Goal: Task Accomplishment & Management: Complete application form

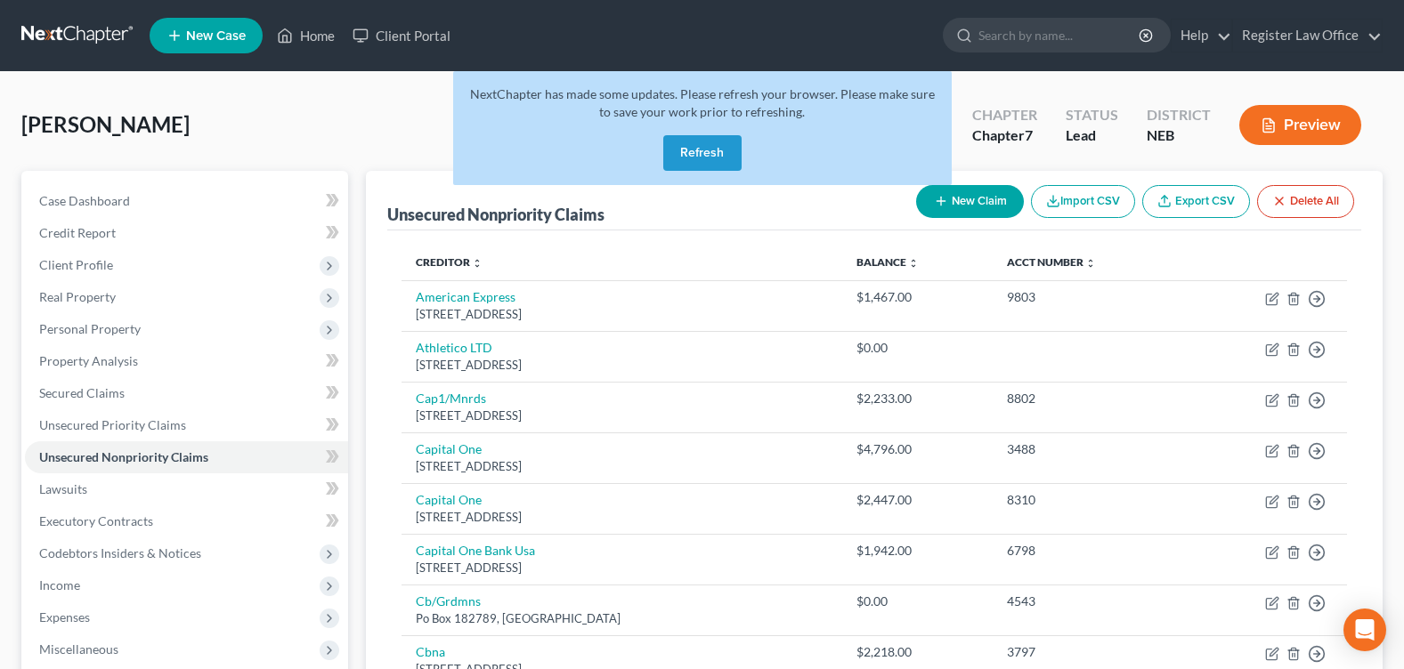
click at [54, 34] on link at bounding box center [78, 36] width 114 height 32
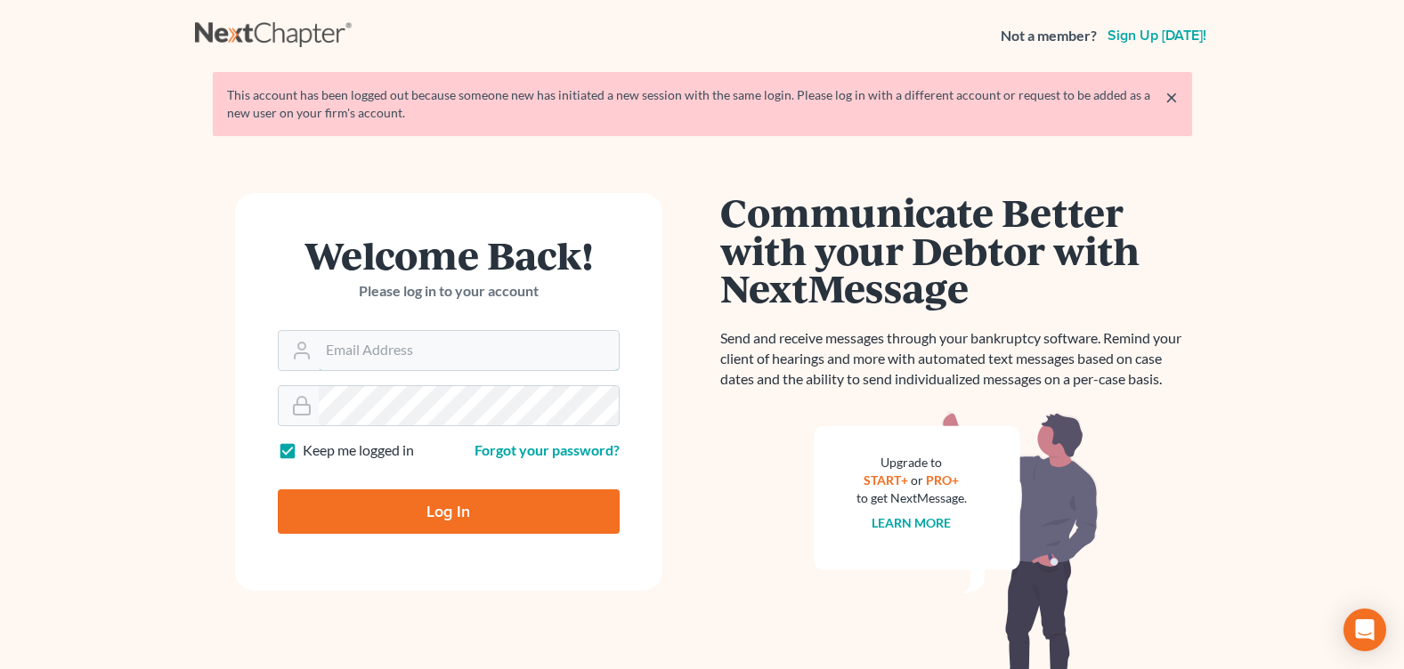
type input "[EMAIL_ADDRESS][DOMAIN_NAME]"
click at [421, 515] on input "Log In" at bounding box center [449, 512] width 342 height 45
type input "Thinking..."
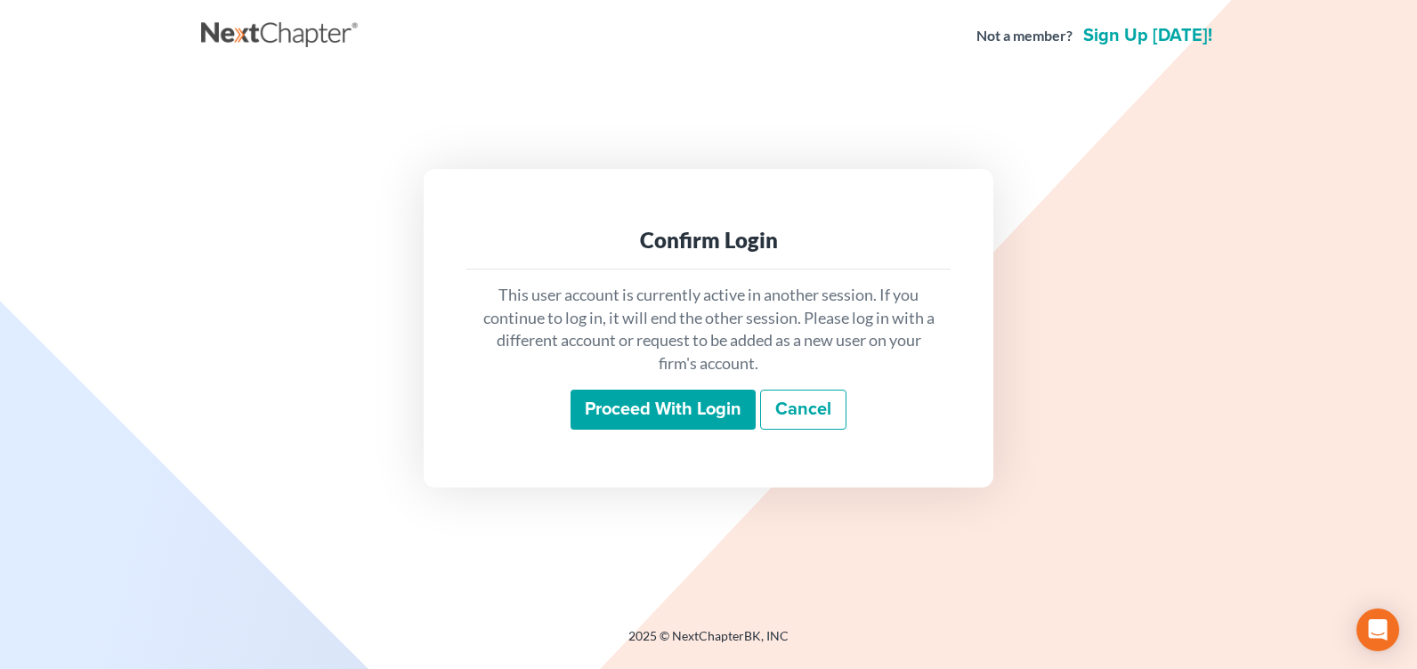
drag, startPoint x: 653, startPoint y: 437, endPoint x: 652, endPoint y: 419, distance: 17.8
click at [652, 426] on div "This user account is currently active in another session. If you continue to lo…" at bounding box center [709, 357] width 484 height 175
click at [656, 402] on input "Proceed with login" at bounding box center [663, 410] width 185 height 41
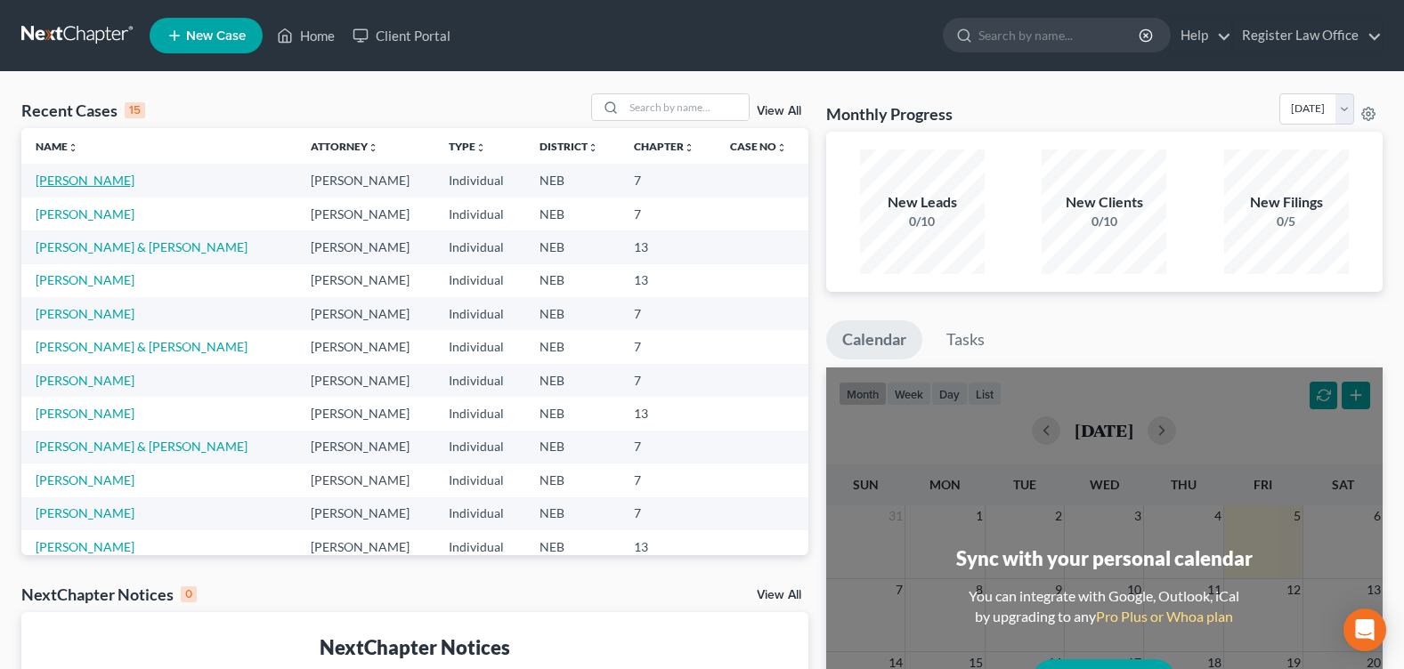
click at [85, 182] on link "[PERSON_NAME]" at bounding box center [85, 180] width 99 height 15
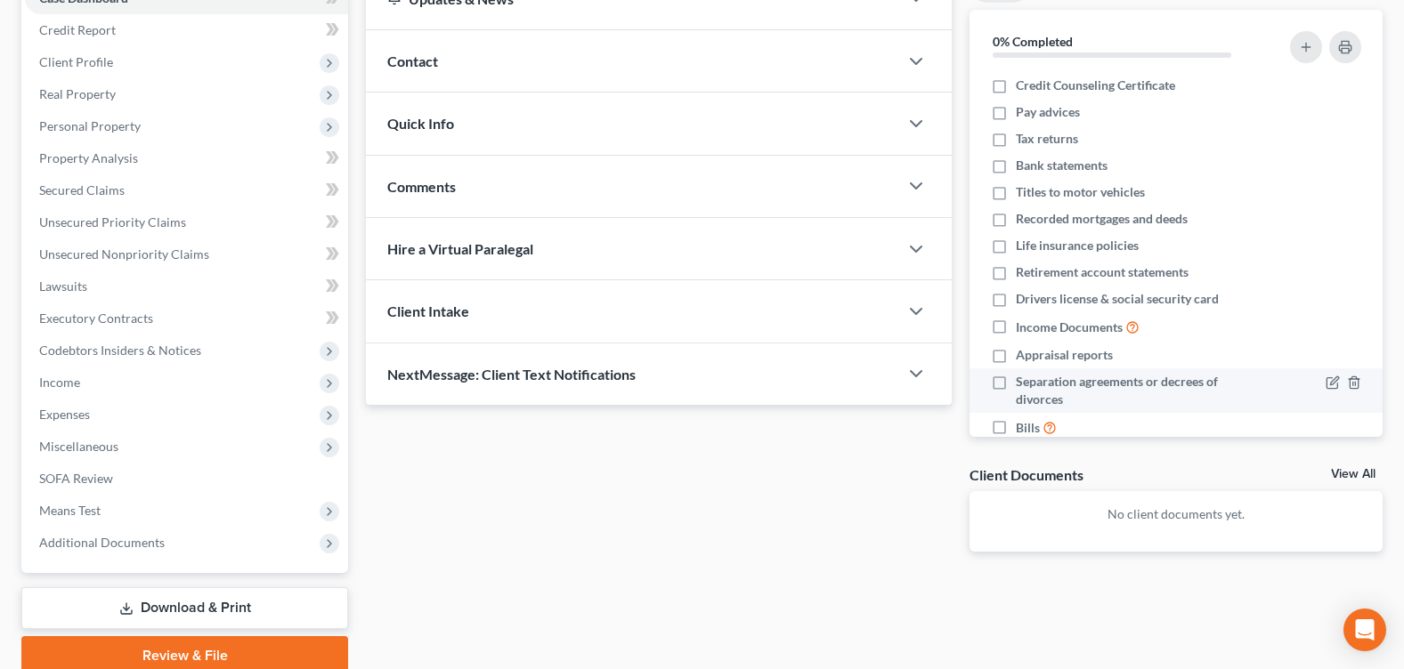
scroll to position [205, 0]
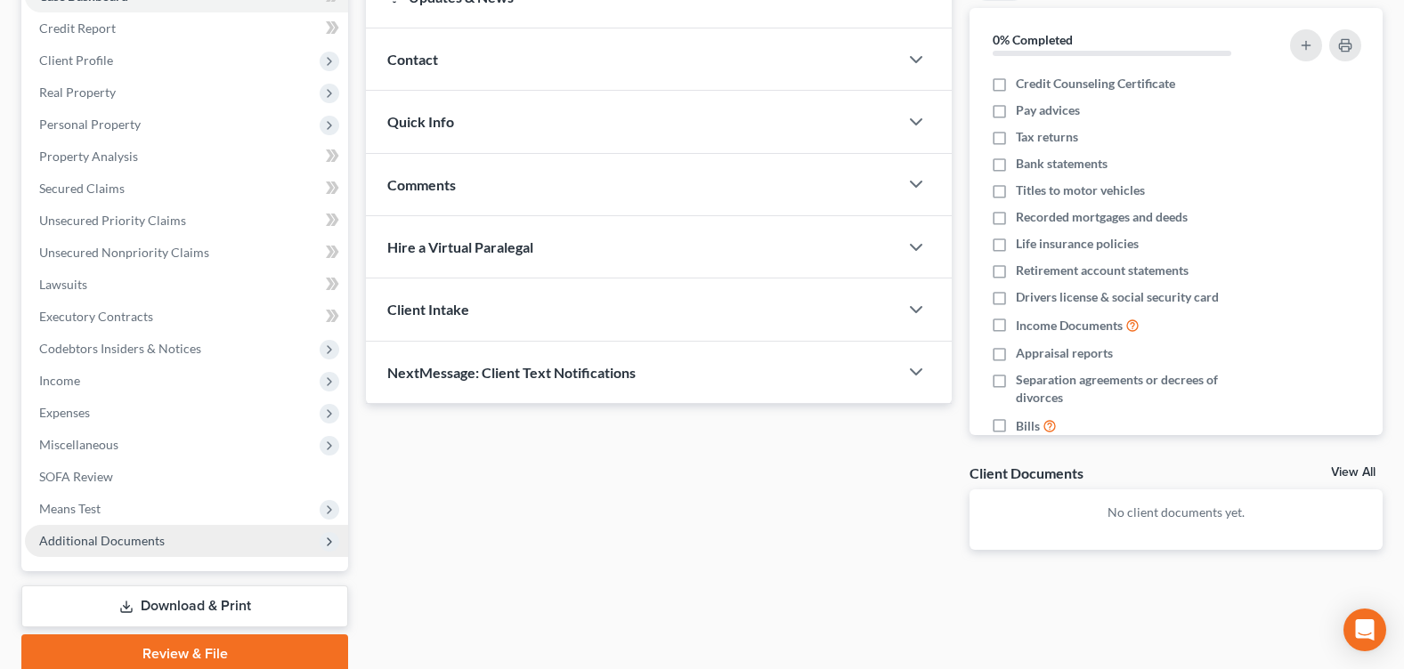
click at [152, 533] on span "Additional Documents" at bounding box center [102, 540] width 126 height 15
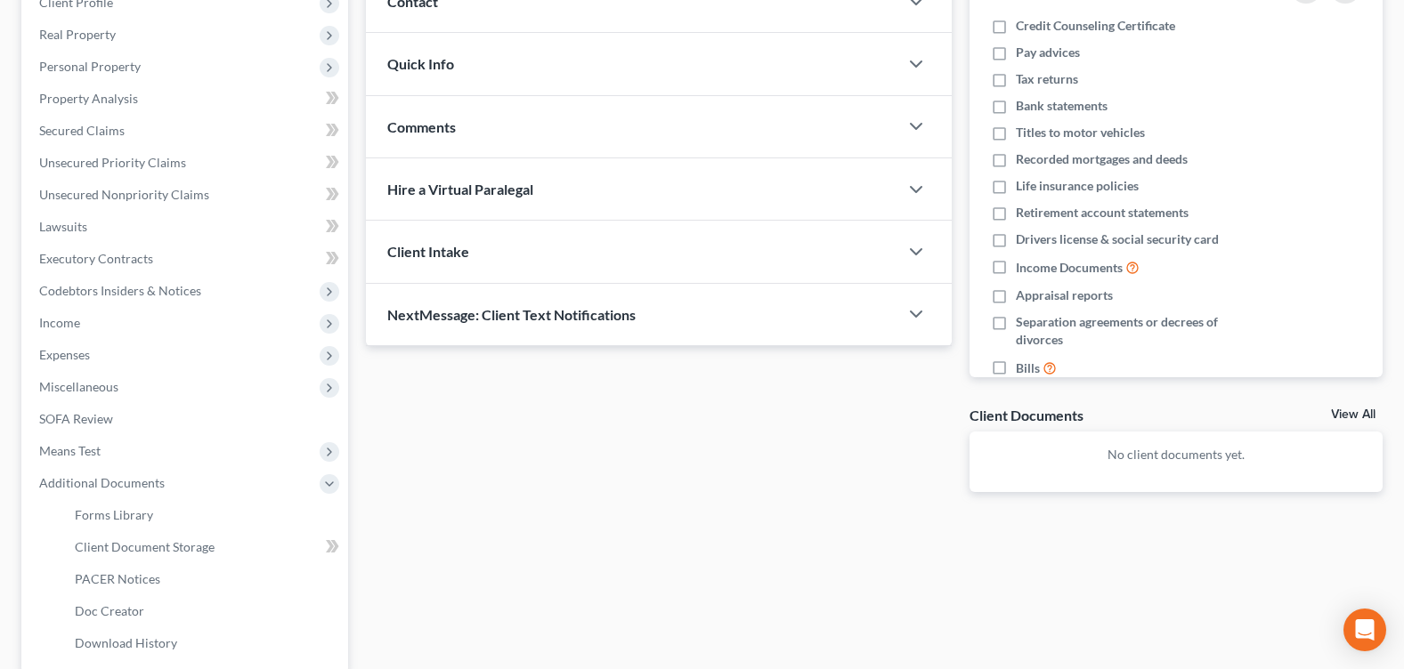
scroll to position [294, 0]
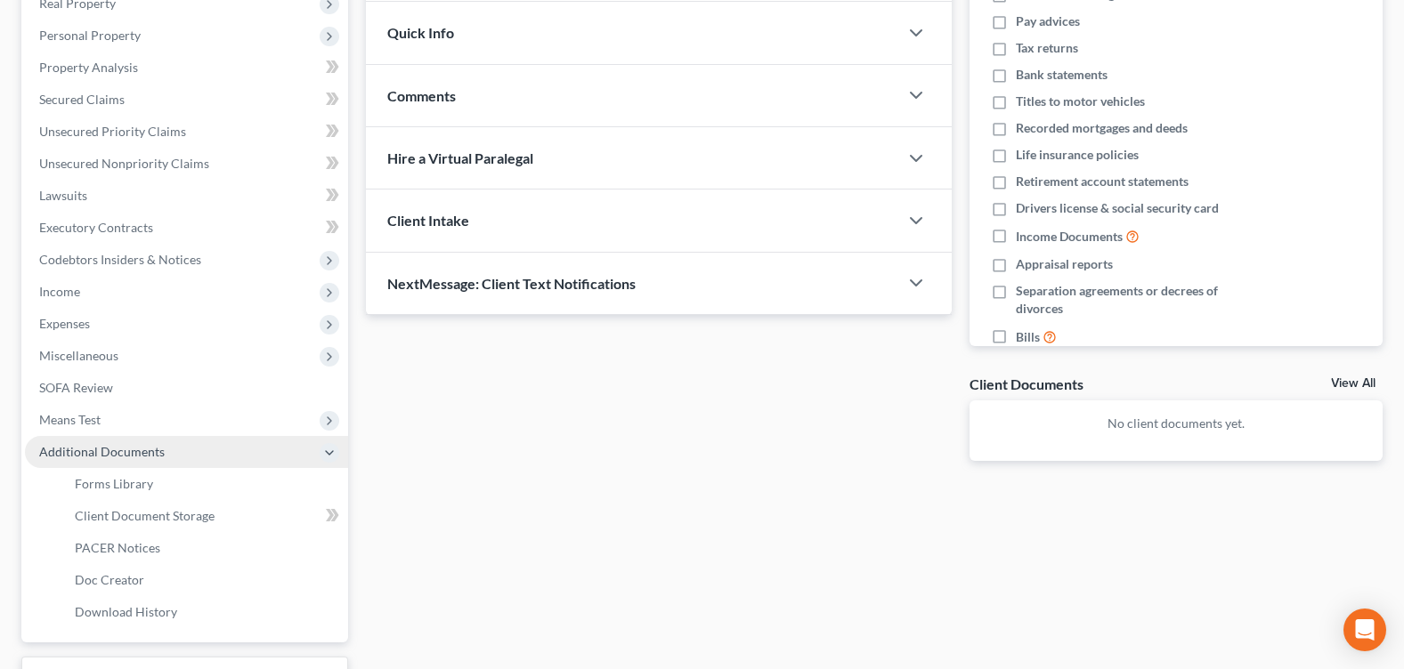
click at [193, 454] on span "Additional Documents" at bounding box center [186, 452] width 323 height 32
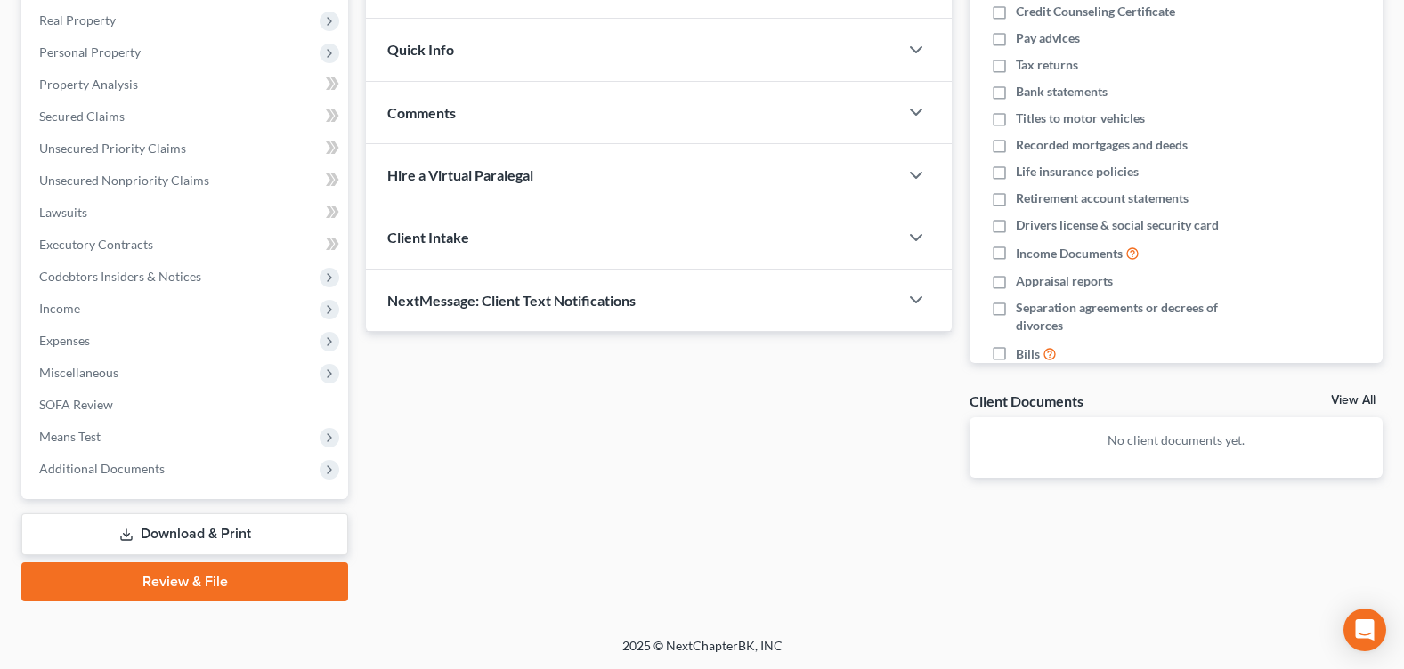
scroll to position [277, 0]
click at [275, 584] on link "Review & File" at bounding box center [184, 582] width 327 height 39
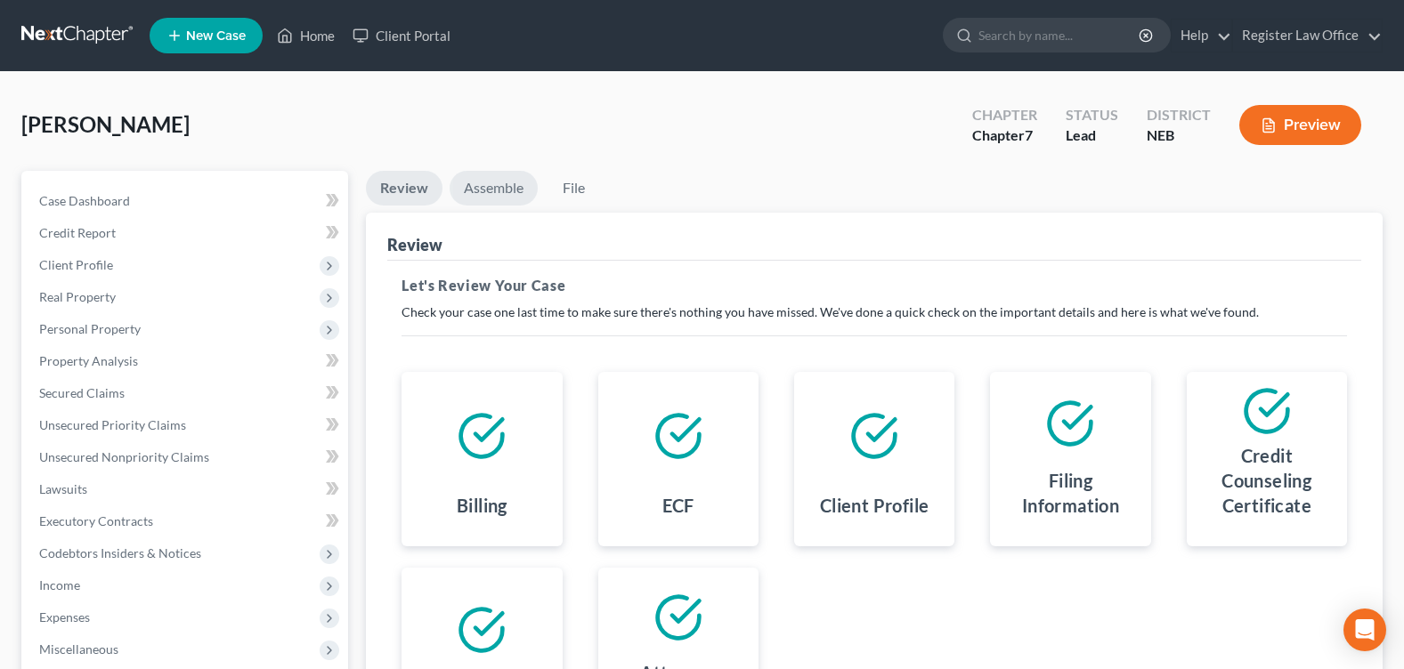
click at [505, 192] on link "Assemble" at bounding box center [494, 188] width 88 height 35
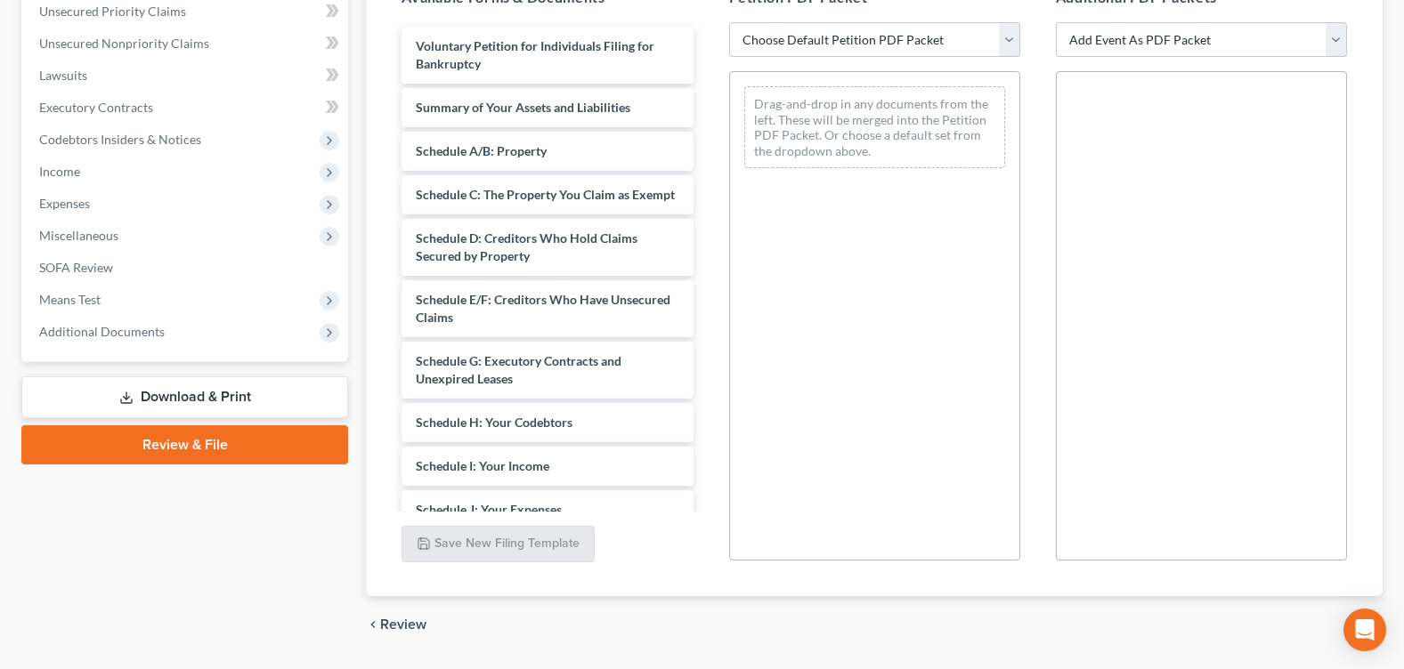
scroll to position [445, 0]
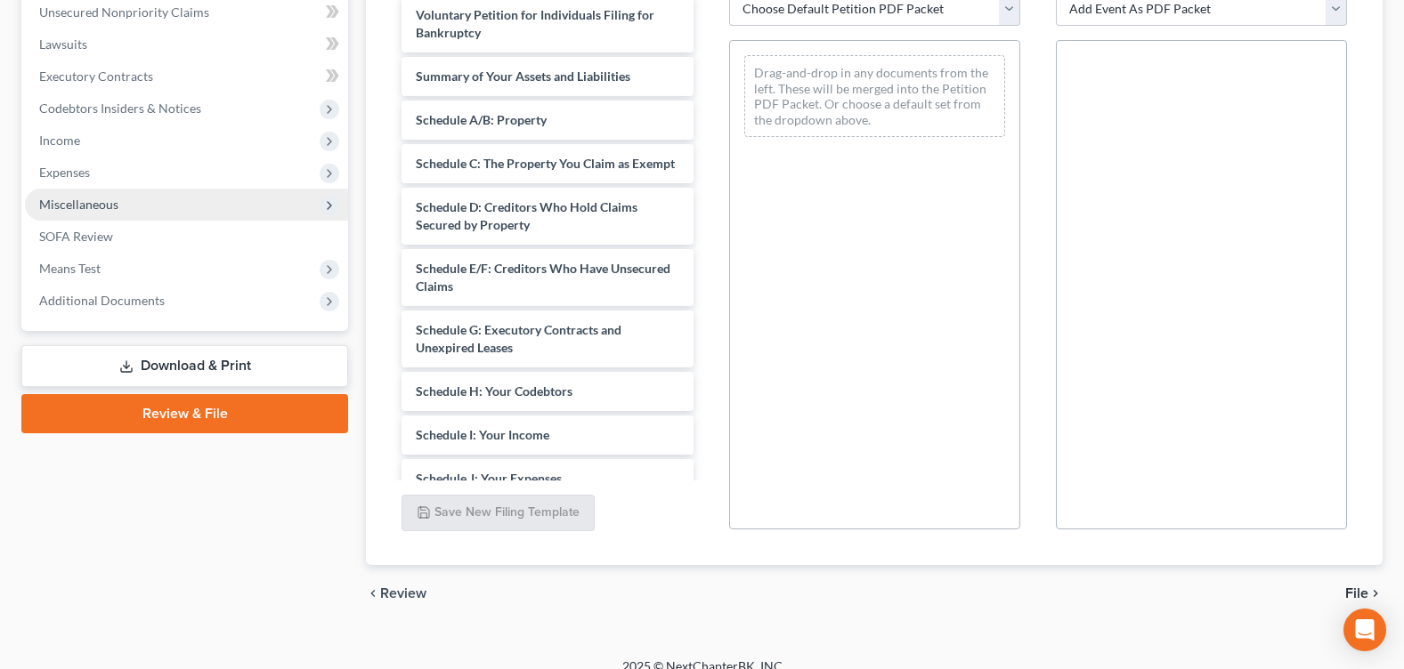
click at [117, 197] on span "Miscellaneous" at bounding box center [78, 204] width 79 height 15
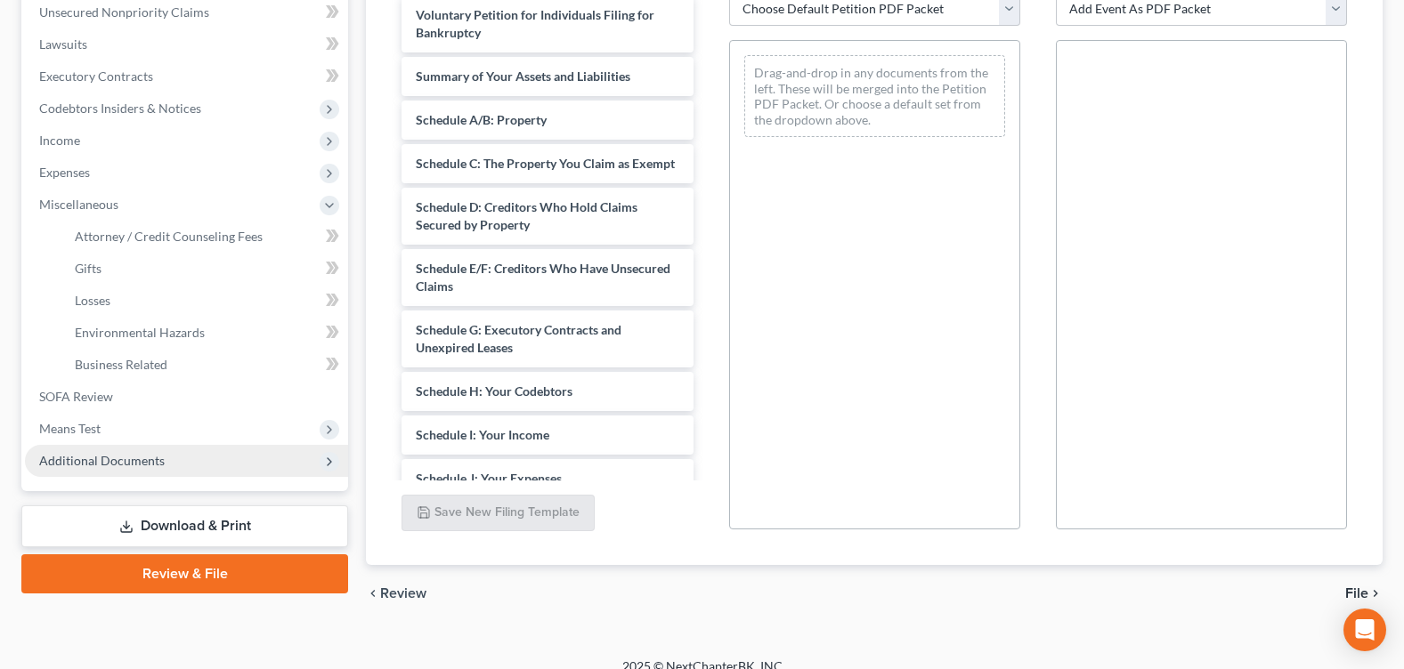
click at [142, 462] on span "Additional Documents" at bounding box center [102, 460] width 126 height 15
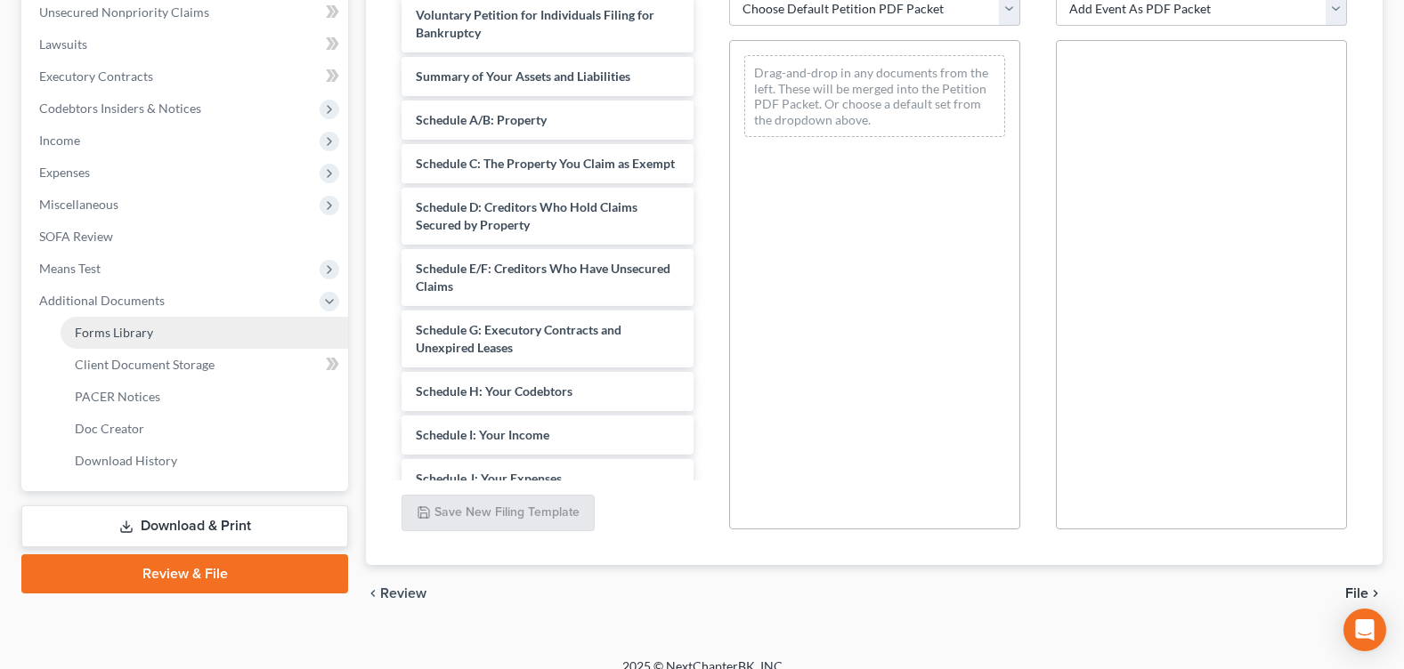
click at [158, 344] on link "Forms Library" at bounding box center [205, 333] width 288 height 32
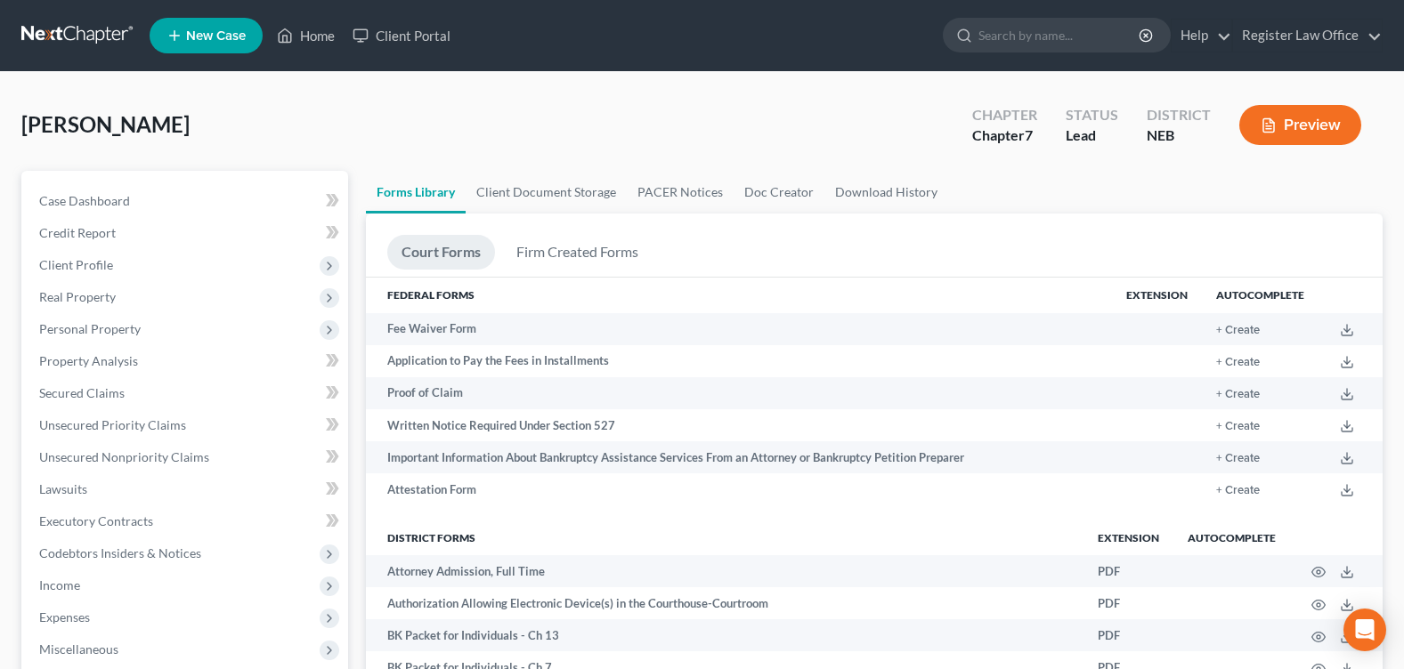
click at [1310, 127] on button "Preview" at bounding box center [1300, 125] width 122 height 40
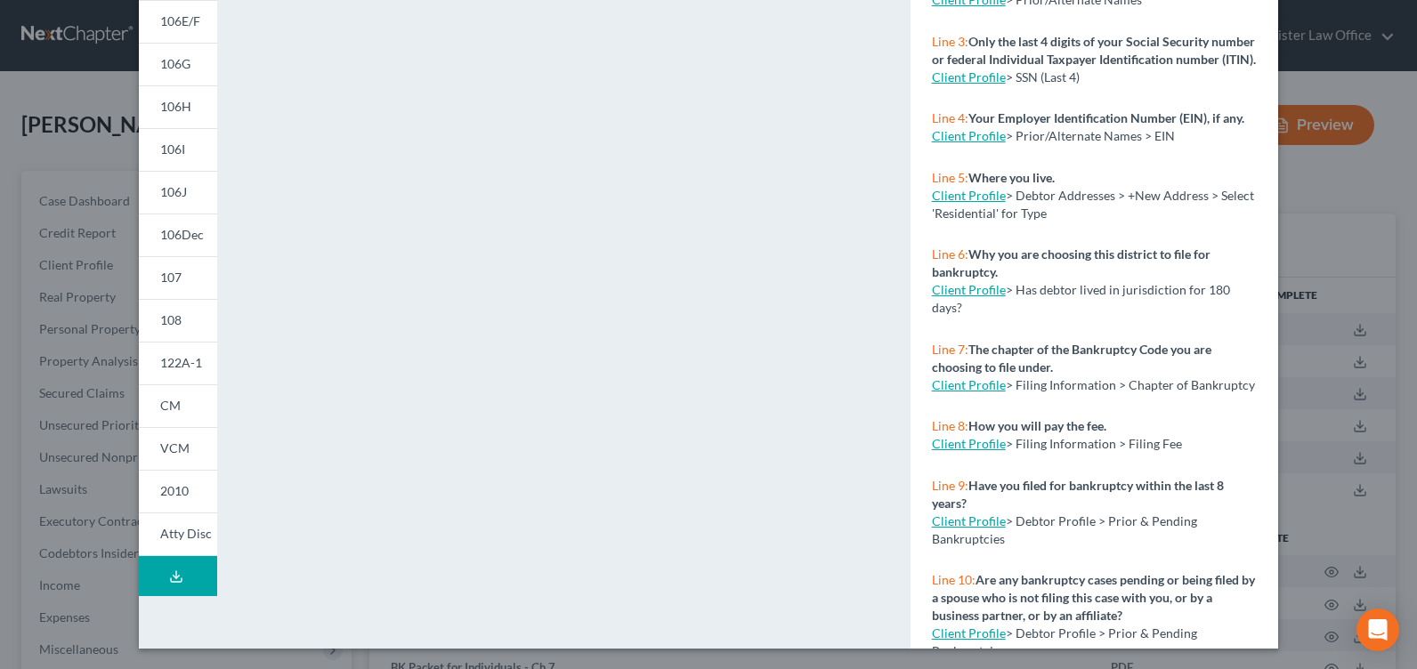
scroll to position [318, 0]
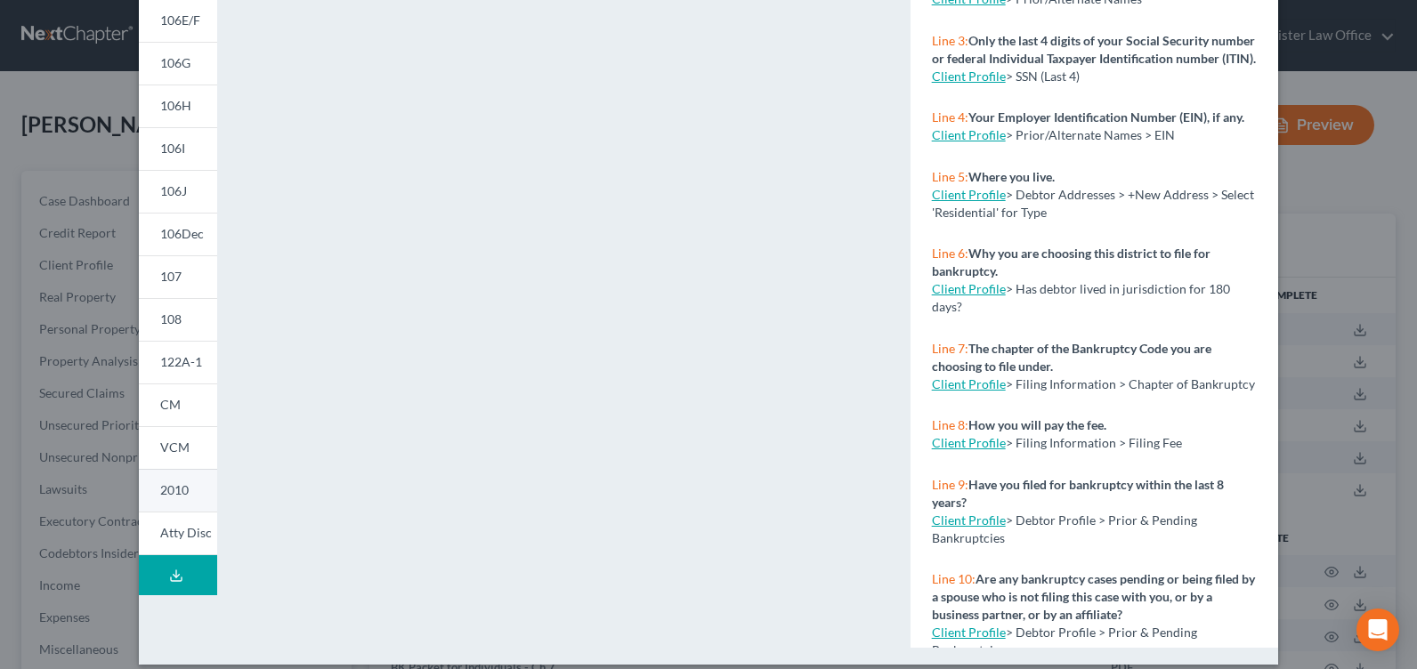
click at [185, 487] on link "2010" at bounding box center [178, 490] width 78 height 43
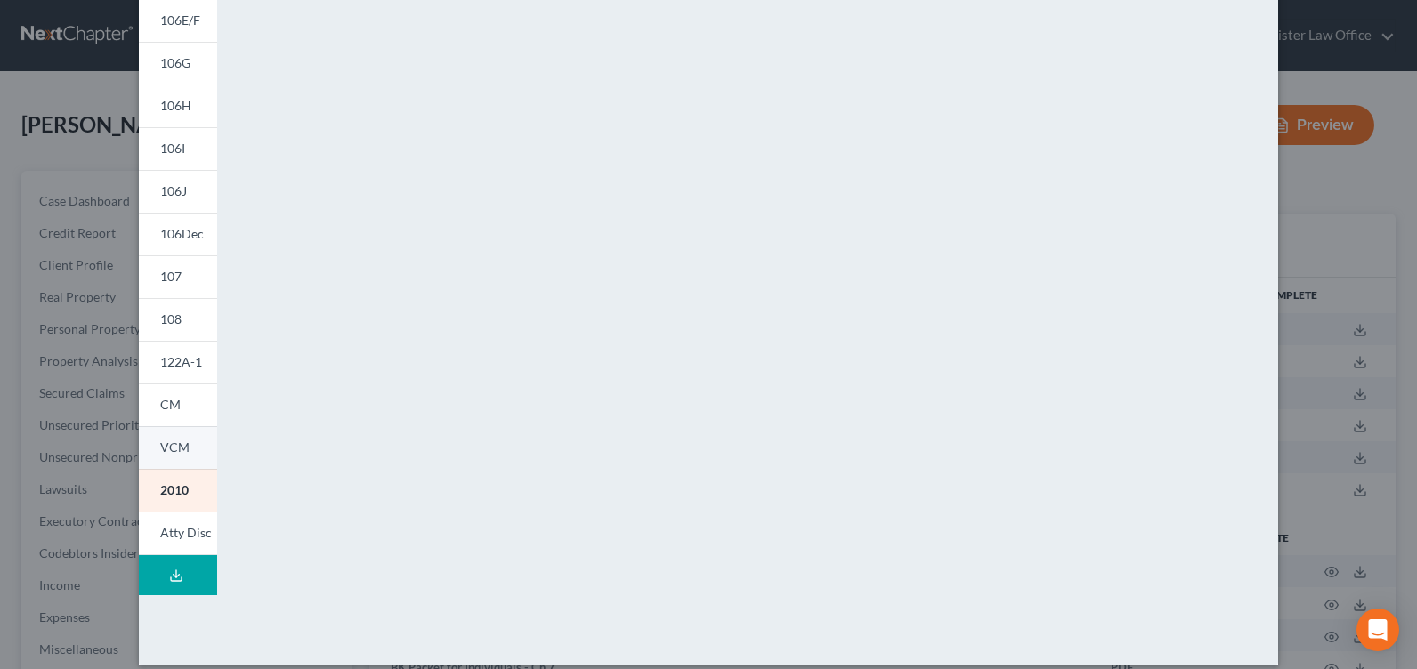
click at [180, 455] on span "VCM" at bounding box center [174, 447] width 29 height 15
click at [184, 409] on link "CM" at bounding box center [178, 405] width 78 height 43
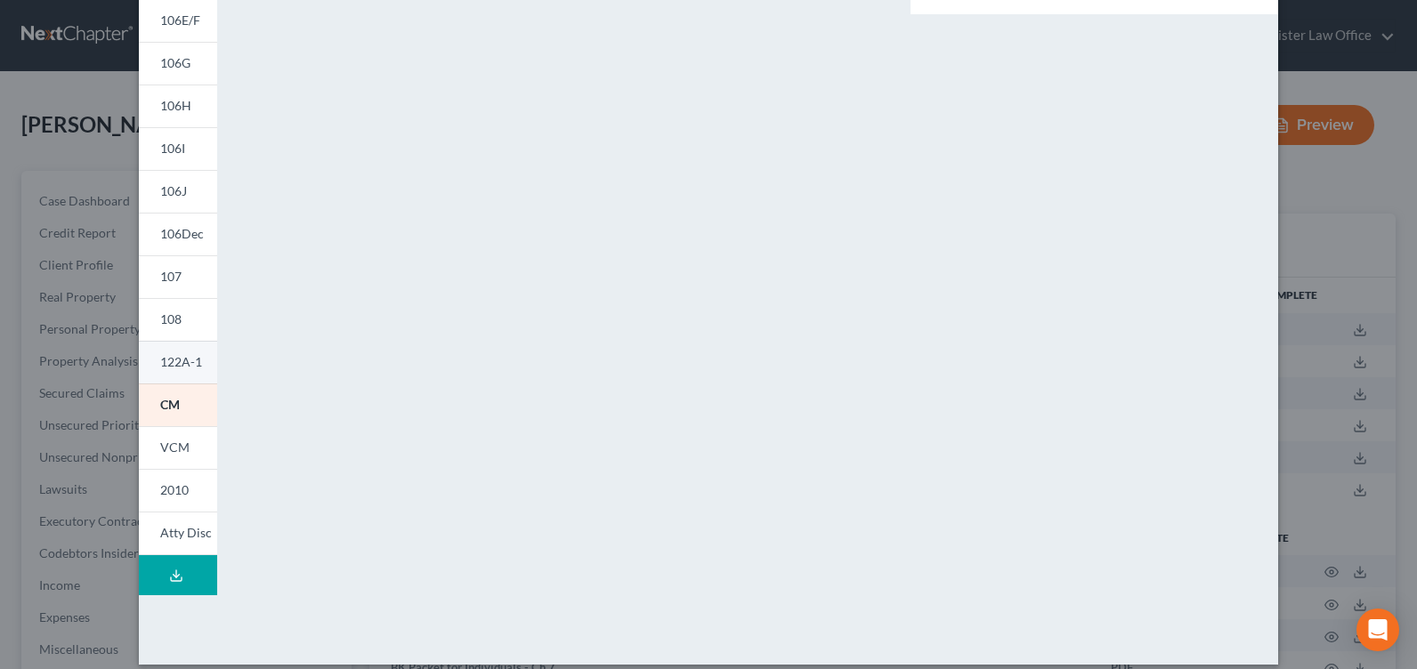
click at [180, 361] on span "122A-1" at bounding box center [181, 361] width 42 height 15
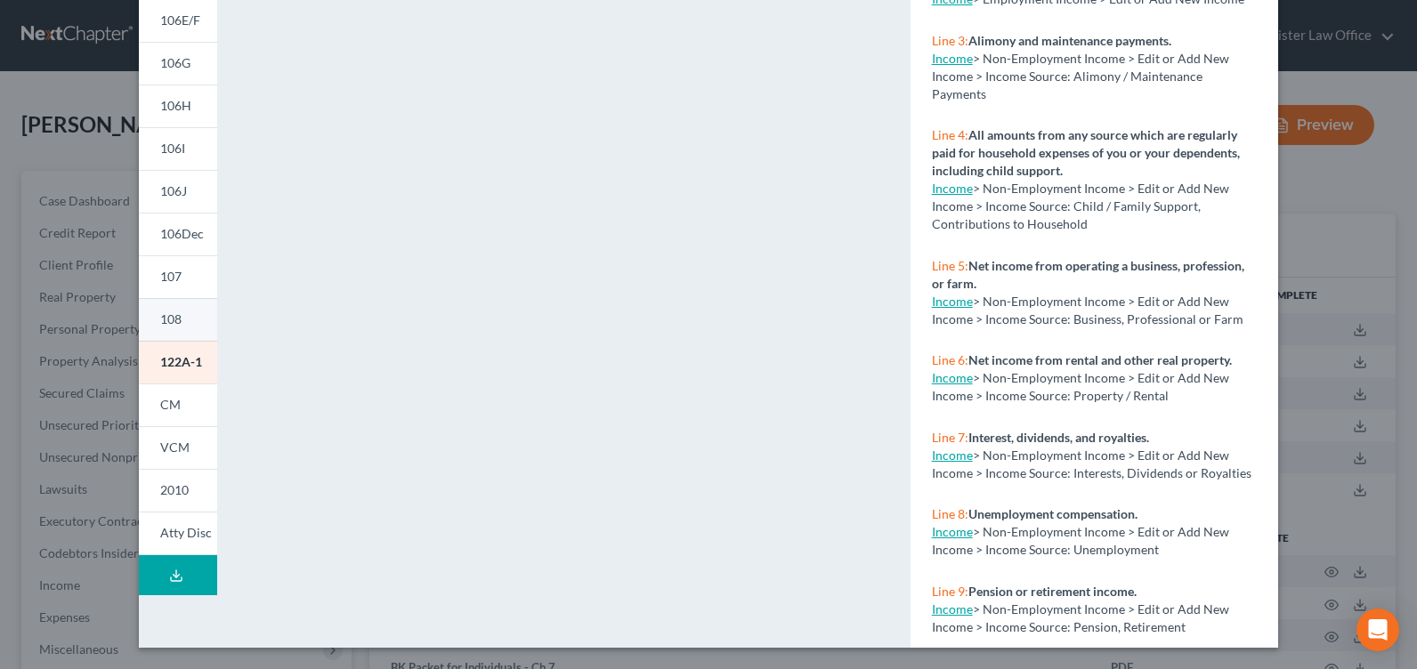
click at [181, 319] on link "108" at bounding box center [178, 319] width 78 height 43
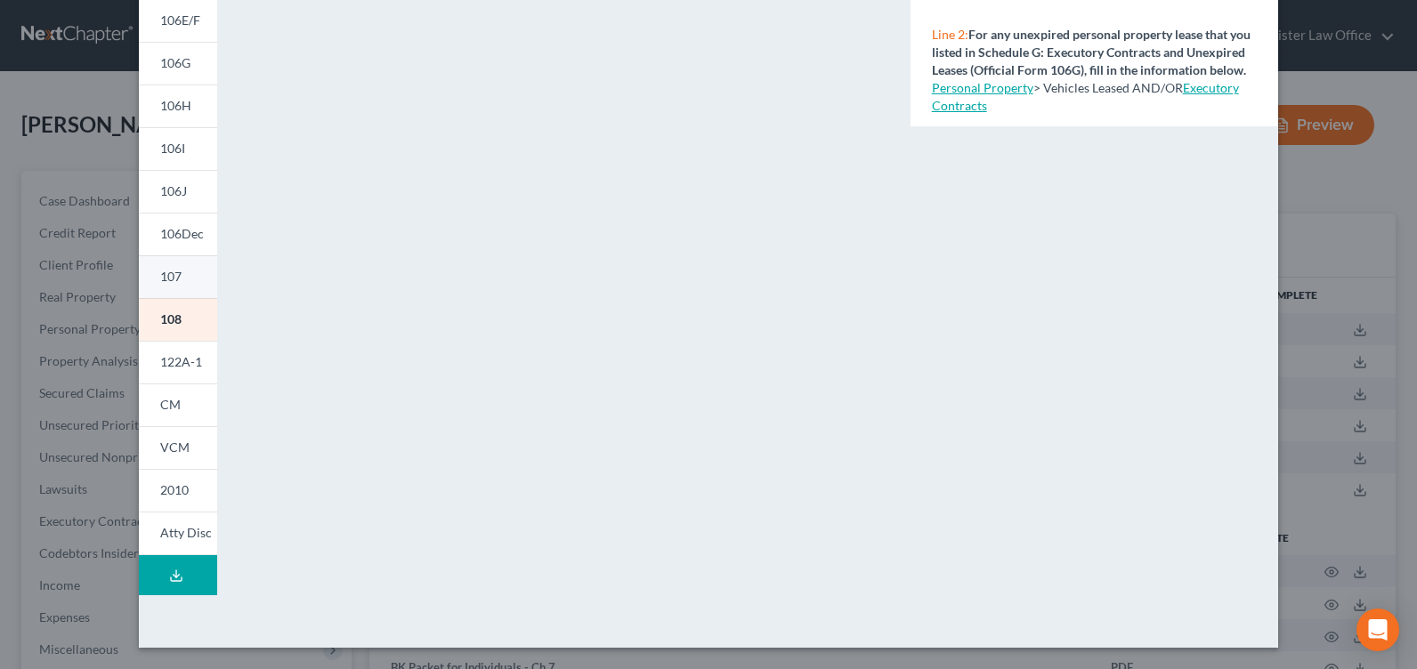
click at [177, 262] on link "107" at bounding box center [178, 277] width 78 height 43
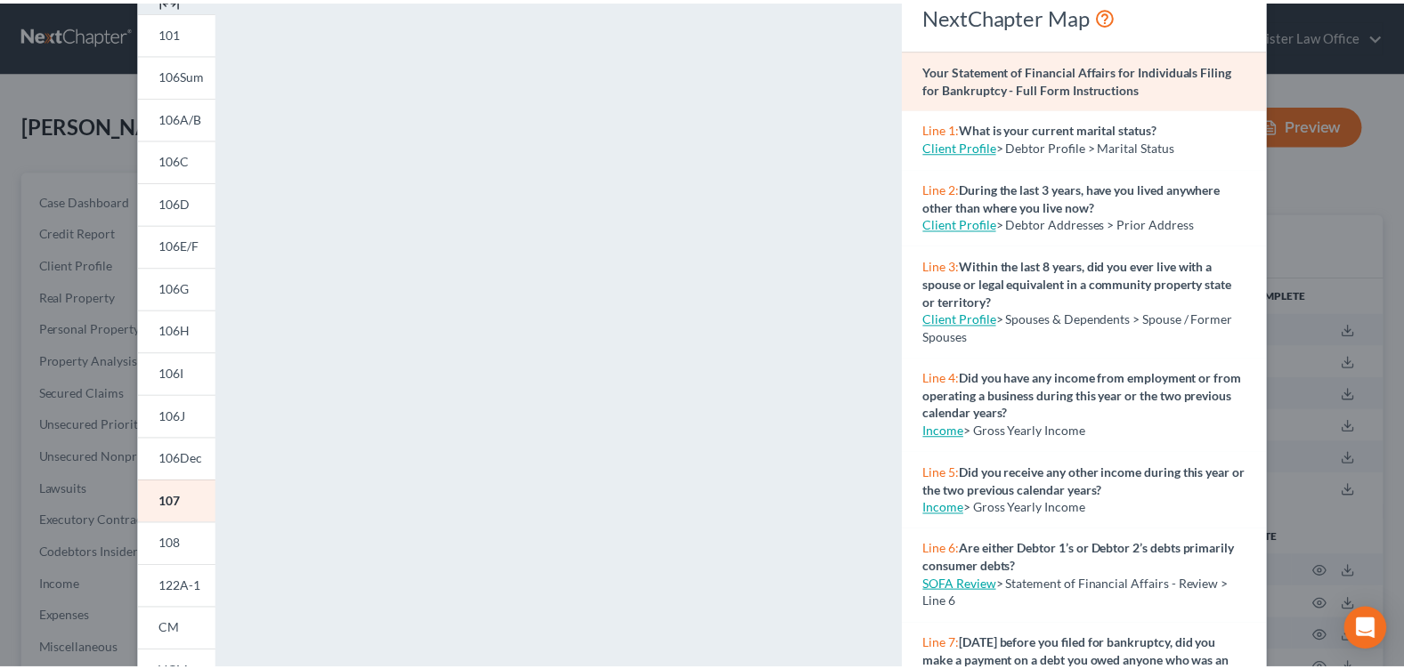
scroll to position [68, 0]
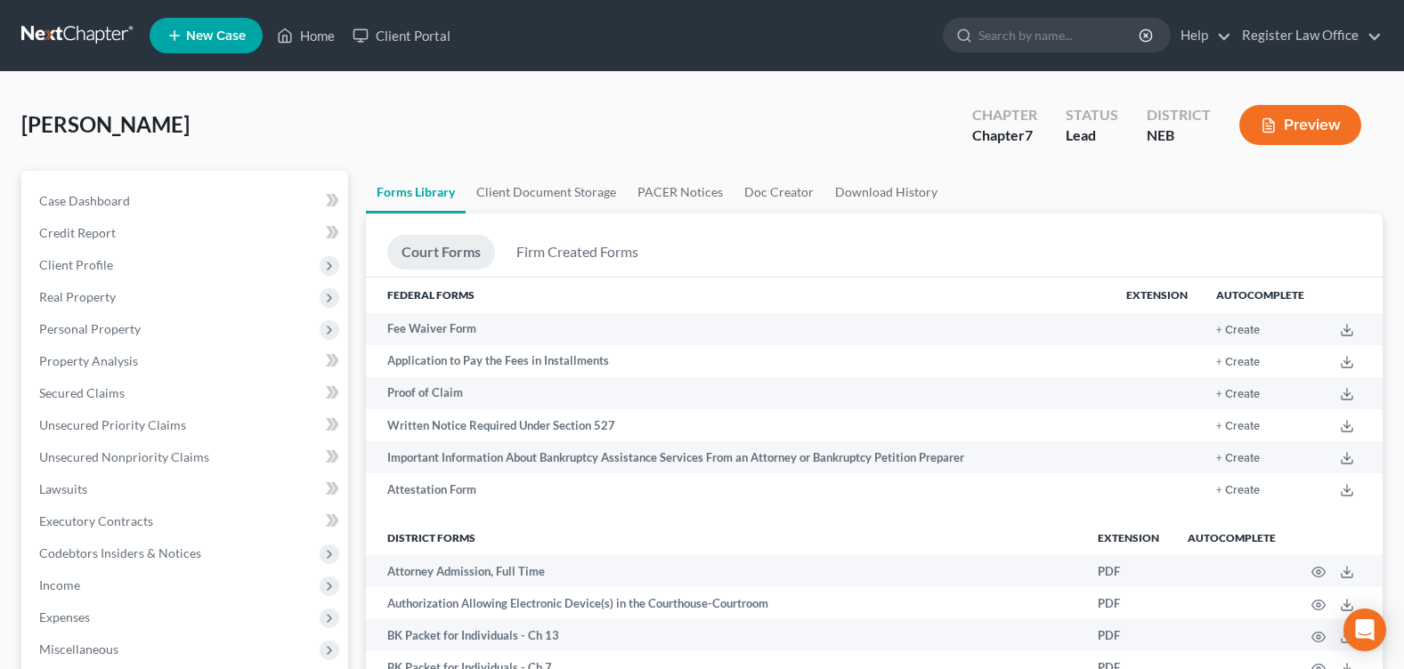
click at [549, 126] on div "Hall, Jeffrey Upgraded Chapter Chapter 7 Status Lead District NEB Preview" at bounding box center [701, 131] width 1361 height 77
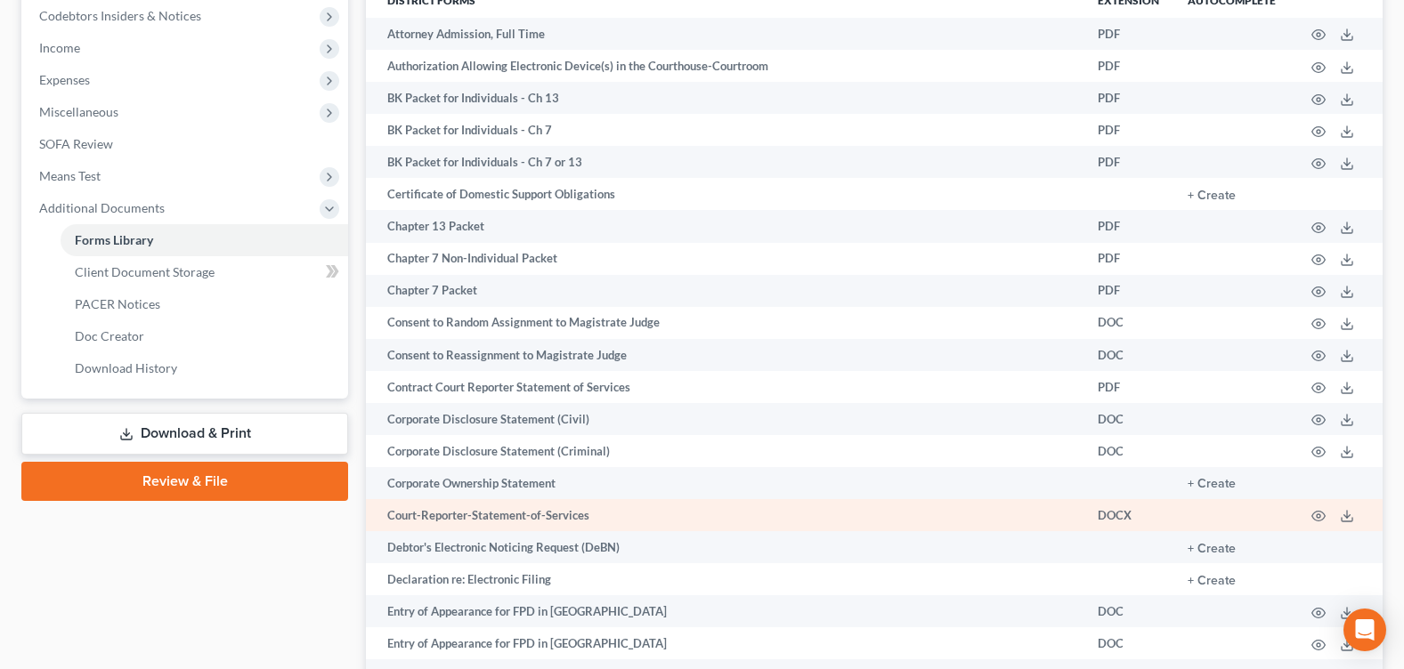
scroll to position [623, 0]
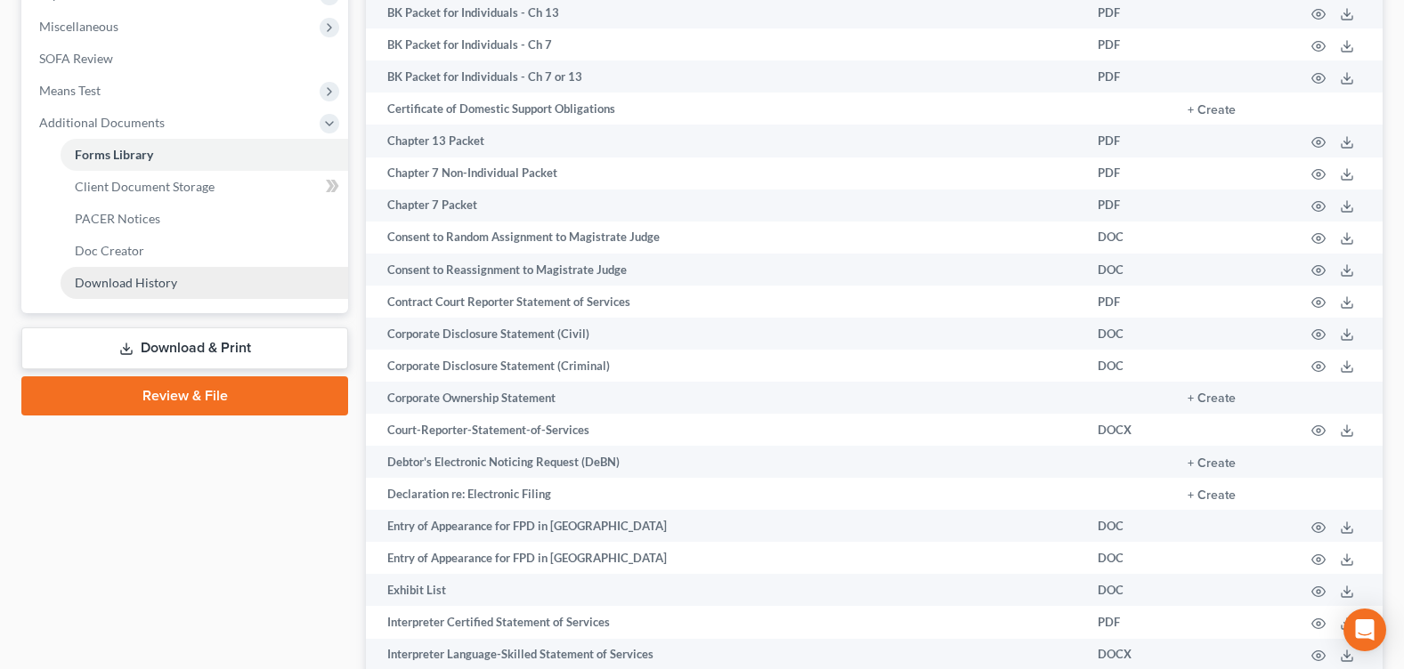
click at [170, 288] on span "Download History" at bounding box center [126, 282] width 102 height 15
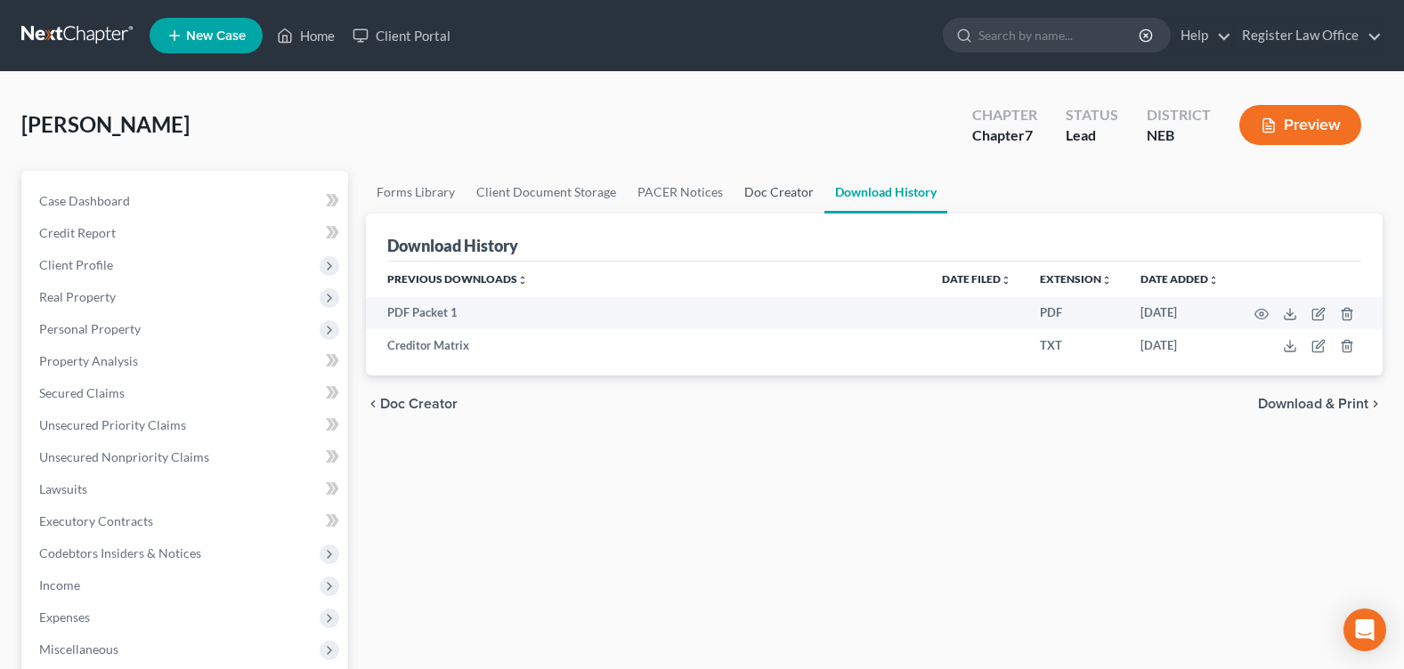
click at [755, 194] on link "Doc Creator" at bounding box center [779, 192] width 91 height 43
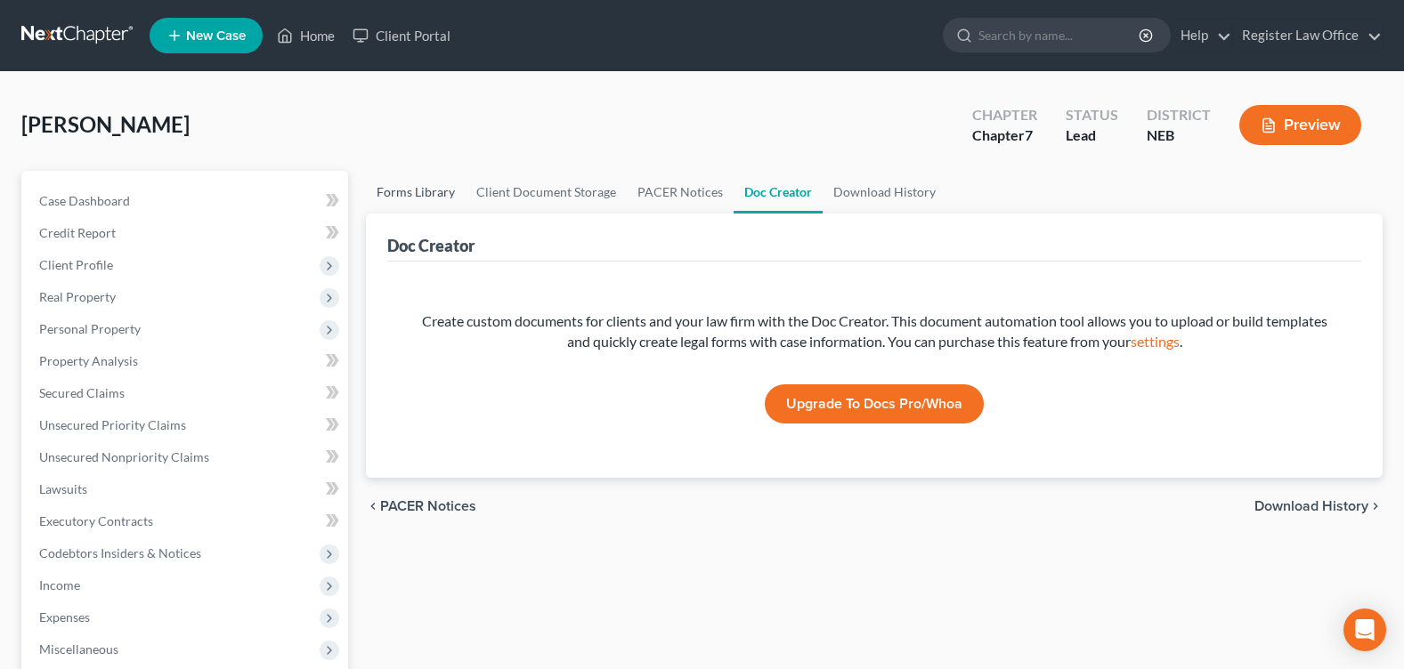
click at [443, 188] on link "Forms Library" at bounding box center [416, 192] width 100 height 43
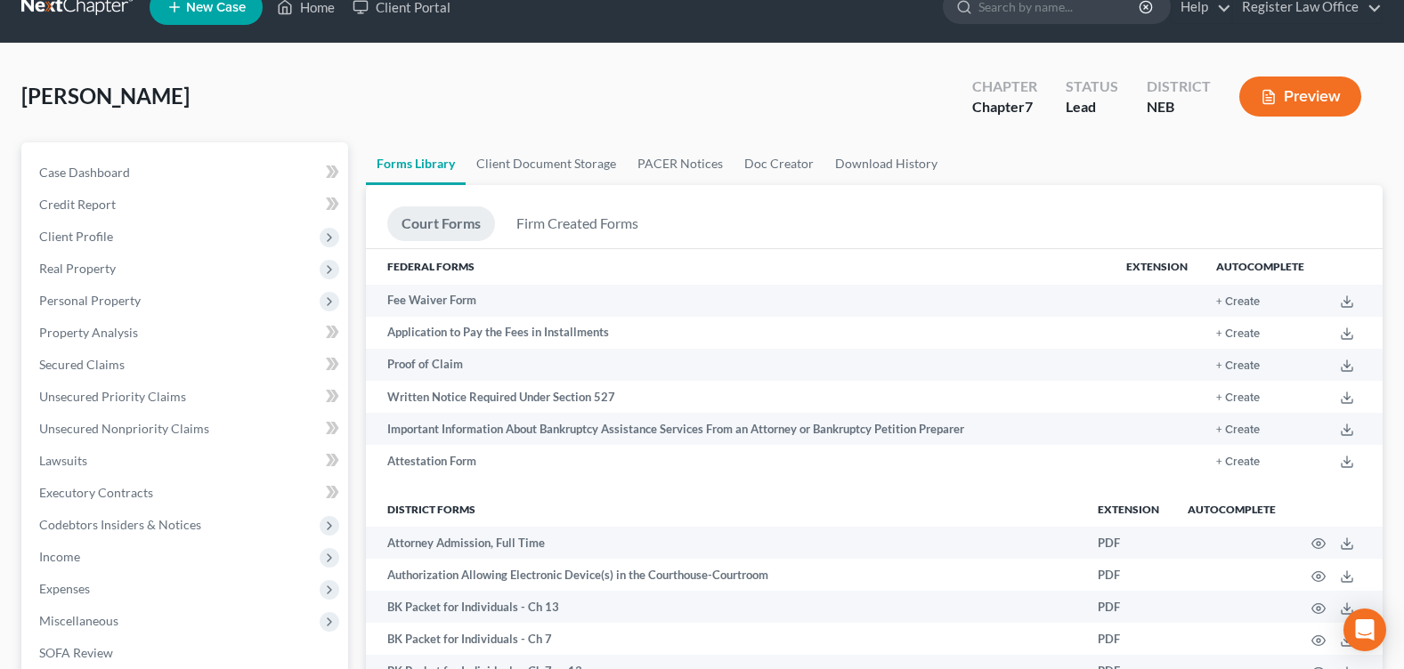
scroll to position [32, 0]
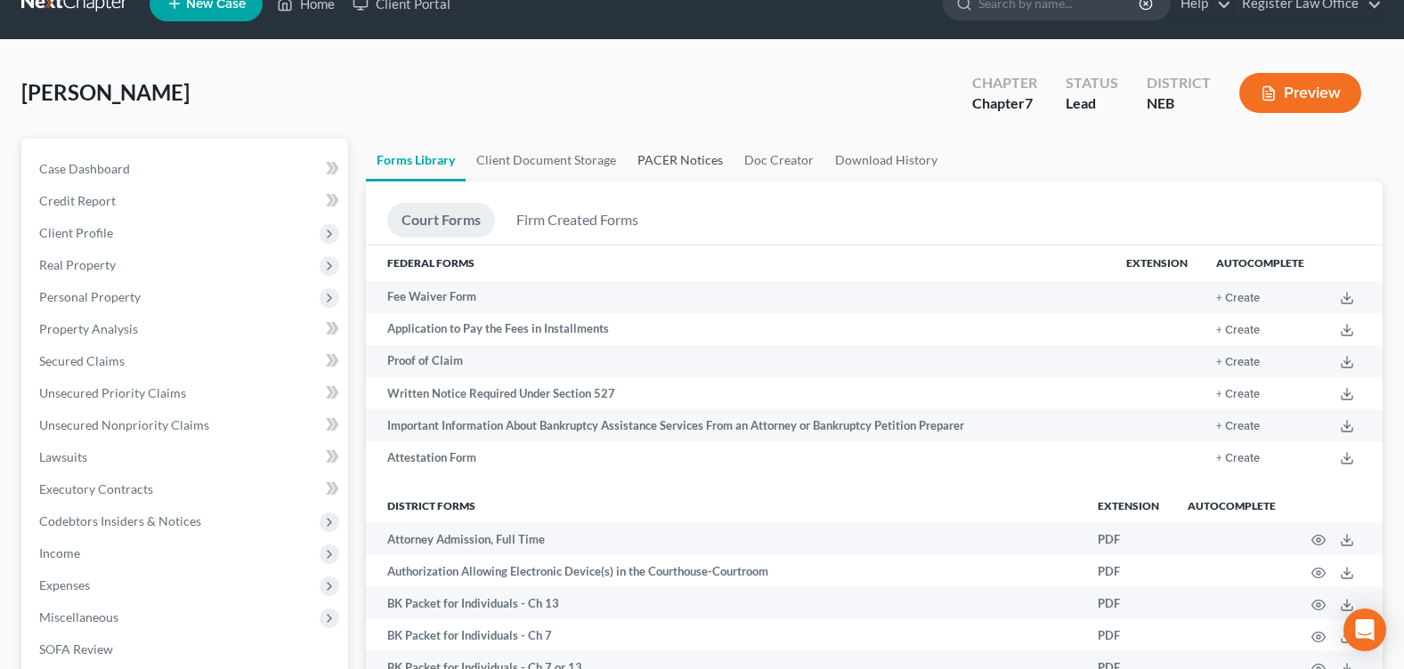
click at [686, 169] on link "PACER Notices" at bounding box center [680, 160] width 107 height 43
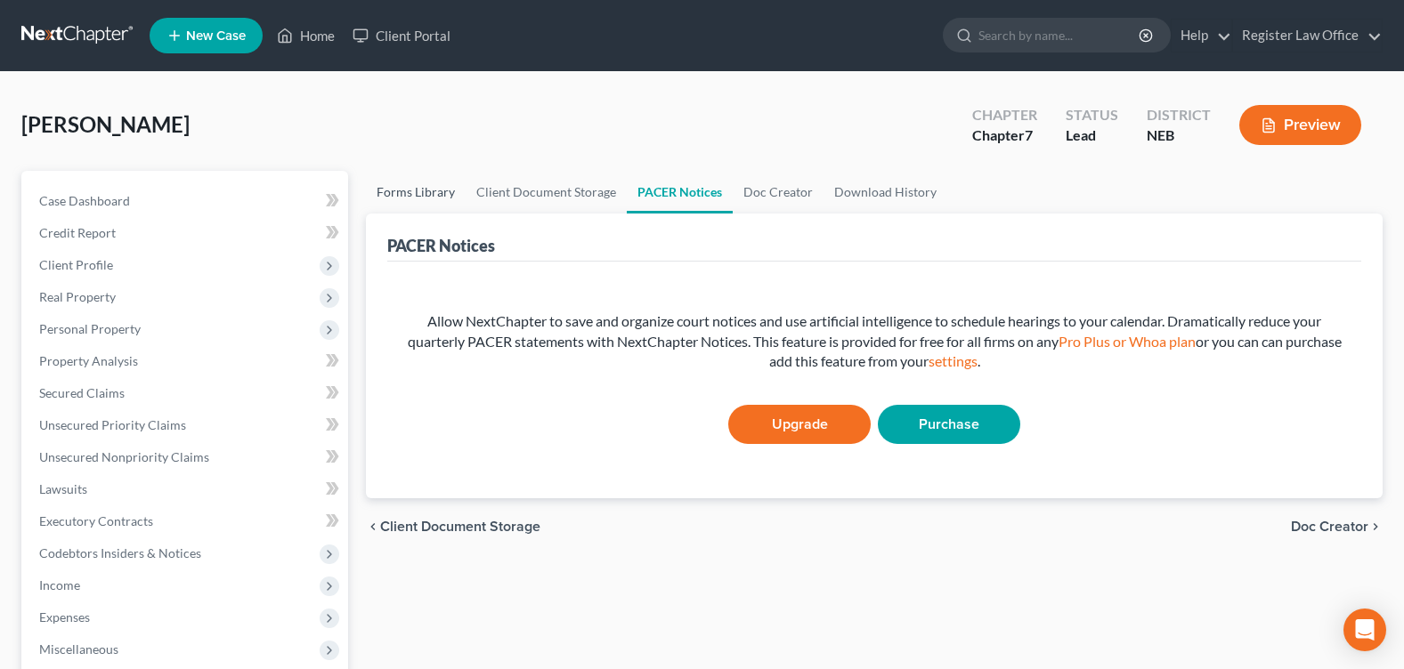
click at [423, 191] on link "Forms Library" at bounding box center [416, 192] width 100 height 43
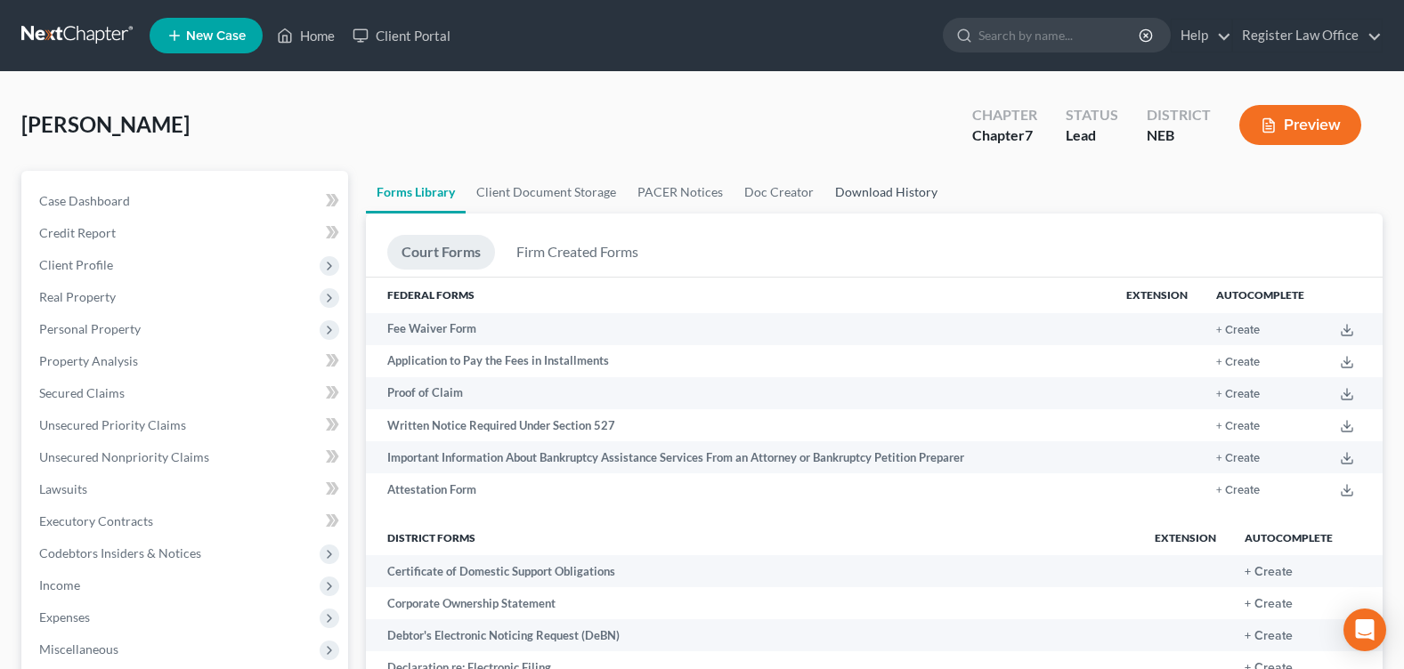
click at [845, 195] on link "Download History" at bounding box center [886, 192] width 124 height 43
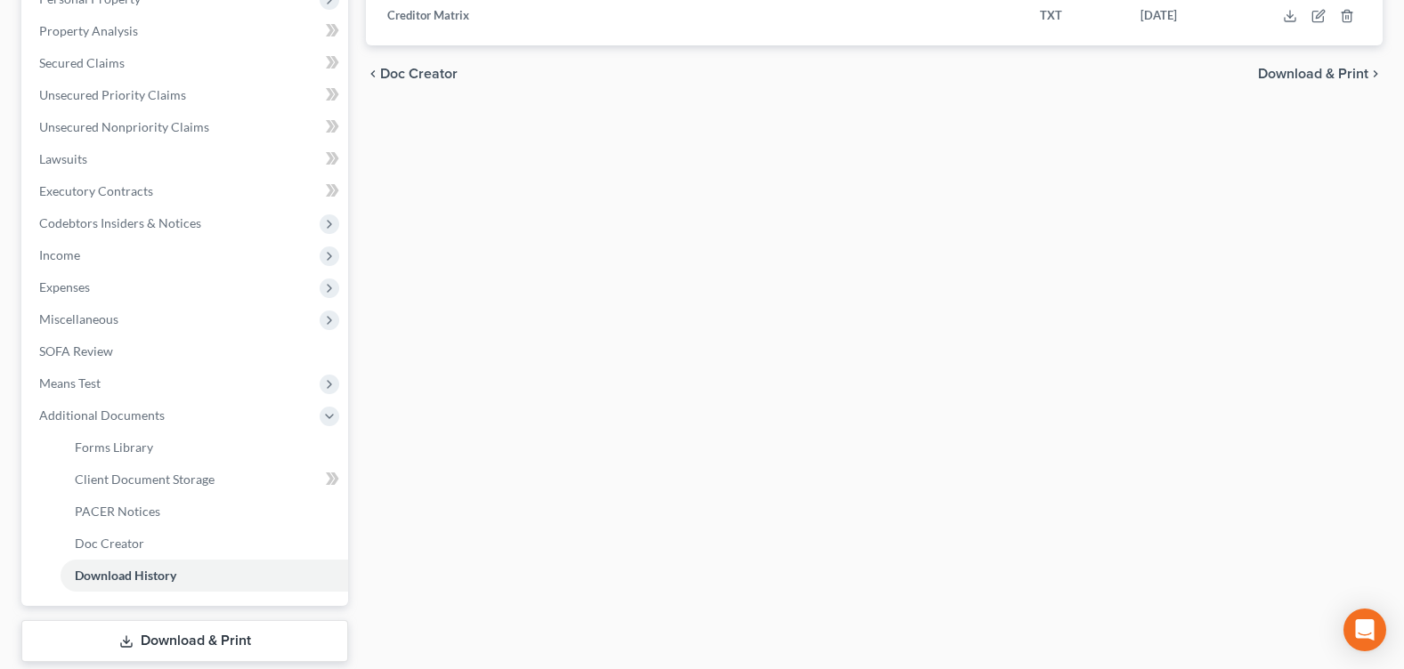
scroll to position [437, 0]
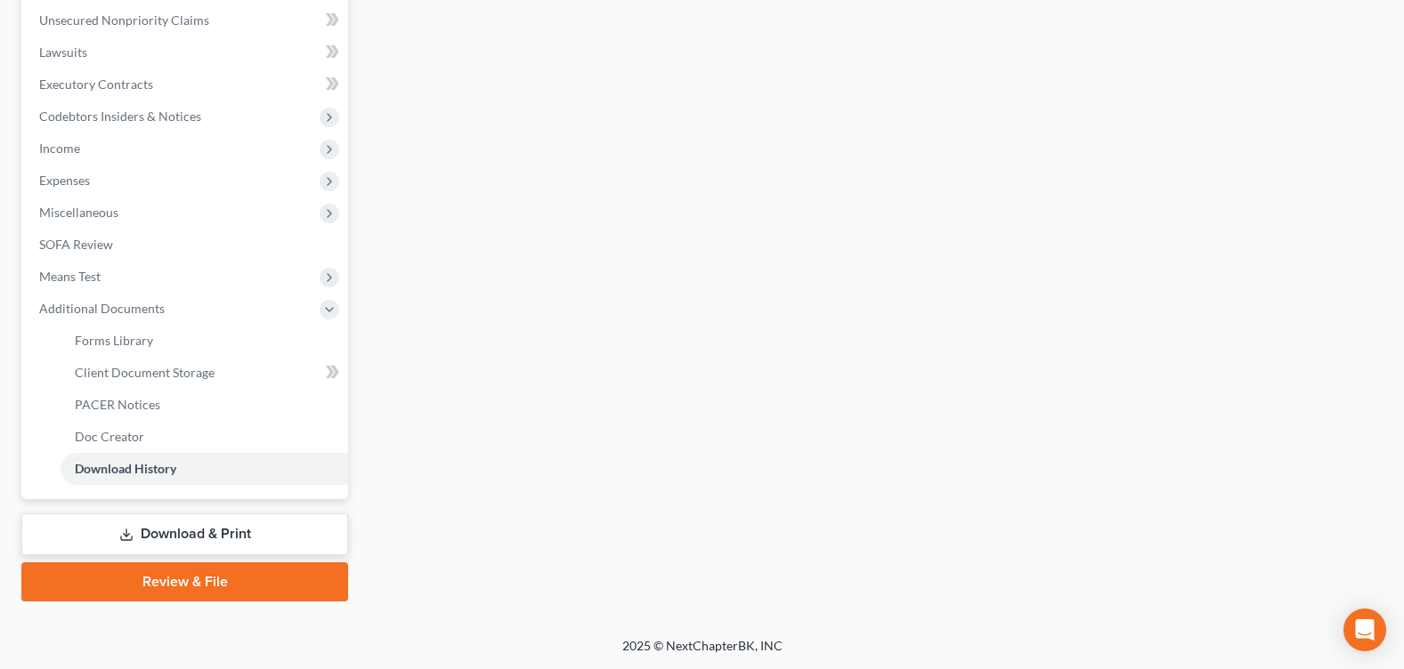
click at [224, 543] on link "Download & Print" at bounding box center [184, 535] width 327 height 42
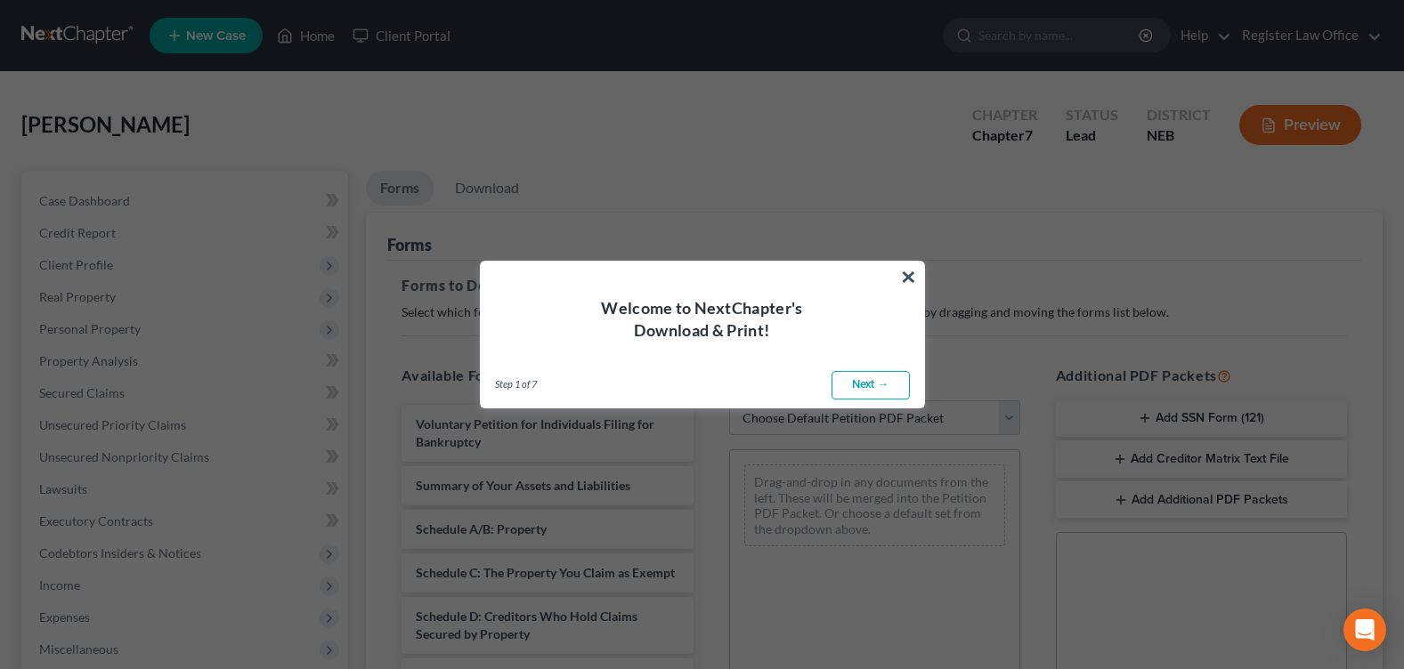
click at [865, 394] on link "Next →" at bounding box center [871, 385] width 78 height 28
select select "0"
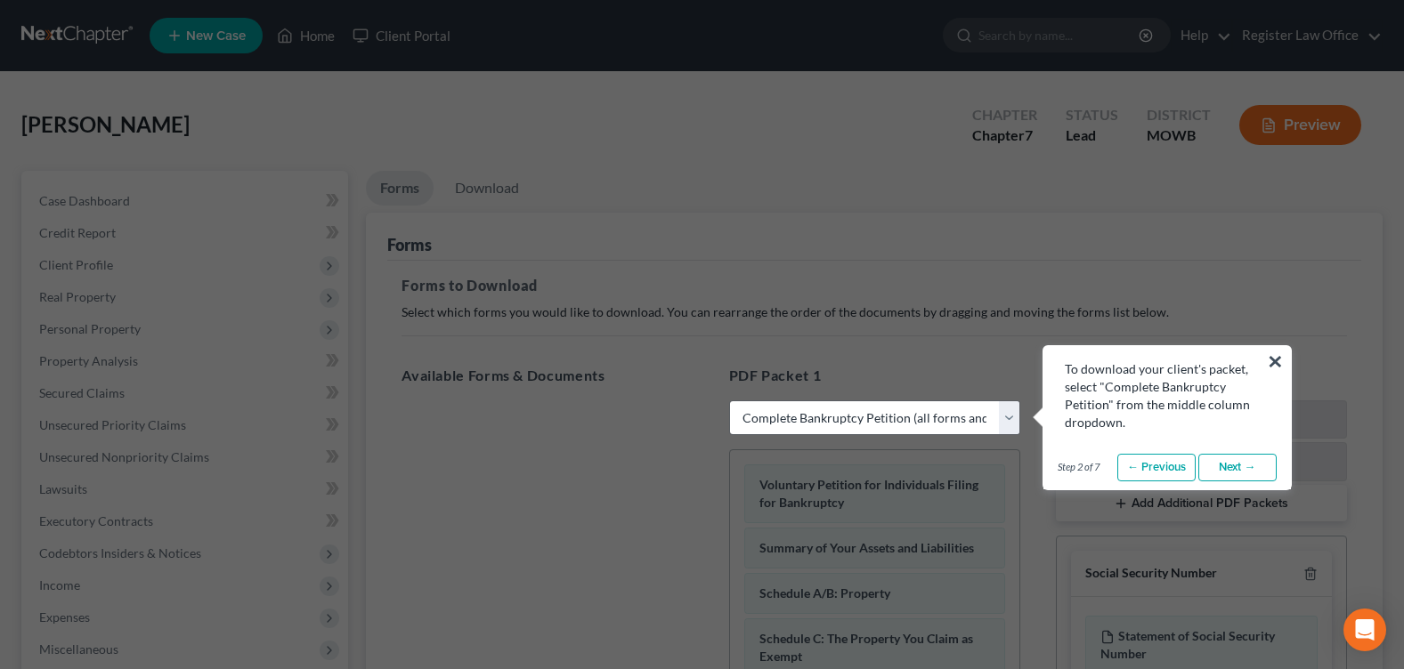
click at [1246, 477] on link "Next →" at bounding box center [1237, 468] width 78 height 28
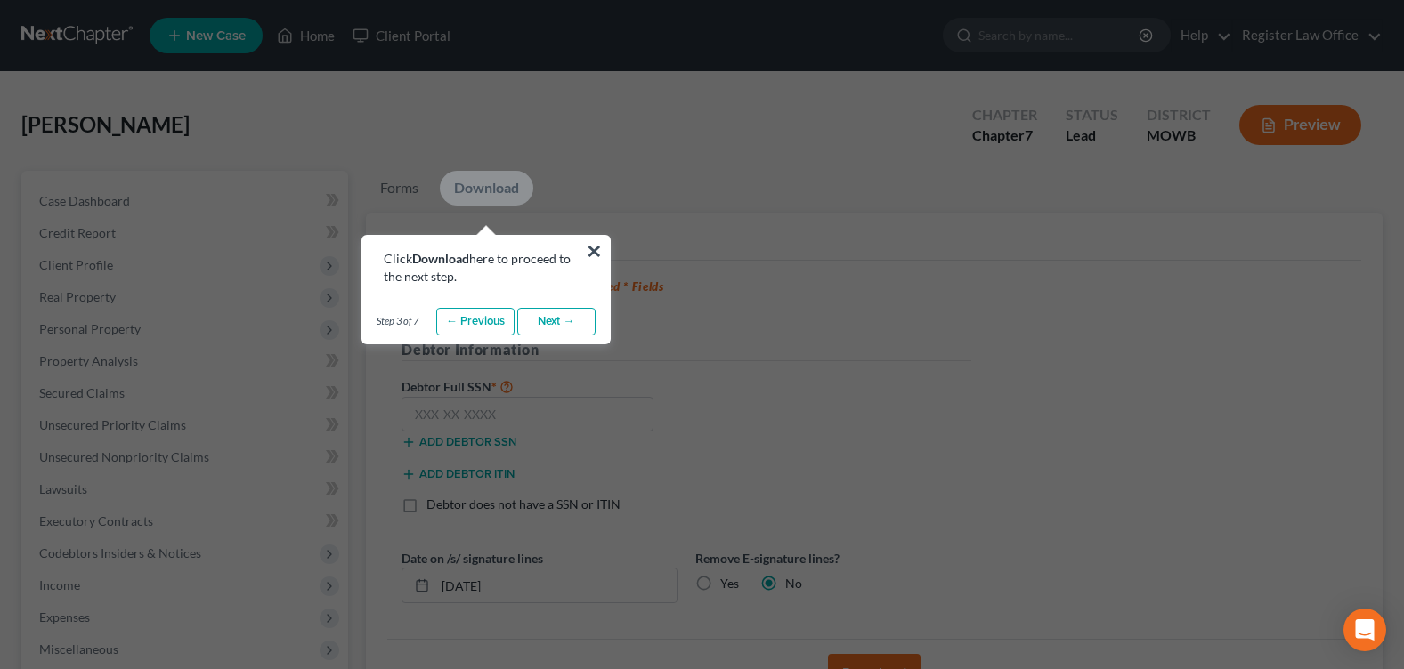
click at [564, 316] on link "Next →" at bounding box center [556, 322] width 78 height 28
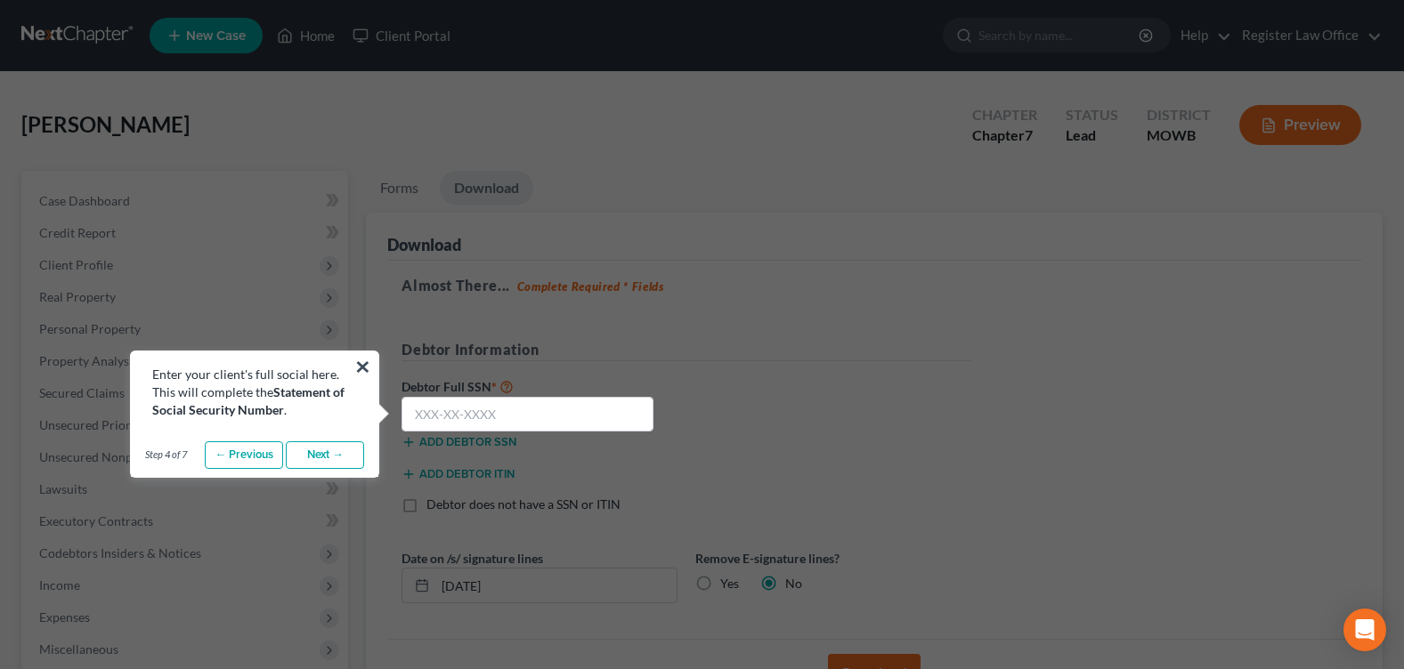
click at [311, 452] on link "Next →" at bounding box center [325, 456] width 78 height 28
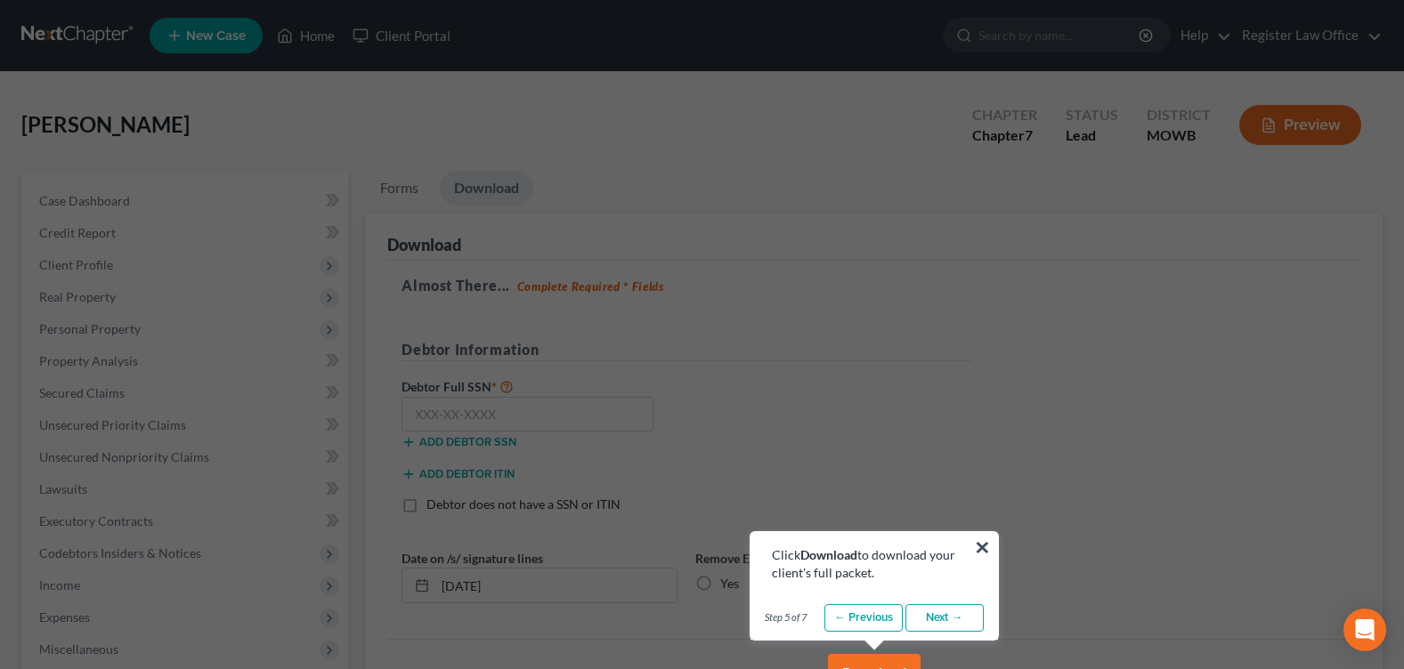
click at [987, 548] on button "×" at bounding box center [982, 547] width 17 height 28
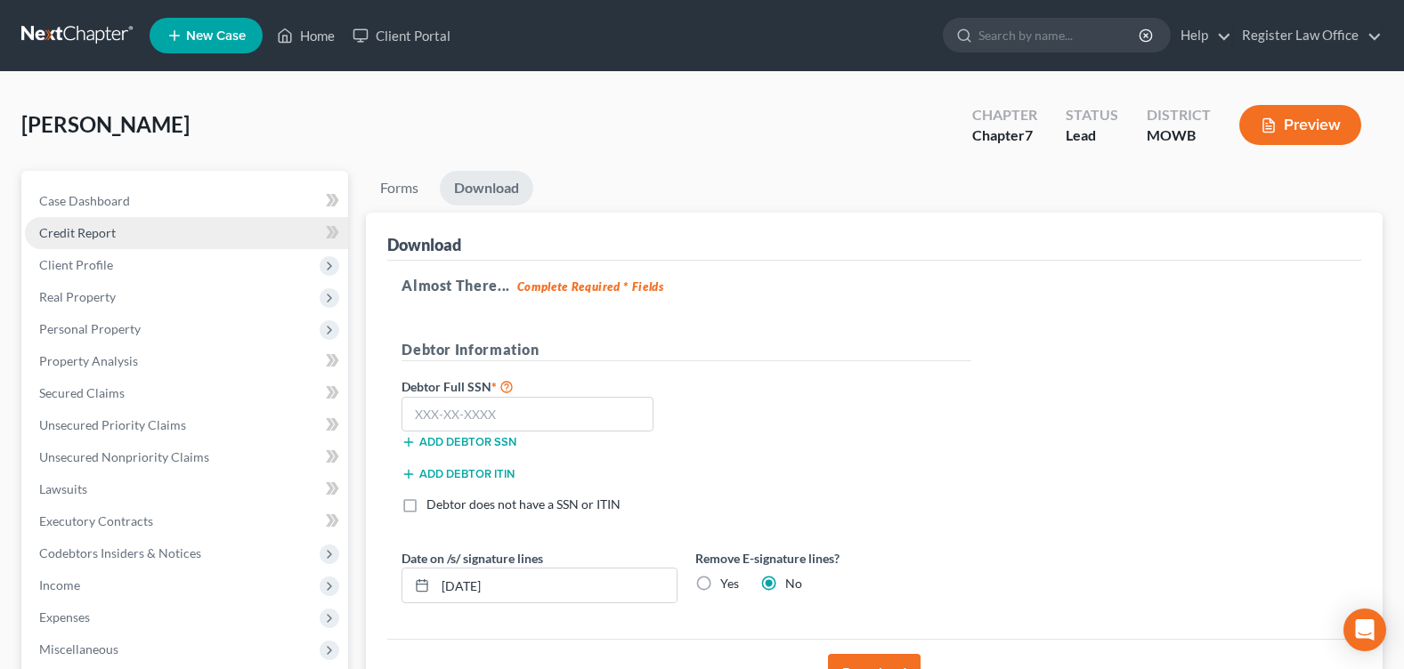
click at [96, 243] on link "Credit Report" at bounding box center [186, 233] width 323 height 32
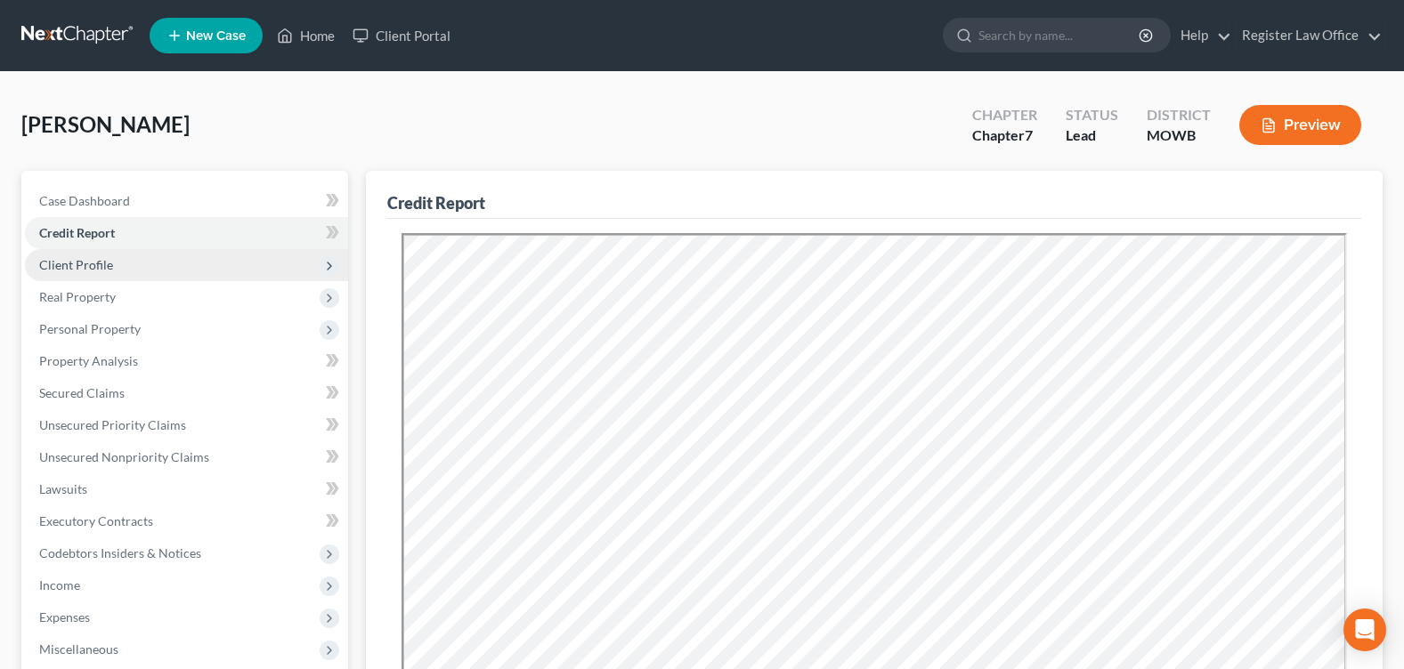
click at [97, 263] on span "Client Profile" at bounding box center [76, 264] width 74 height 15
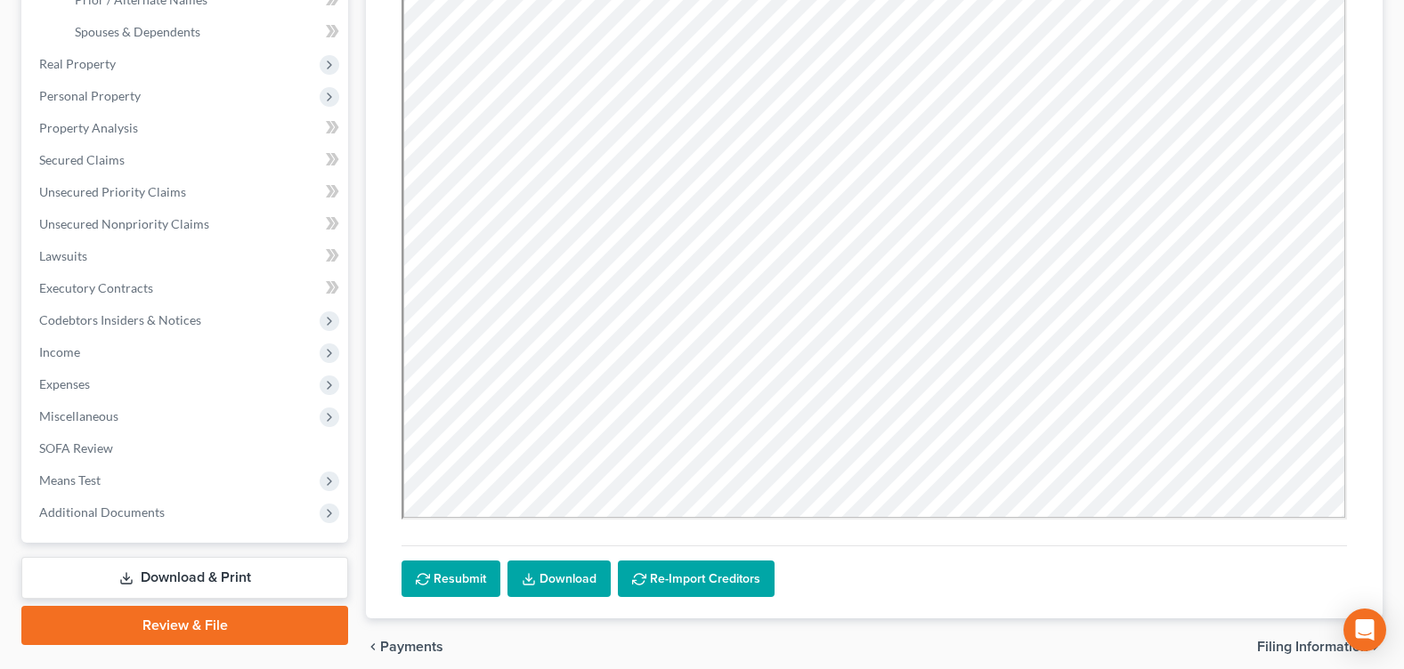
scroll to position [499, 0]
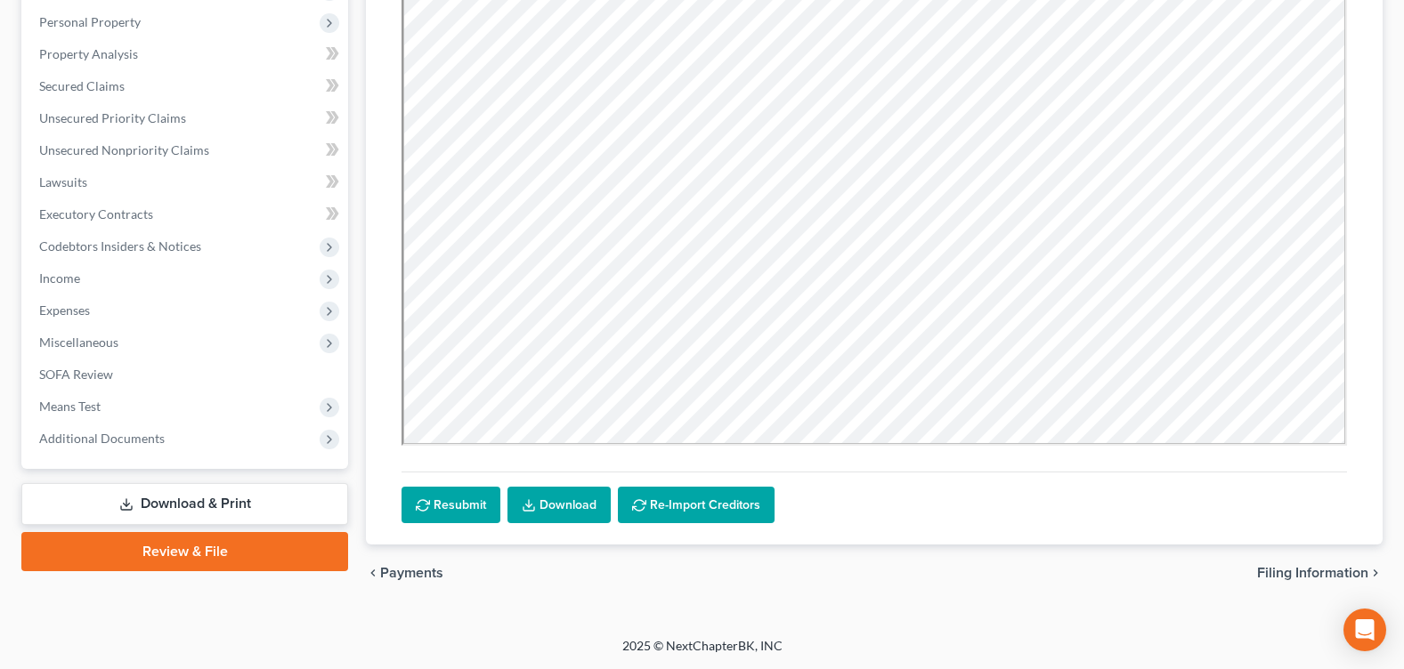
click at [185, 560] on link "Review & File" at bounding box center [184, 551] width 327 height 39
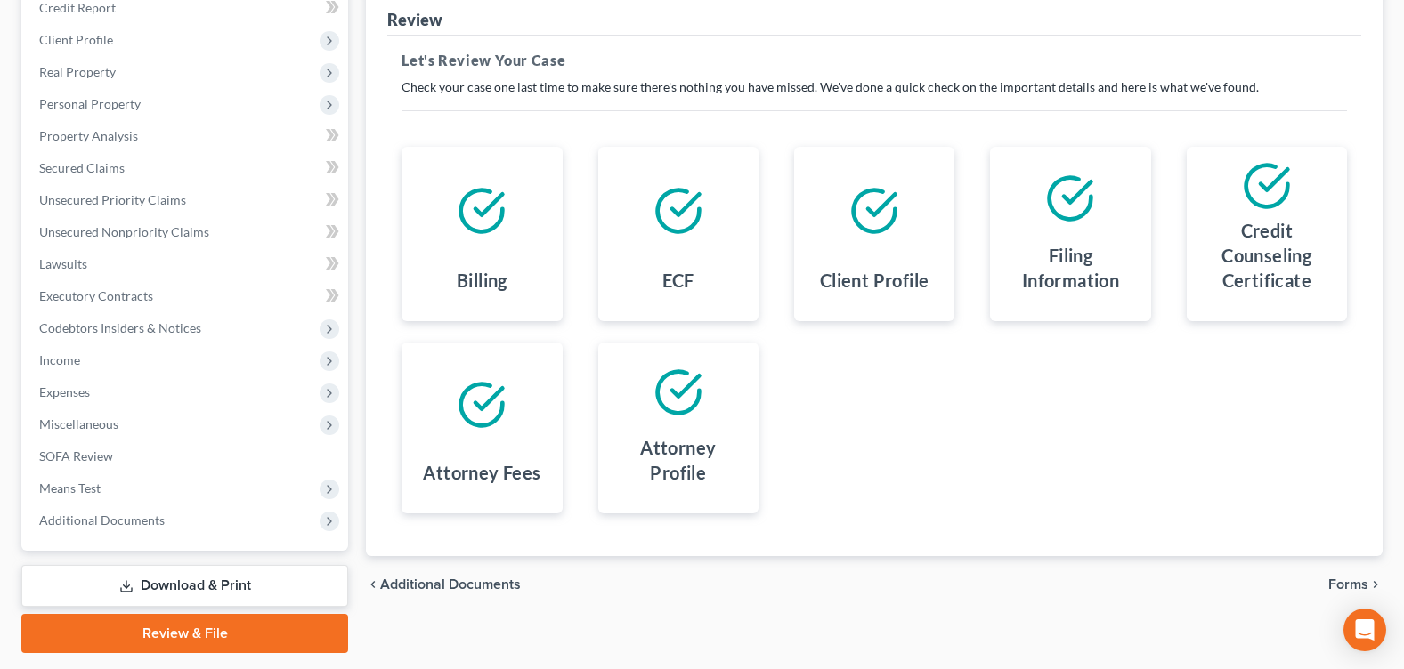
scroll to position [277, 0]
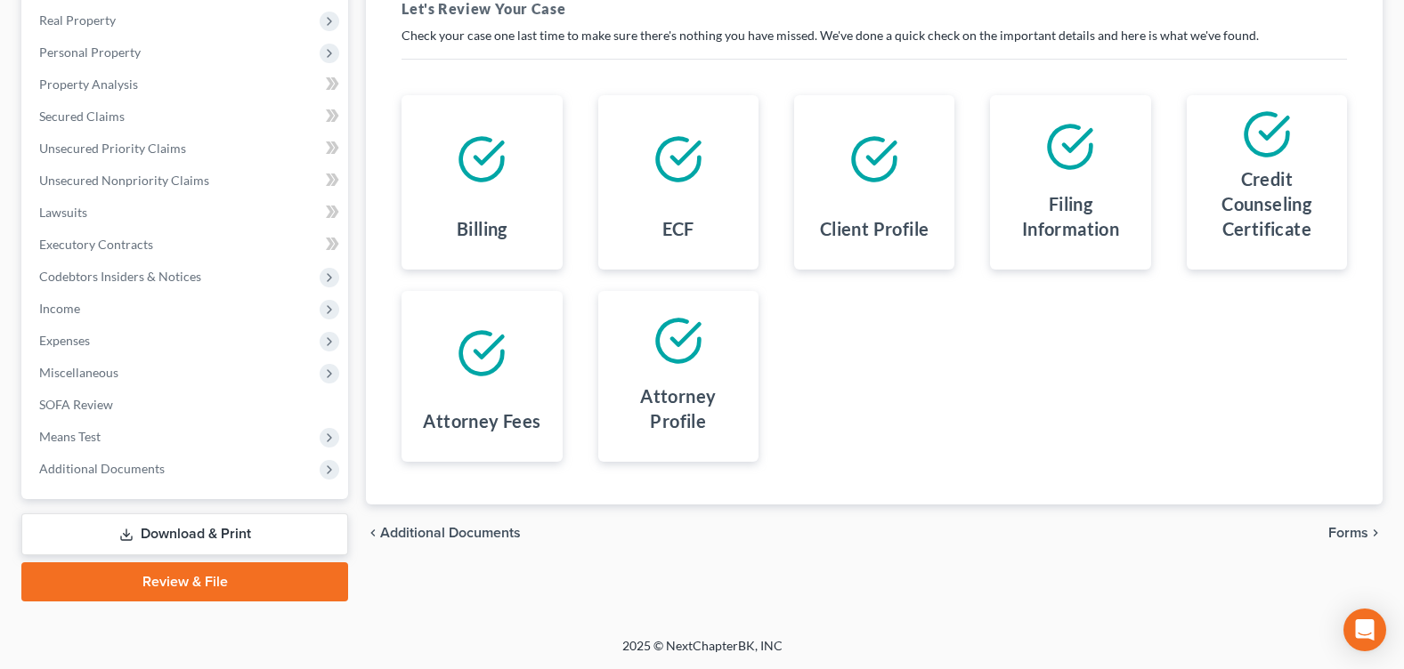
click at [1350, 540] on span "Forms" at bounding box center [1348, 533] width 40 height 14
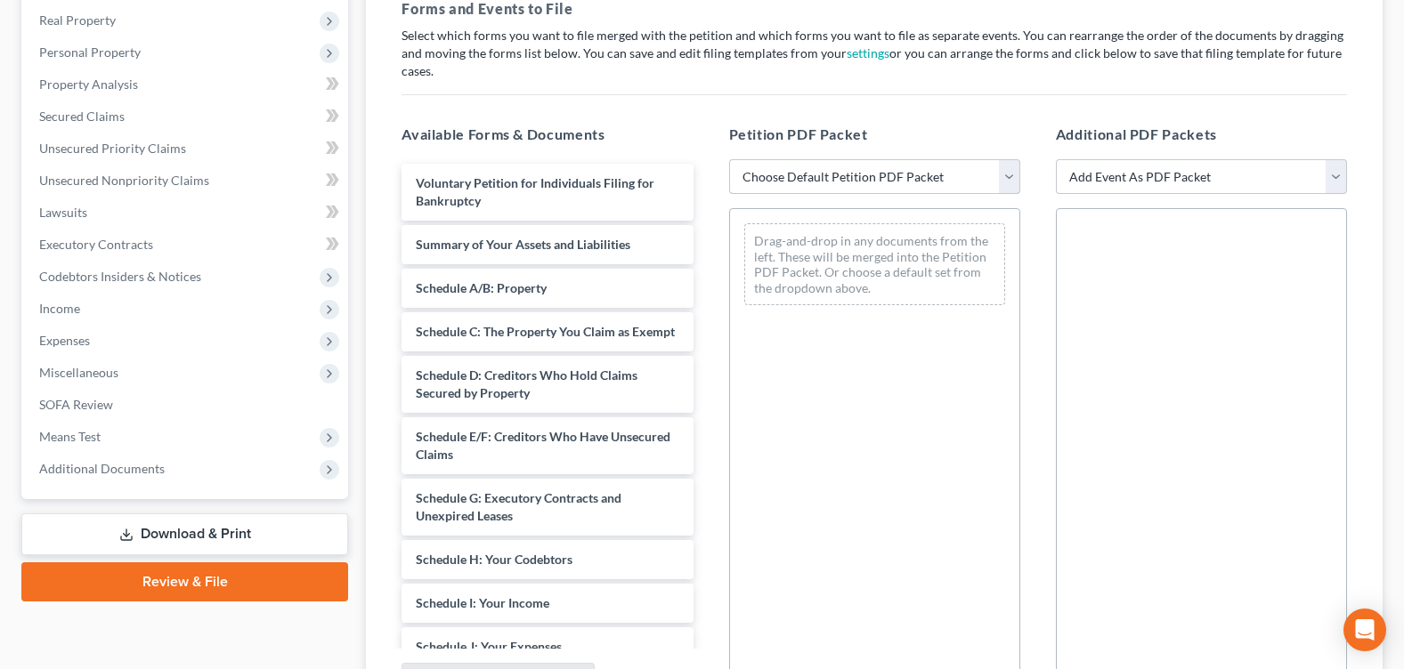
click at [1000, 187] on select "Choose Default Petition PDF Packet Complete Bankruptcy Petition (all forms and …" at bounding box center [874, 177] width 291 height 36
select select "0"
click at [729, 159] on select "Choose Default Petition PDF Packet Complete Bankruptcy Petition (all forms and …" at bounding box center [874, 177] width 291 height 36
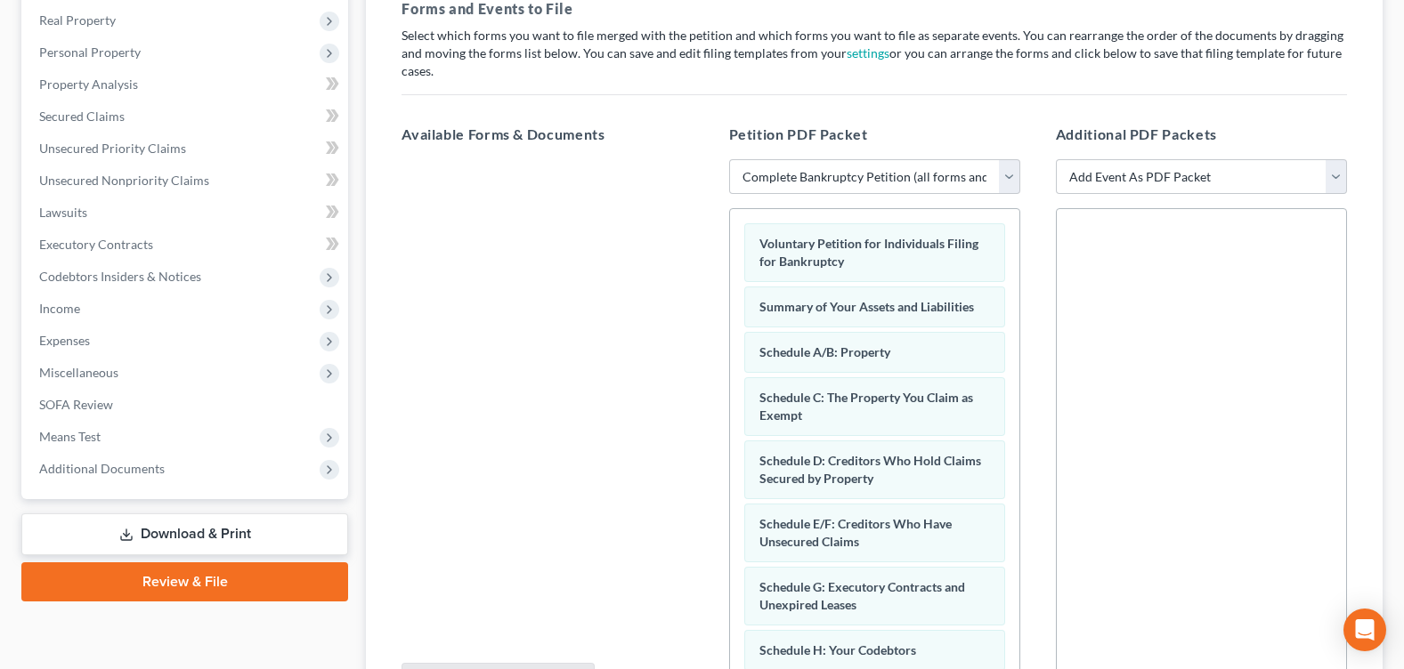
click at [1004, 122] on div "Petition PDF Packet Choose Default Petition PDF Packet Complete Bankruptcy Peti…" at bounding box center [874, 412] width 327 height 604
drag, startPoint x: 1019, startPoint y: 268, endPoint x: 1006, endPoint y: 317, distance: 50.8
click at [1006, 317] on div "Petition PDF Packet Choose Default Petition PDF Packet Complete Bankruptcy Peti…" at bounding box center [874, 412] width 327 height 604
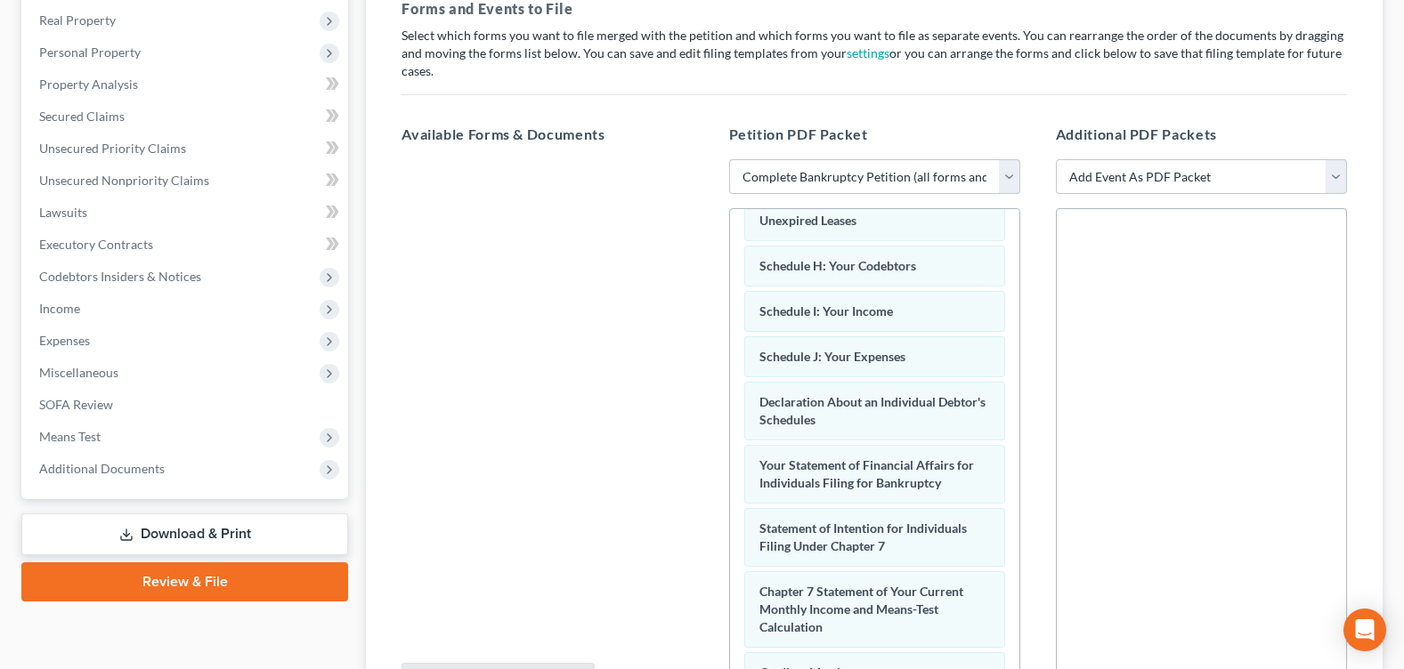
scroll to position [653, 0]
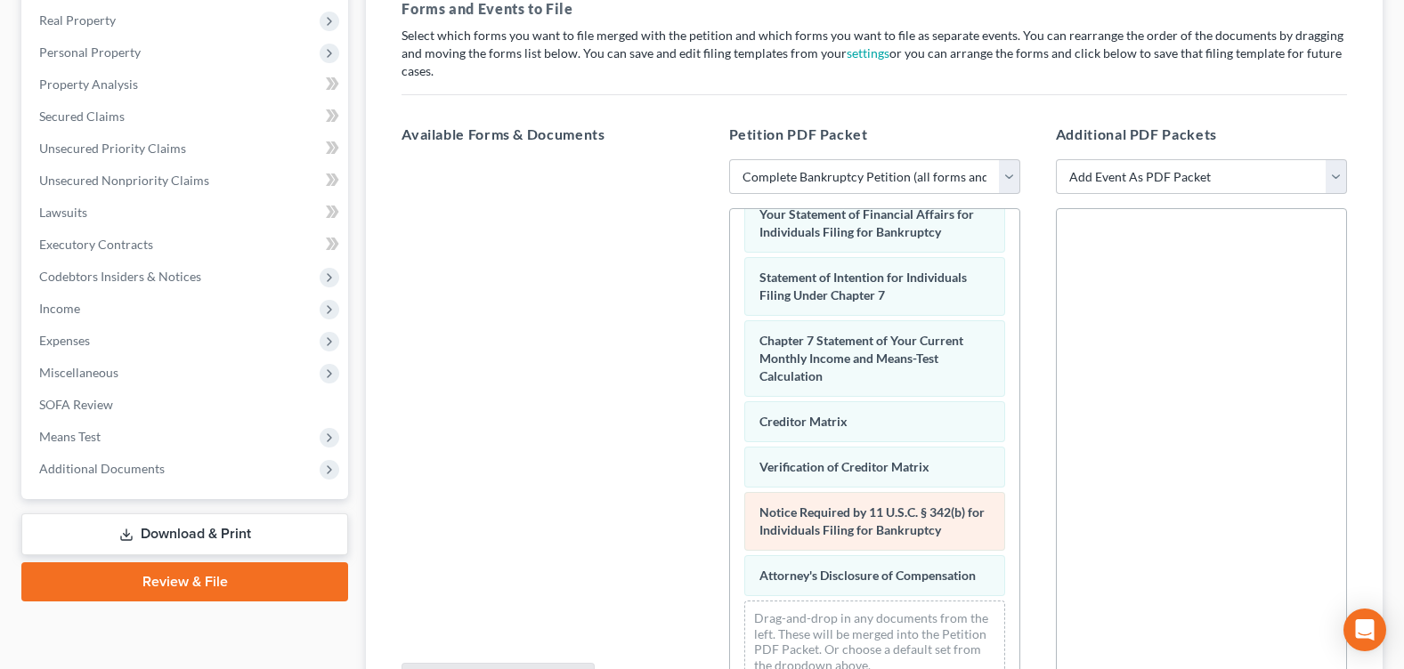
click at [899, 517] on span "Notice Required by 11 U.S.C. § 342(b) for Individuals Filing for Bankruptcy" at bounding box center [871, 521] width 225 height 33
click at [864, 505] on span "Notice Required by 11 U.S.C. § 342(b) for Individuals Filing for Bankruptcy" at bounding box center [871, 521] width 225 height 33
click at [865, 500] on div "Voluntary Petition for Individuals Filing for Bankruptcy Summary of Your Assets…" at bounding box center [874, 136] width 289 height 1124
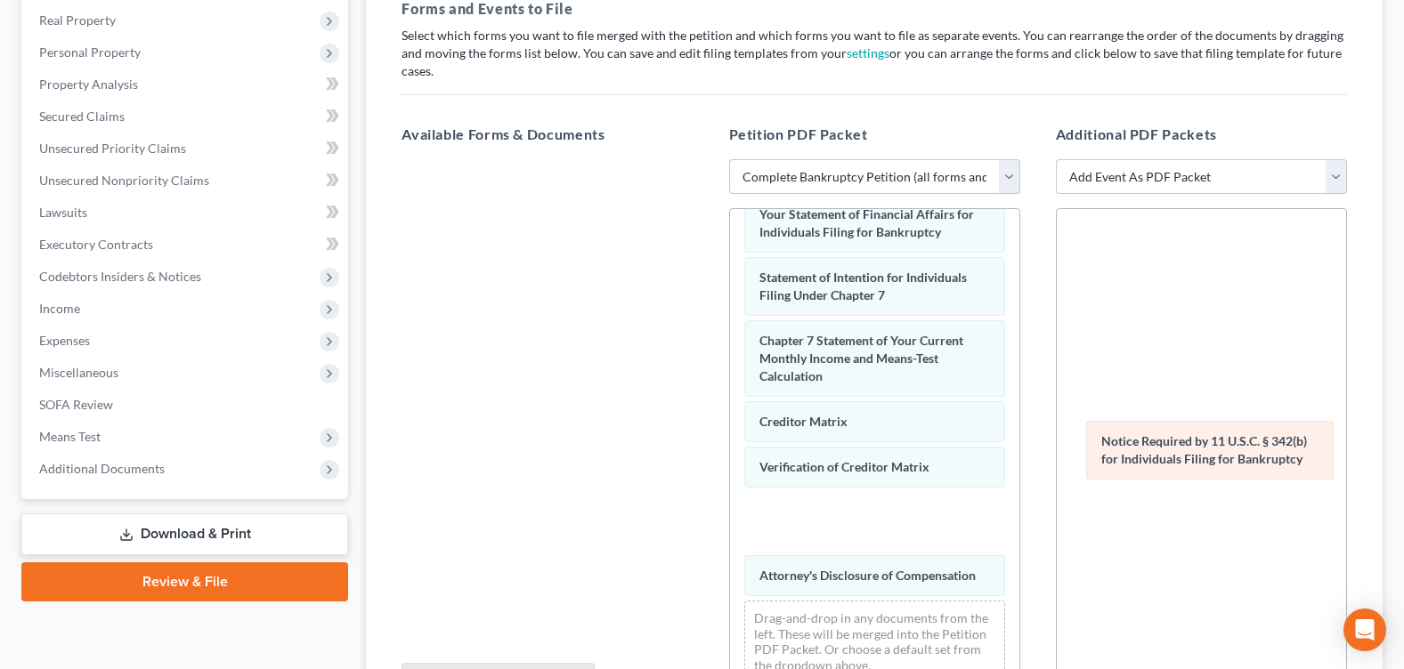
drag, startPoint x: 832, startPoint y: 509, endPoint x: 1174, endPoint y: 456, distance: 346.0
click at [1019, 456] on div "Notice Required by 11 U.S.C. § 342(b) for Individuals Filing for Bankruptcy Vol…" at bounding box center [874, 136] width 289 height 1124
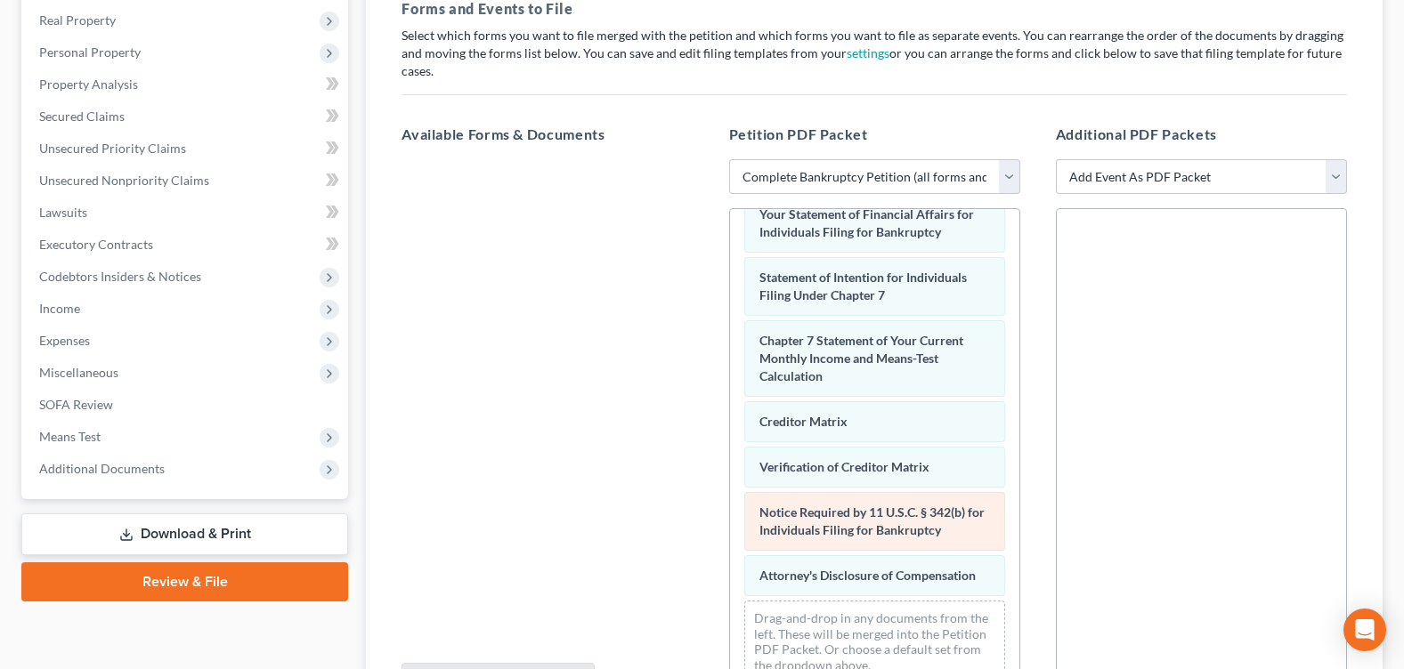
click at [841, 503] on div "Notice Required by 11 U.S.C. § 342(b) for Individuals Filing for Bankruptcy" at bounding box center [874, 521] width 261 height 59
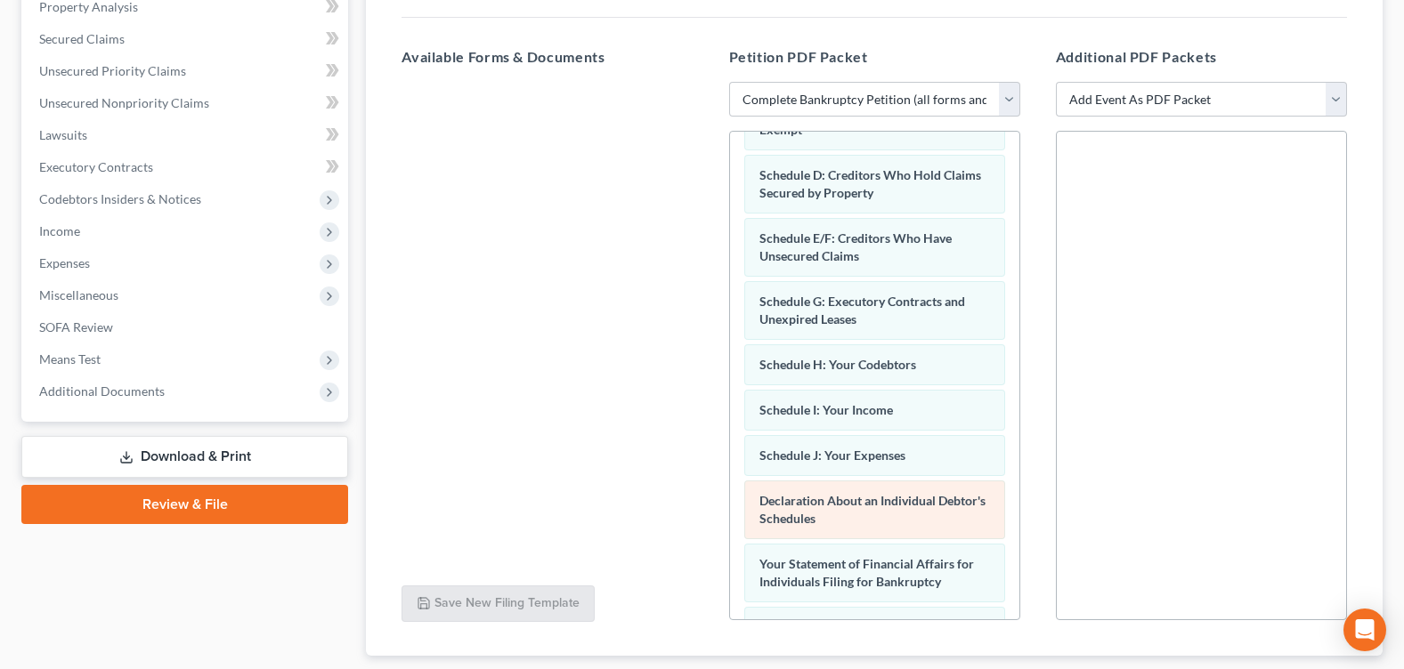
scroll to position [356, 0]
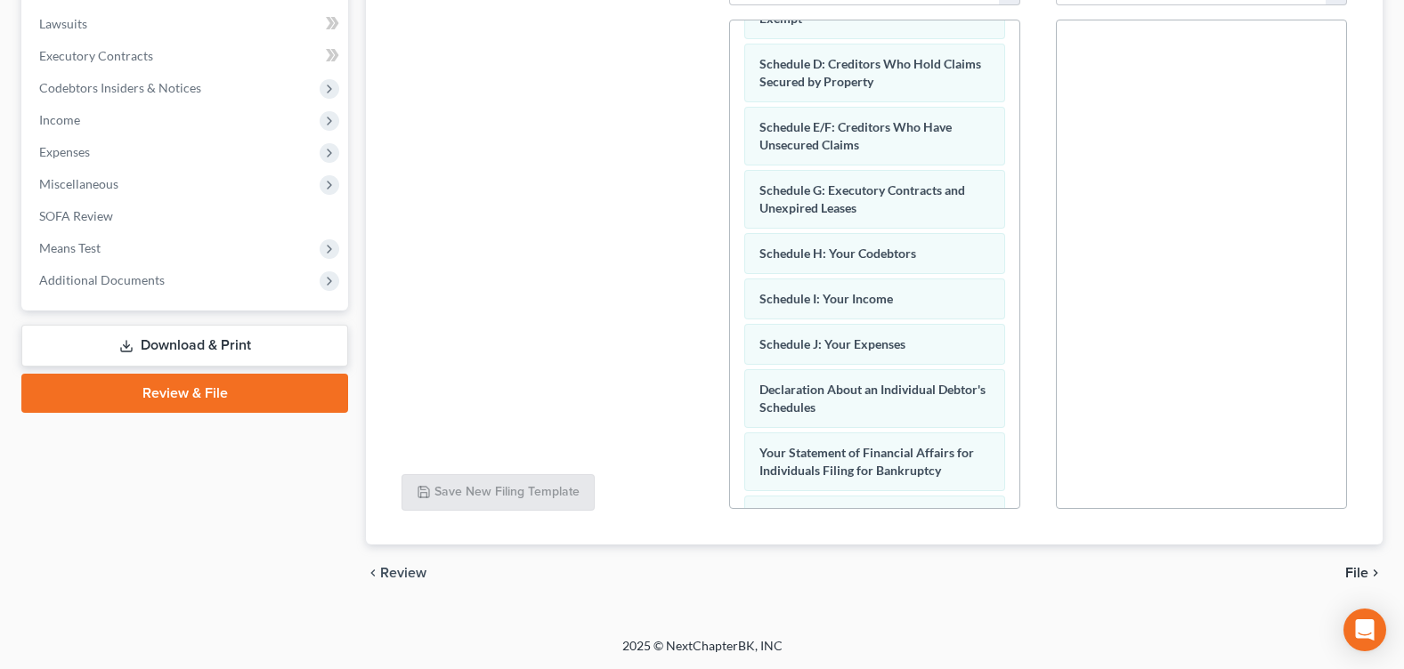
click at [1361, 574] on span "File" at bounding box center [1356, 573] width 23 height 14
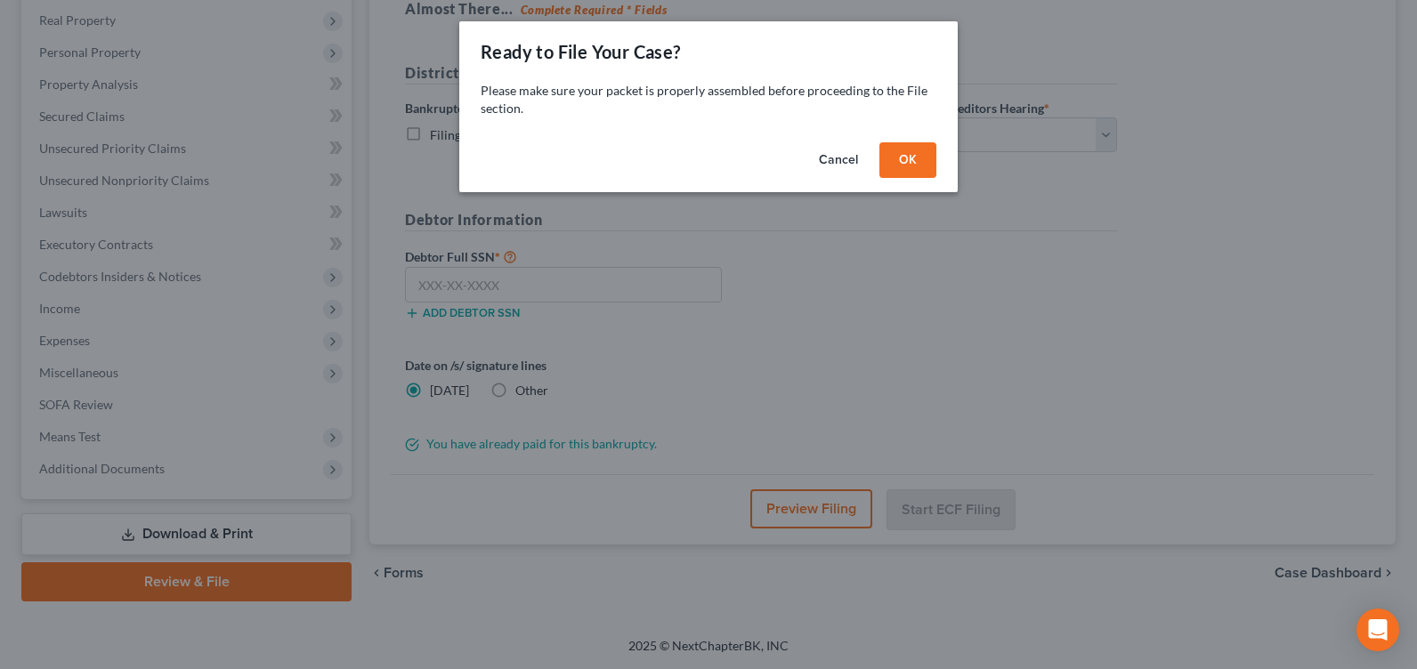
click at [846, 166] on button "Cancel" at bounding box center [839, 160] width 68 height 36
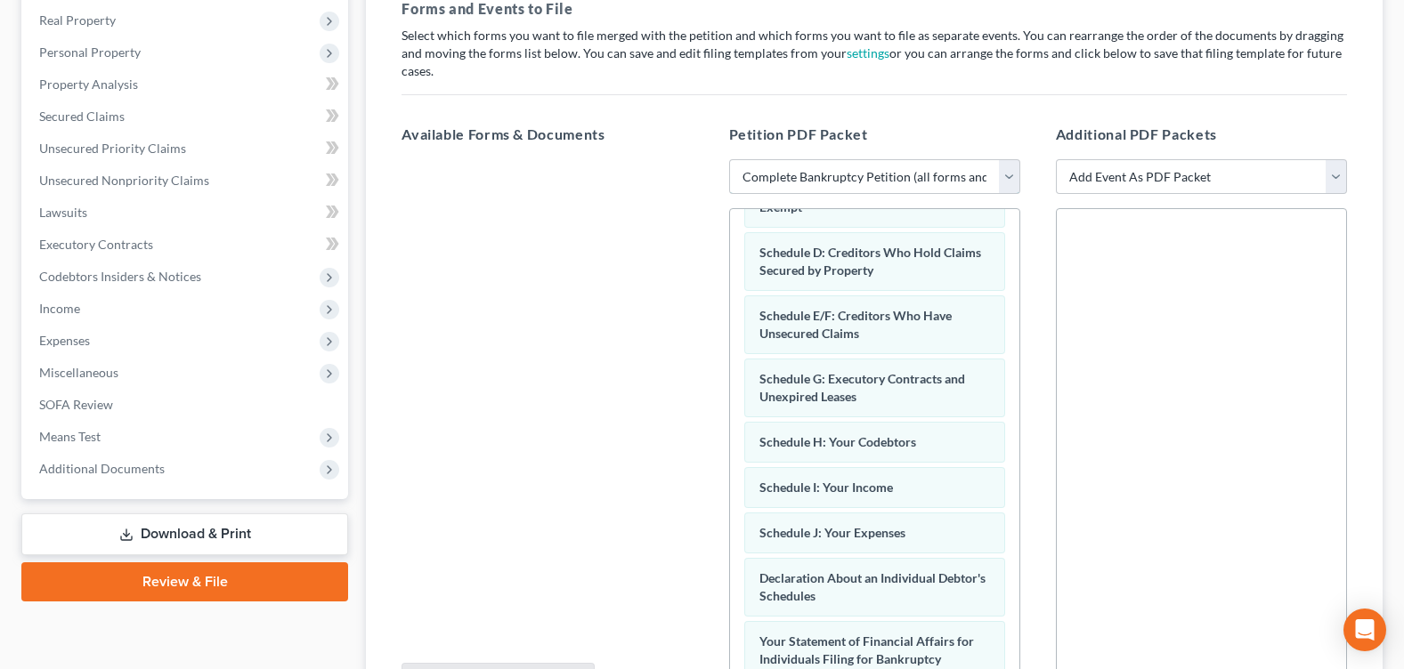
click at [1004, 177] on select "Choose Default Petition PDF Packet Complete Bankruptcy Petition (all forms and …" at bounding box center [874, 177] width 291 height 36
click at [729, 159] on select "Choose Default Petition PDF Packet Complete Bankruptcy Petition (all forms and …" at bounding box center [874, 177] width 291 height 36
click at [1013, 132] on h5 "Petition PDF Packet" at bounding box center [874, 134] width 291 height 21
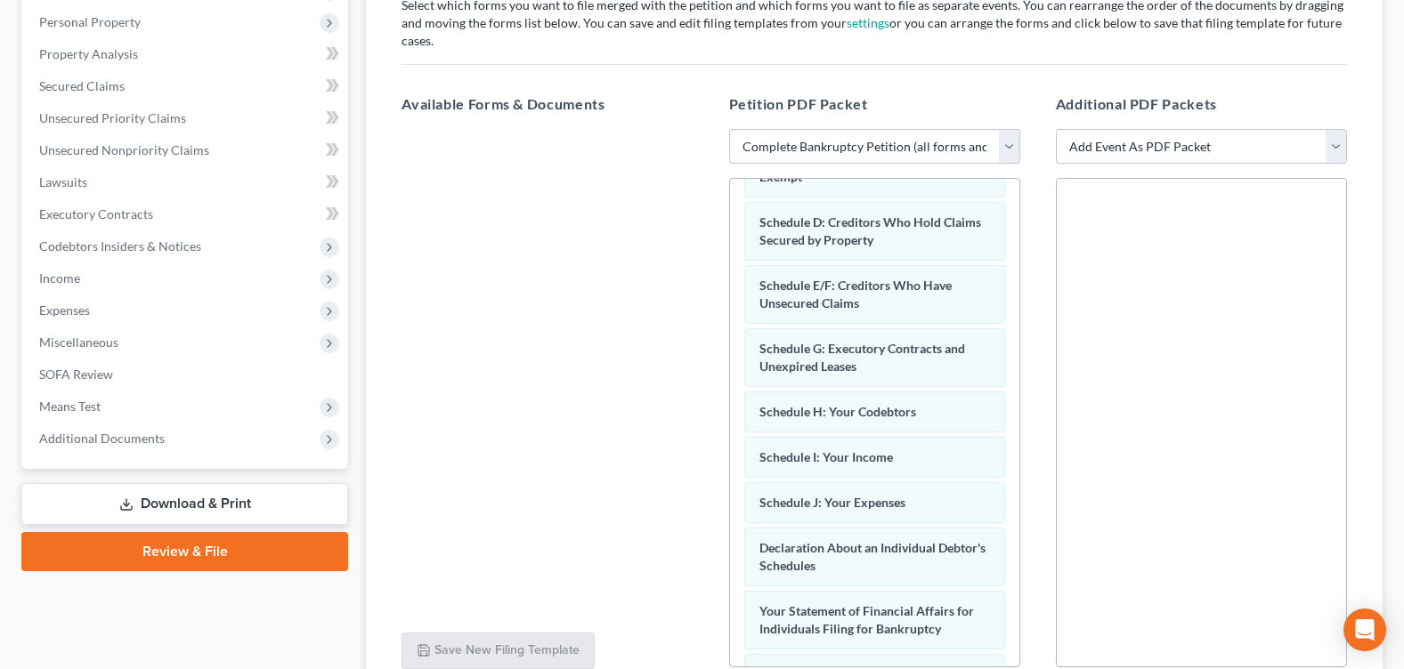
scroll to position [466, 0]
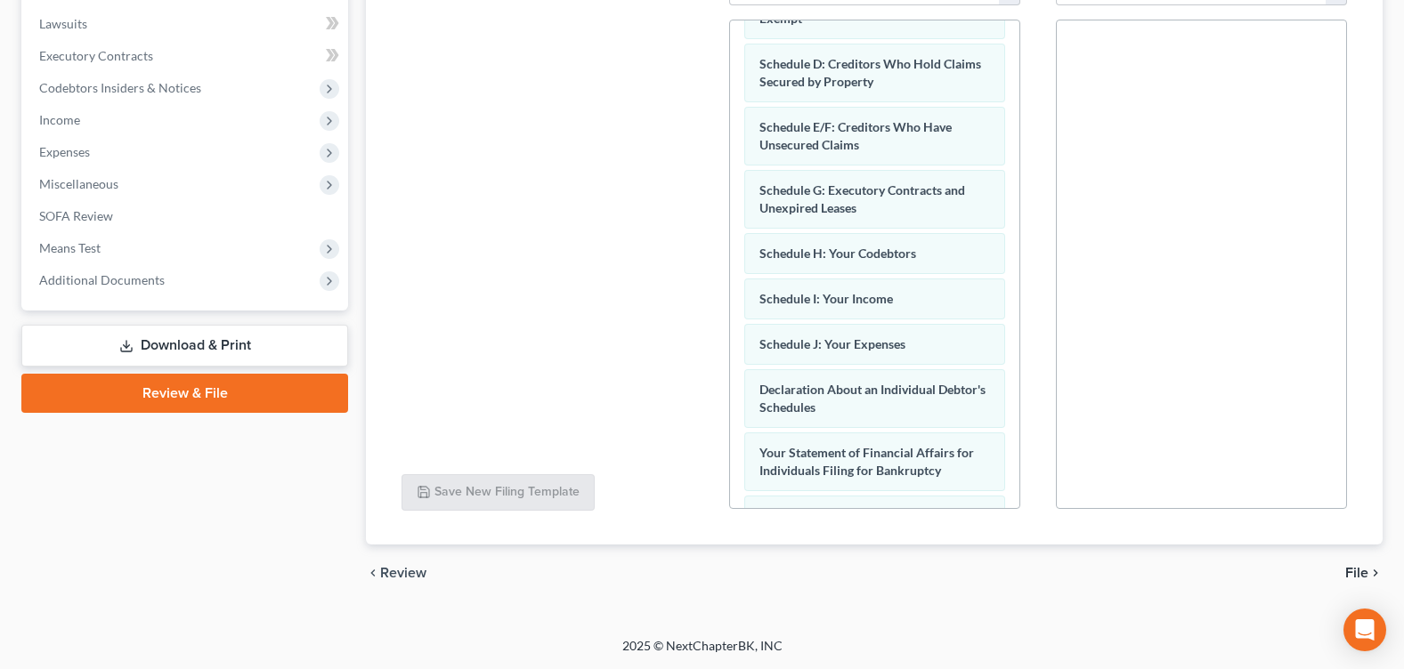
click at [1364, 567] on span "File" at bounding box center [1356, 573] width 23 height 14
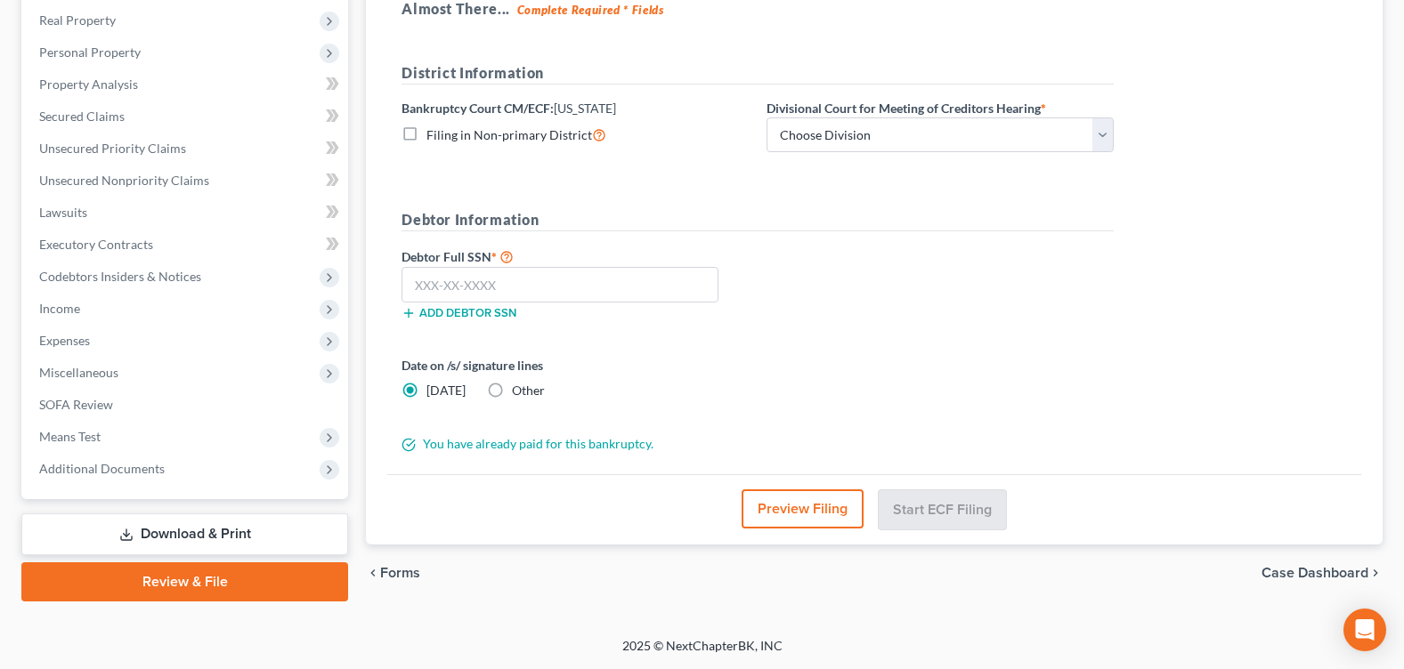
scroll to position [277, 0]
click at [459, 287] on input "text" at bounding box center [560, 285] width 317 height 36
type input "563-15-2790"
click at [664, 334] on div "Debtor Full SSN * 563-15-2790 Add debtor SSN" at bounding box center [575, 290] width 365 height 89
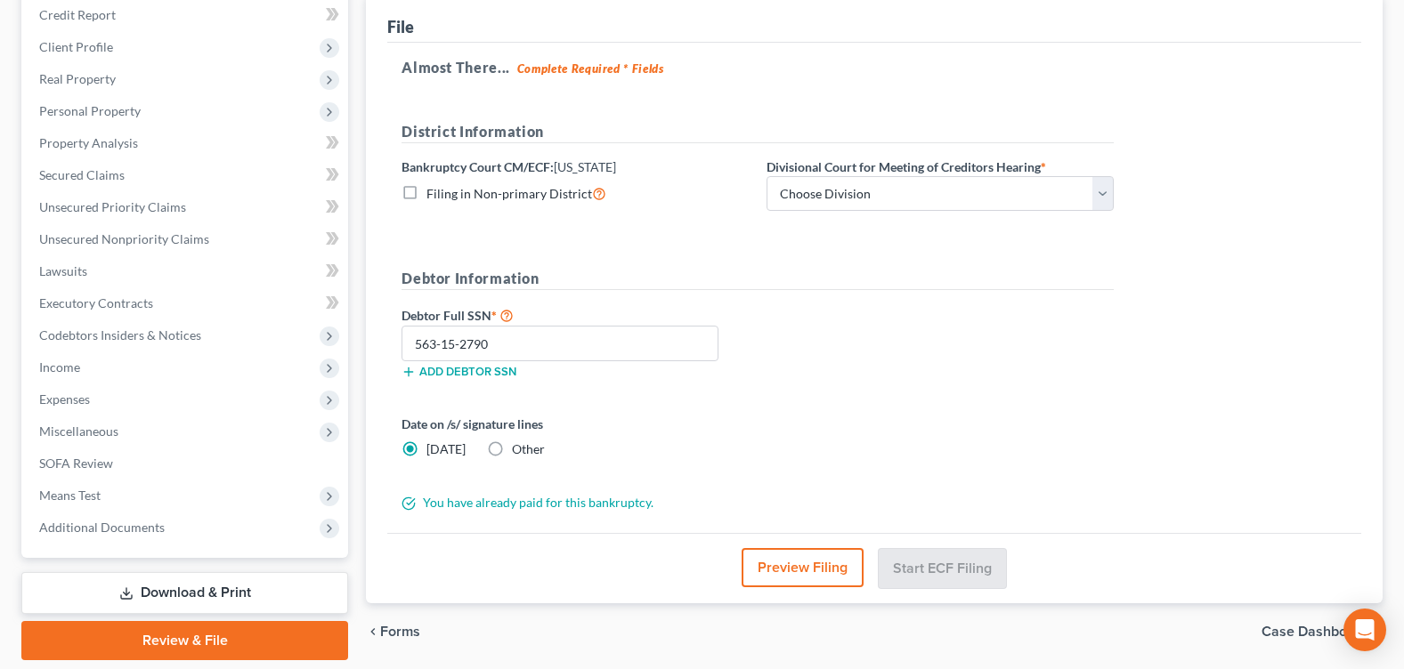
scroll to position [188, 0]
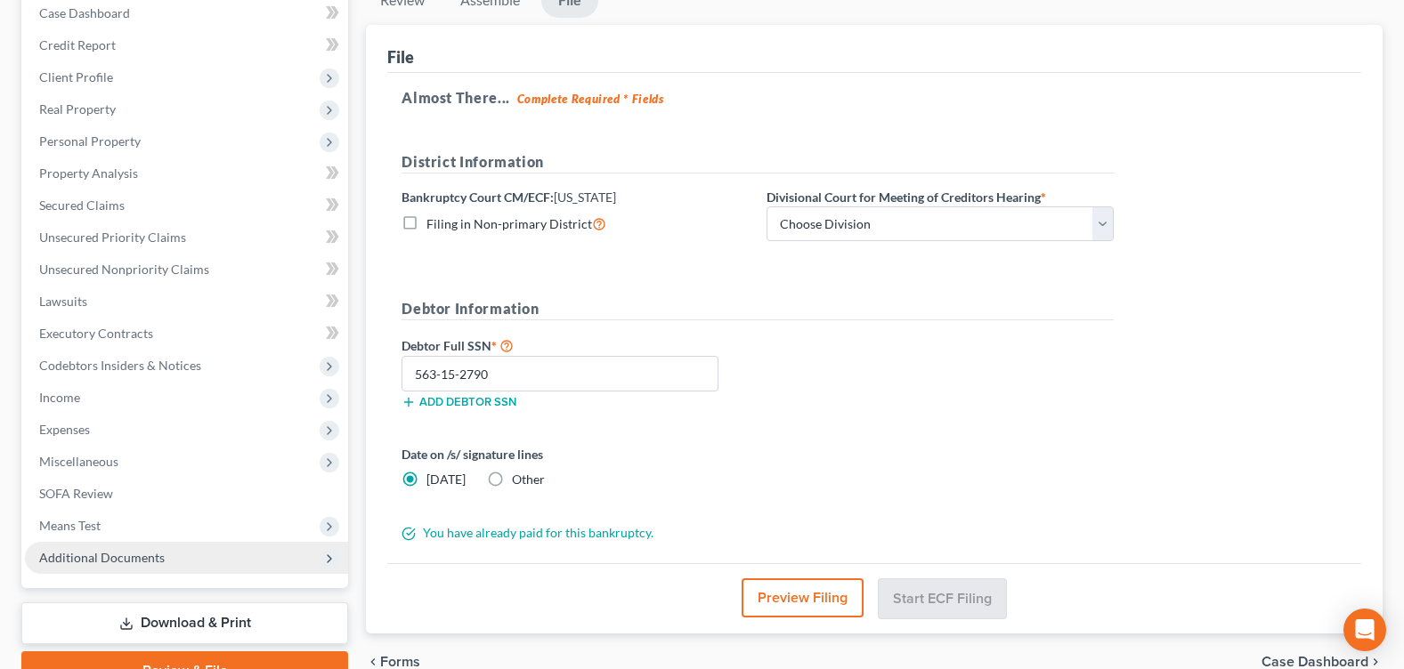
click at [211, 559] on span "Additional Documents" at bounding box center [186, 558] width 323 height 32
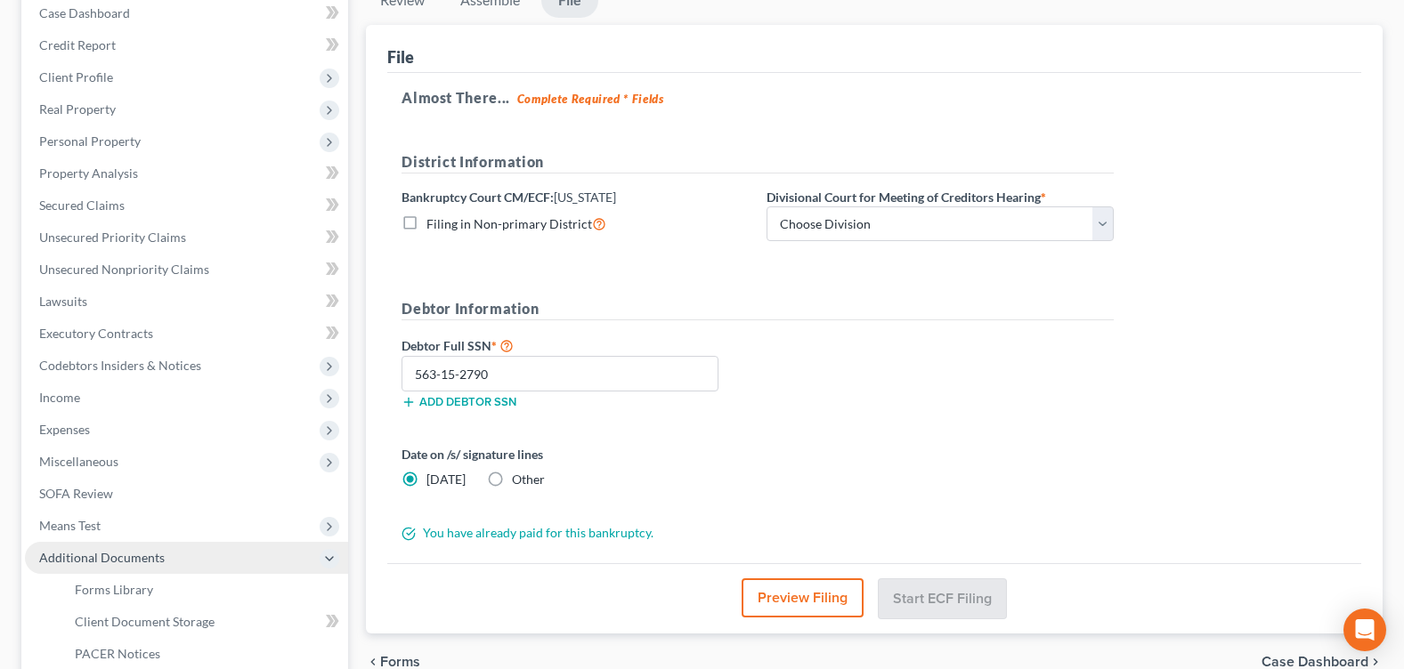
click at [144, 552] on span "Additional Documents" at bounding box center [102, 557] width 126 height 15
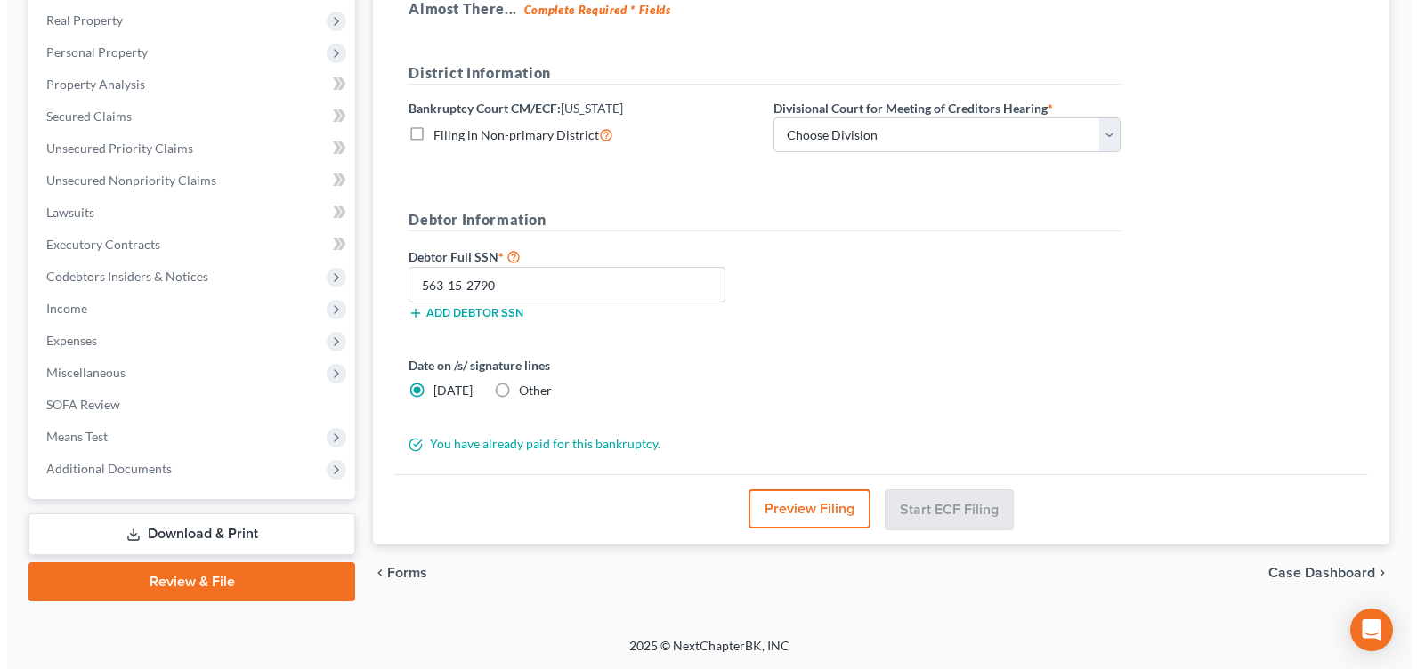
scroll to position [0, 0]
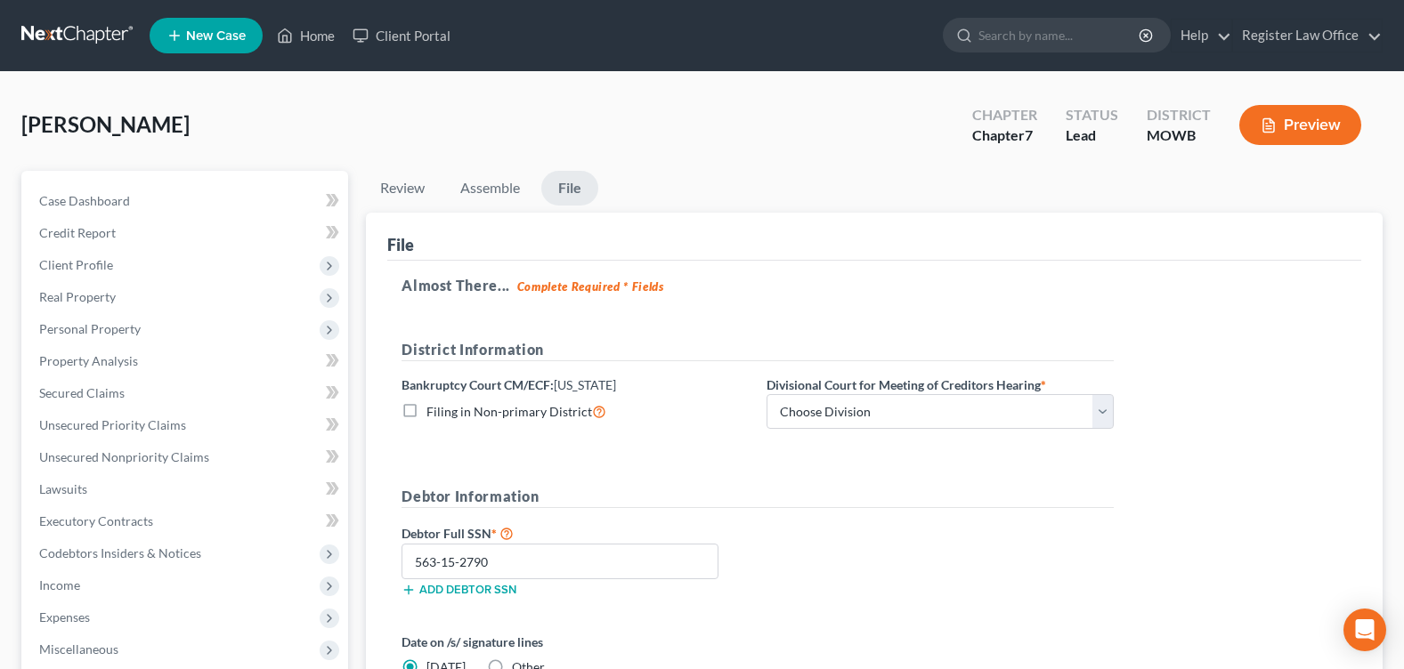
click at [1292, 112] on button "Preview" at bounding box center [1300, 125] width 122 height 40
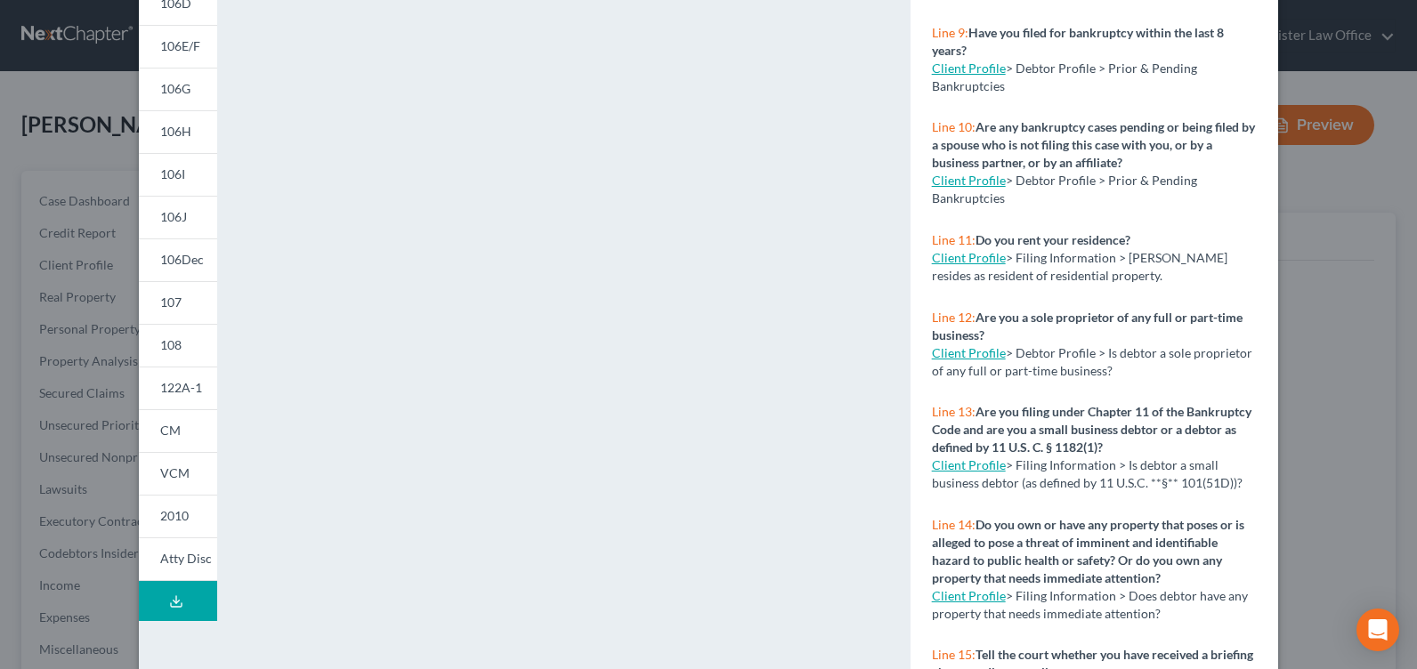
scroll to position [335, 0]
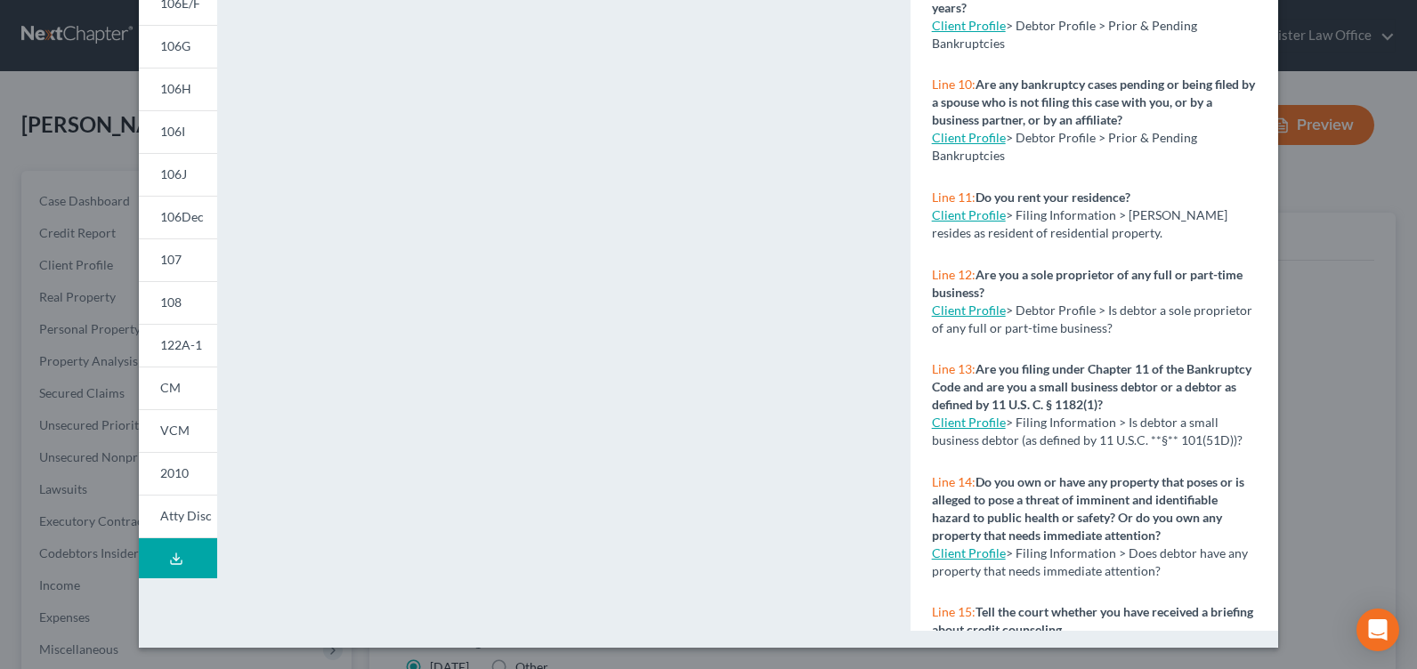
click at [187, 558] on button "Download Draft" at bounding box center [178, 559] width 78 height 40
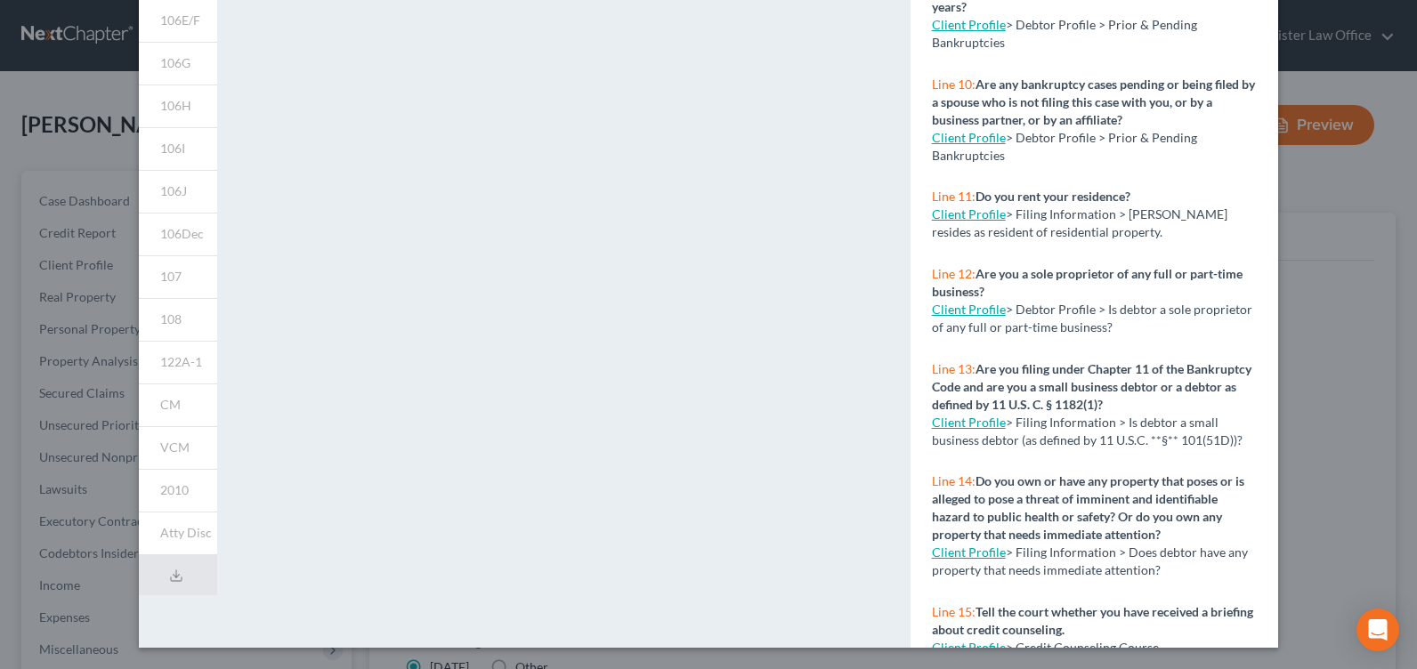
scroll to position [460, 0]
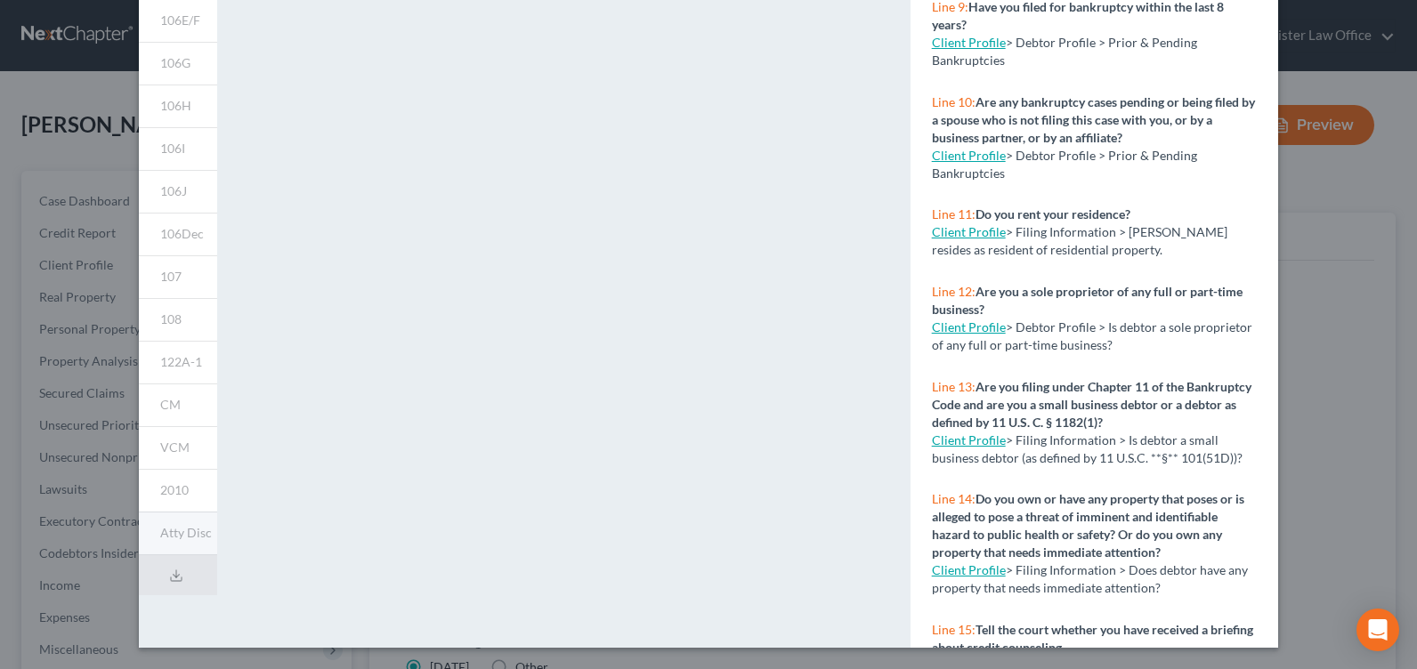
click at [182, 521] on link "Atty Disc" at bounding box center [178, 534] width 78 height 44
click at [186, 416] on link "CM" at bounding box center [178, 405] width 78 height 43
click at [43, 37] on div "Petition Preview Full Draft Packet × 101 106Sum 106A/B 106C 106D 106E/F 106G 10…" at bounding box center [708, 334] width 1417 height 669
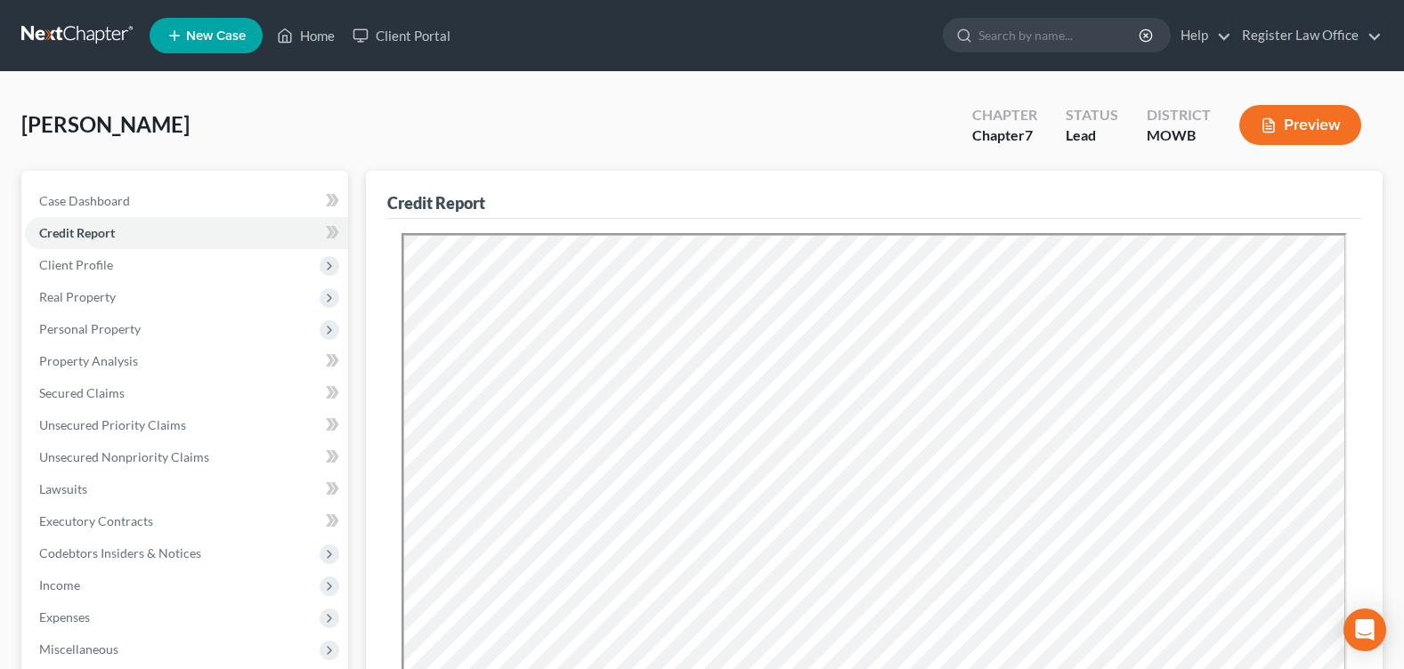
click at [1279, 127] on button "Preview" at bounding box center [1300, 125] width 122 height 40
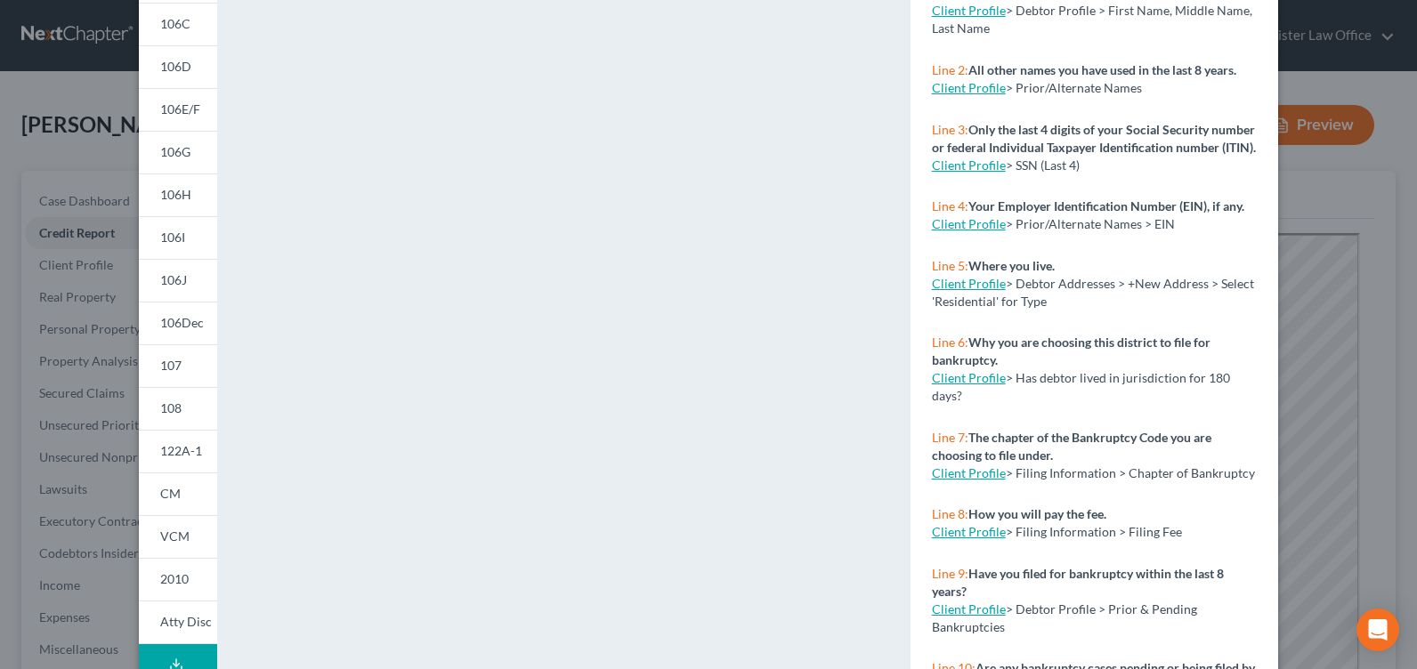
scroll to position [267, 0]
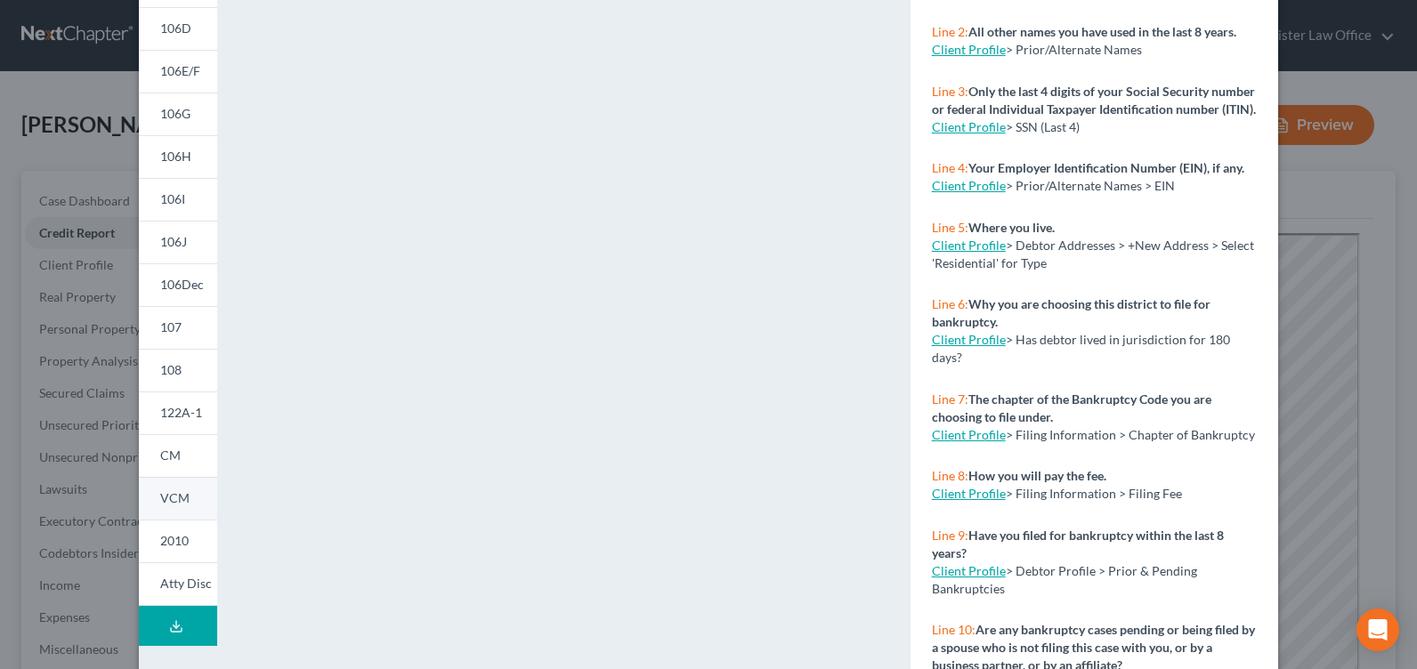
click at [184, 492] on link "VCM" at bounding box center [178, 498] width 78 height 43
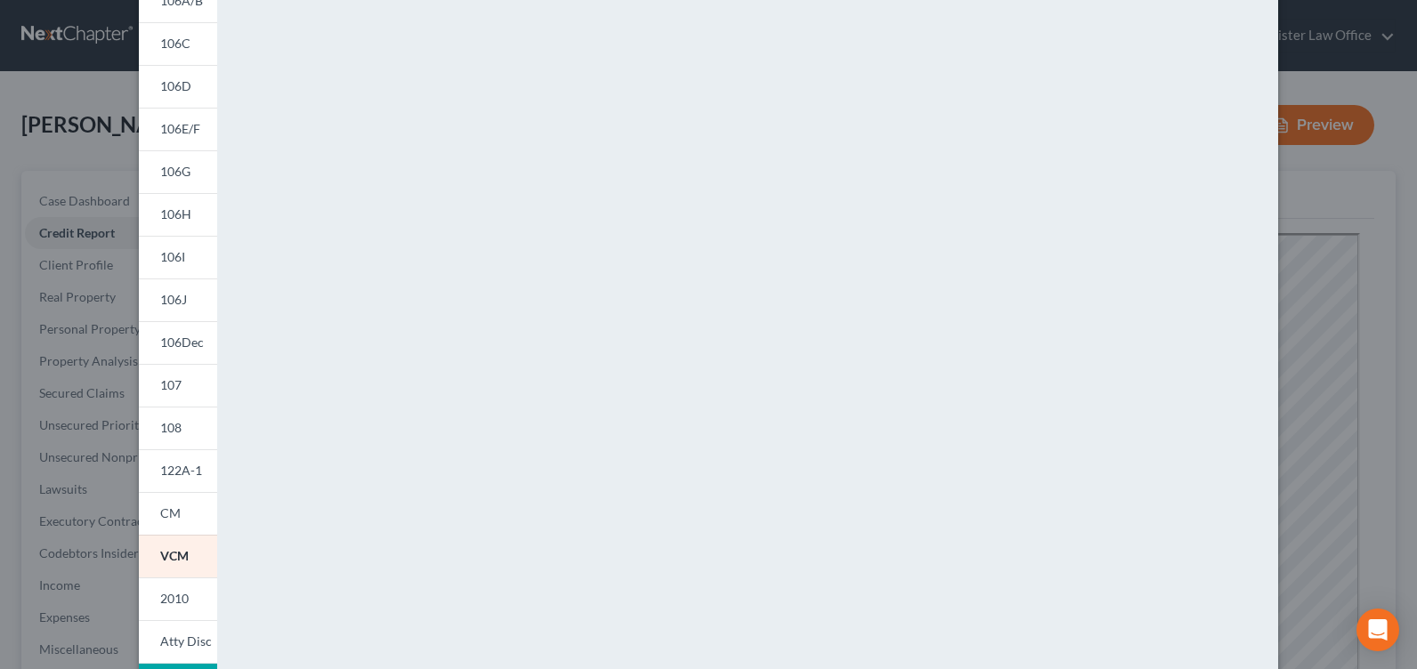
scroll to position [178, 0]
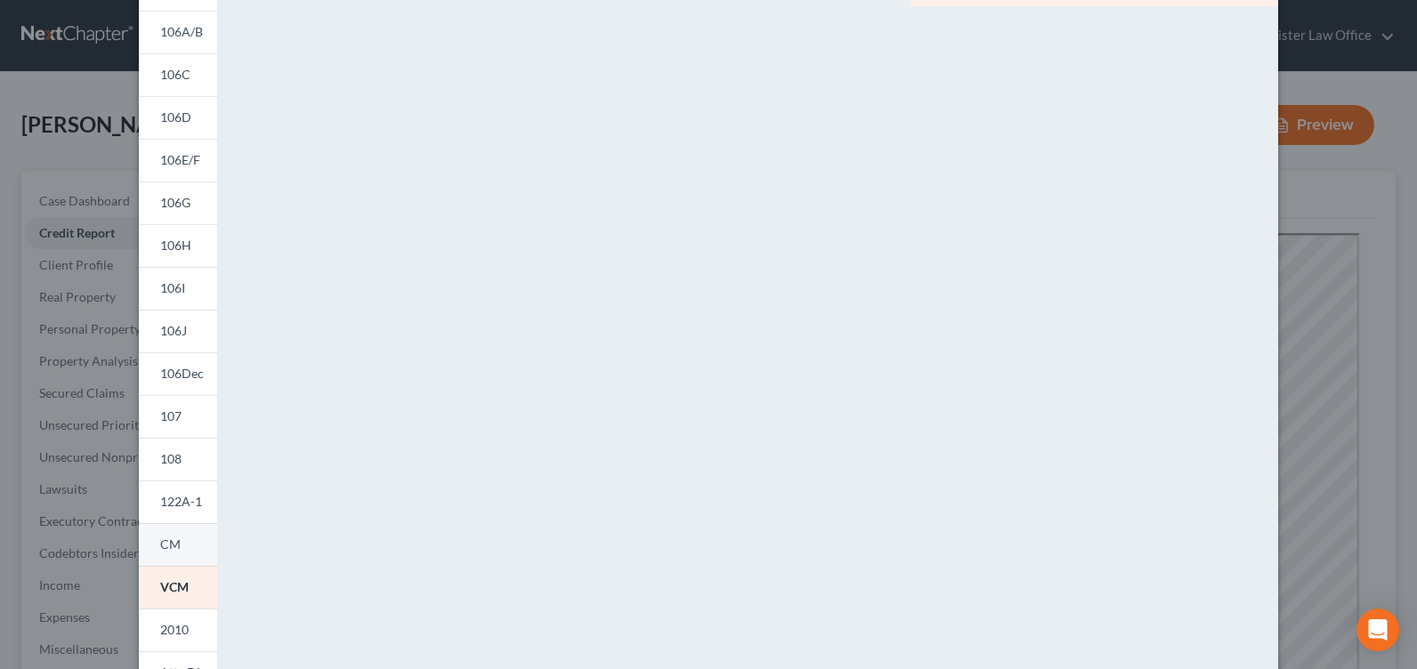
click at [196, 531] on link "CM" at bounding box center [178, 544] width 78 height 43
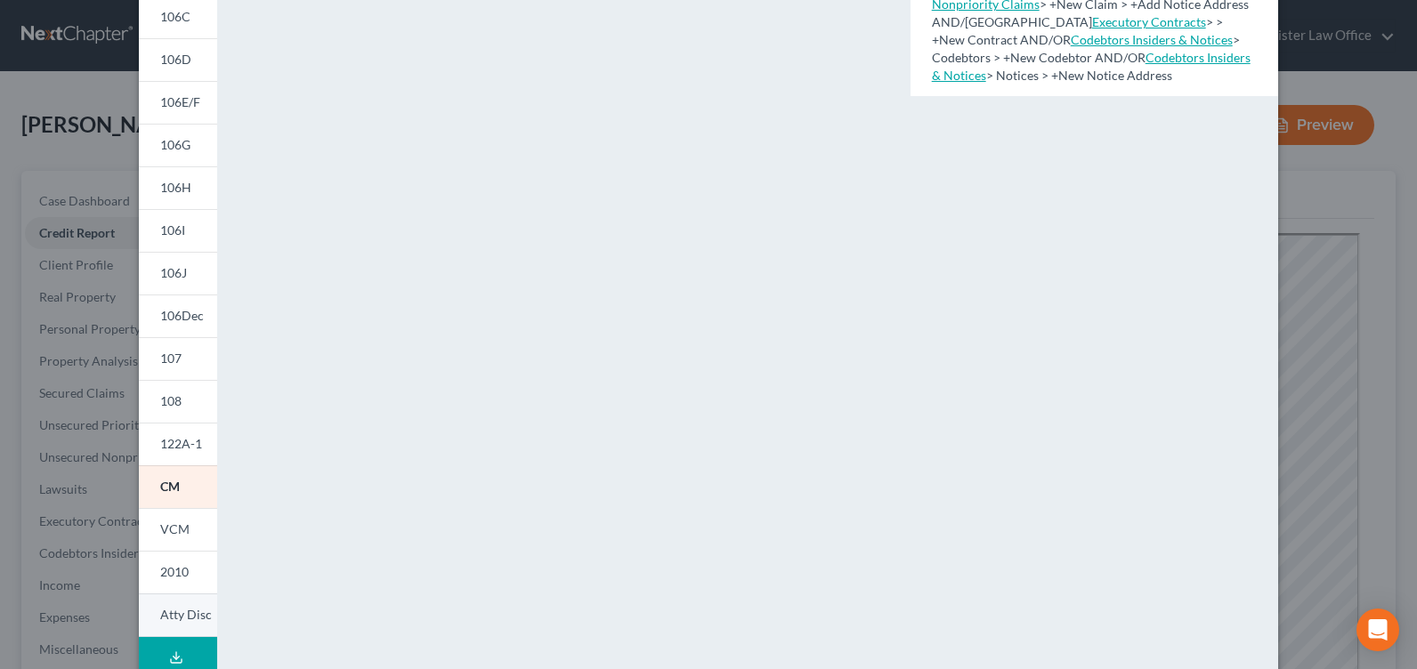
scroll to position [267, 0]
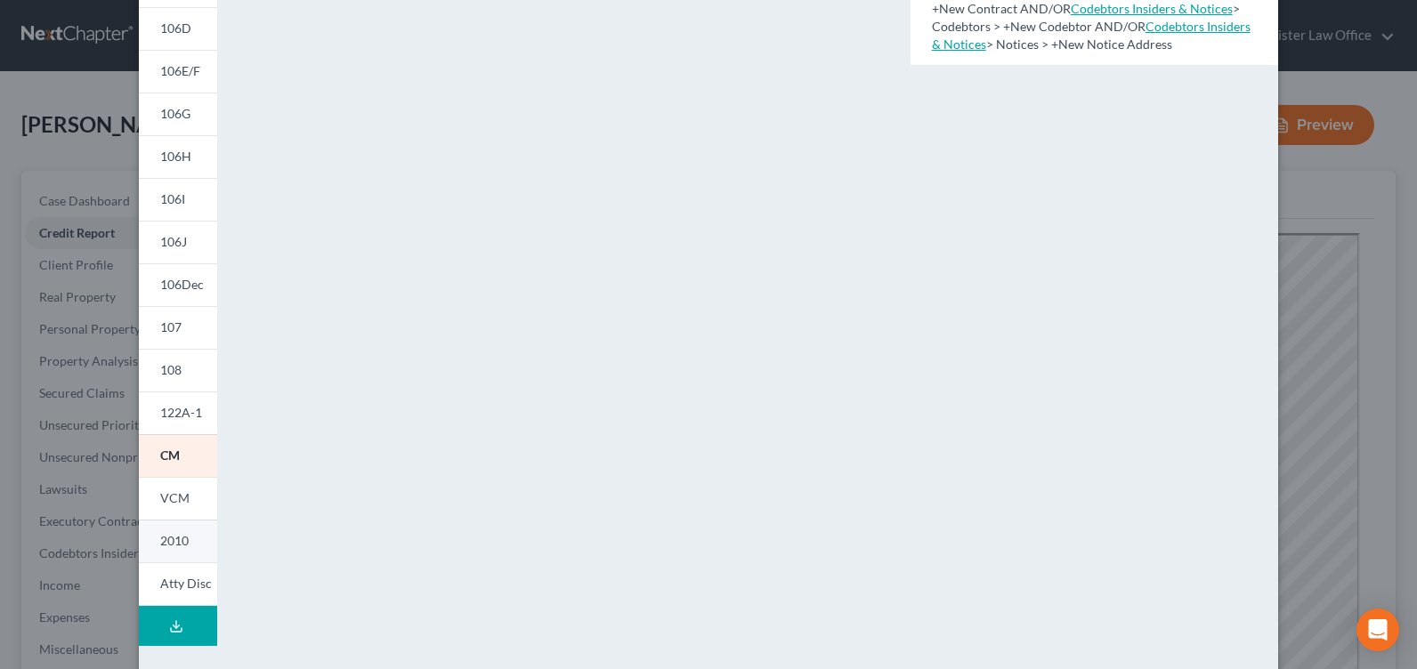
click at [183, 534] on link "2010" at bounding box center [178, 541] width 78 height 43
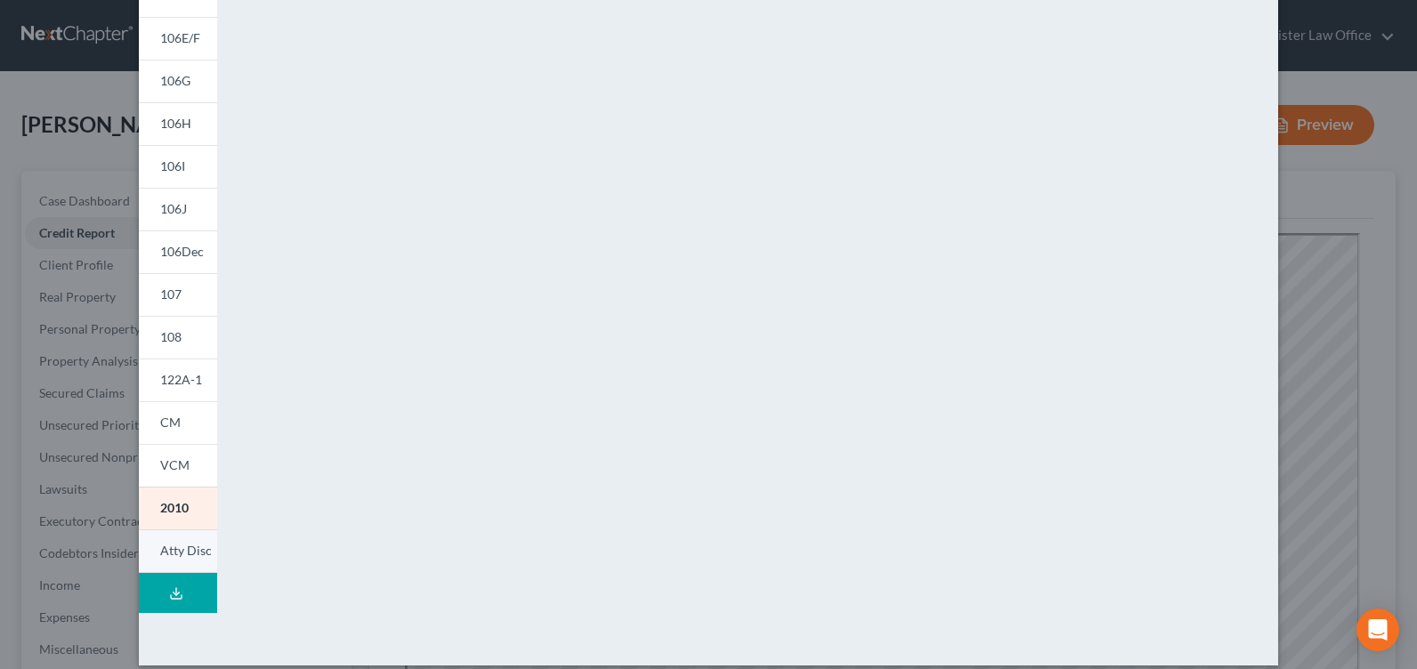
scroll to position [318, 0]
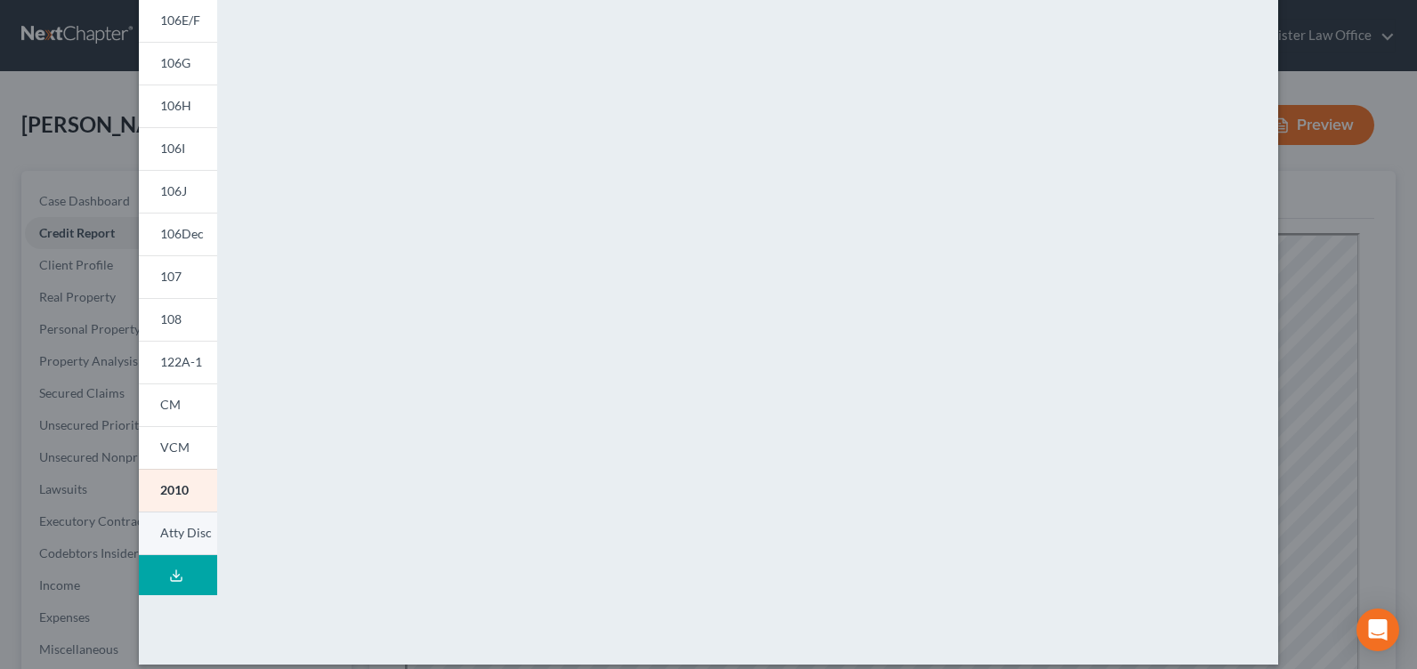
click at [191, 517] on link "Atty Disc" at bounding box center [178, 534] width 78 height 44
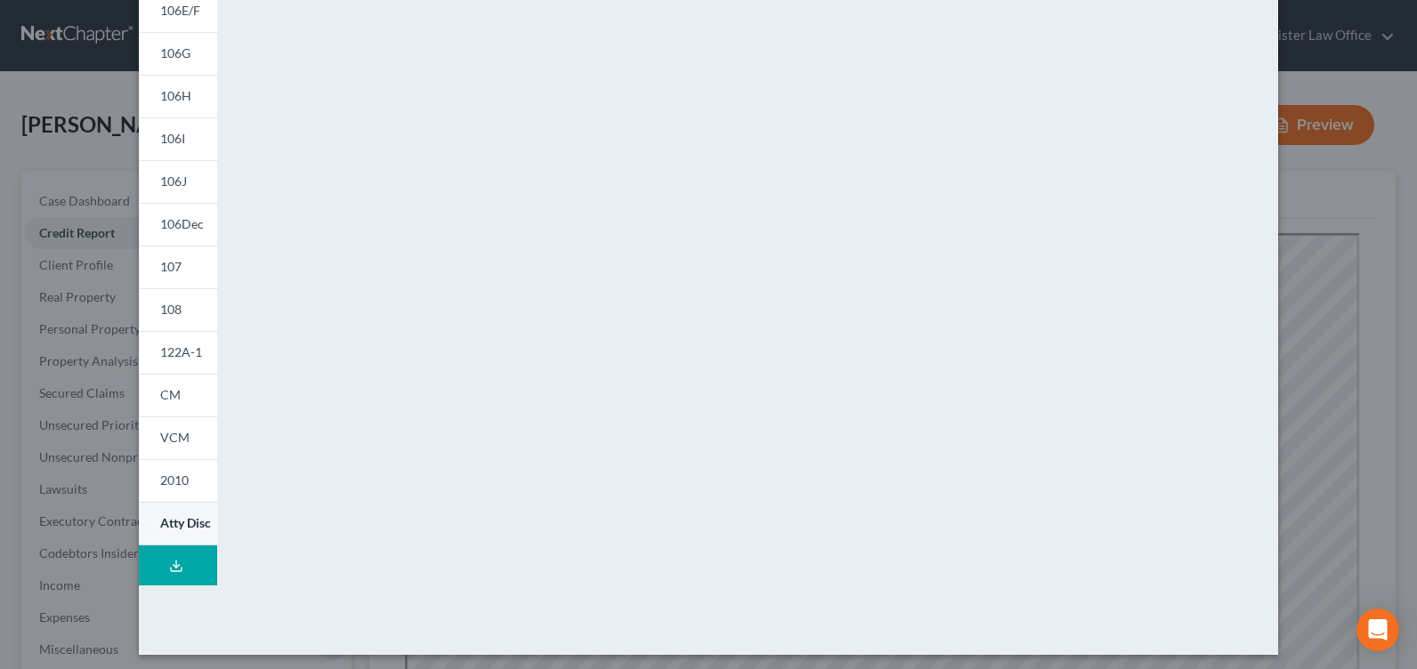
scroll to position [335, 0]
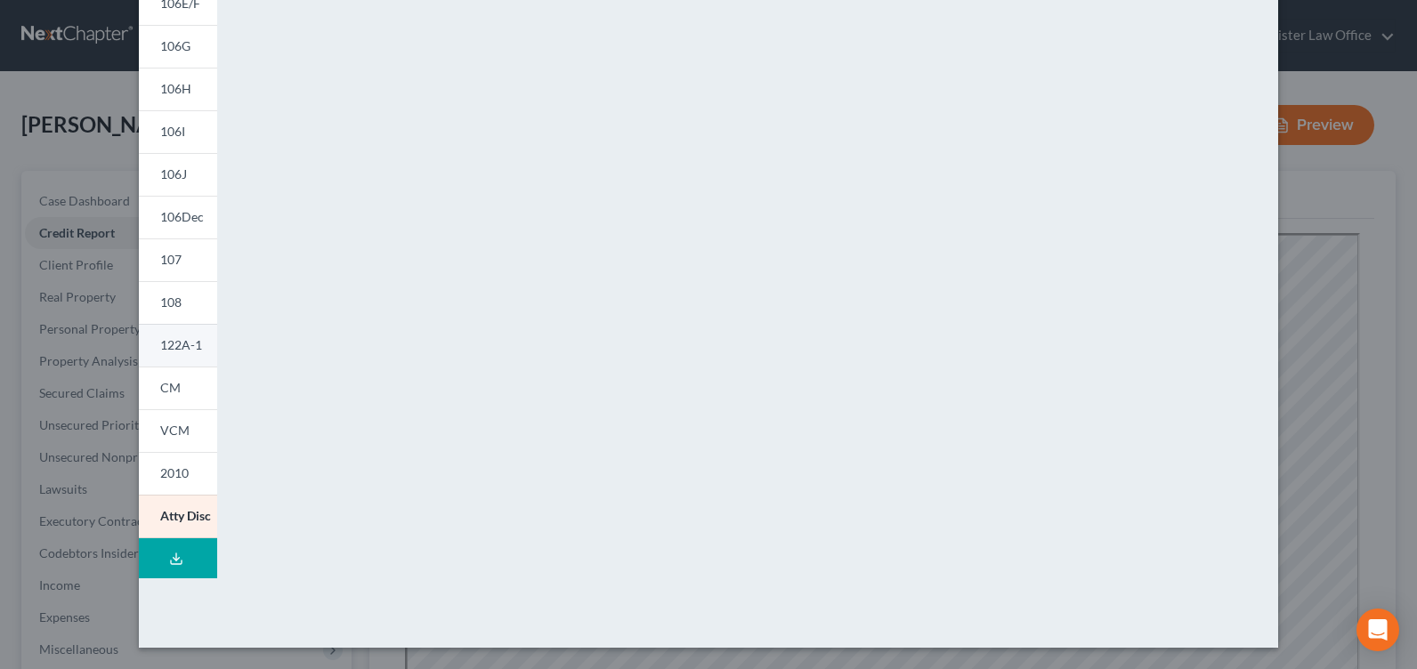
click at [180, 344] on span "122A-1" at bounding box center [181, 344] width 42 height 15
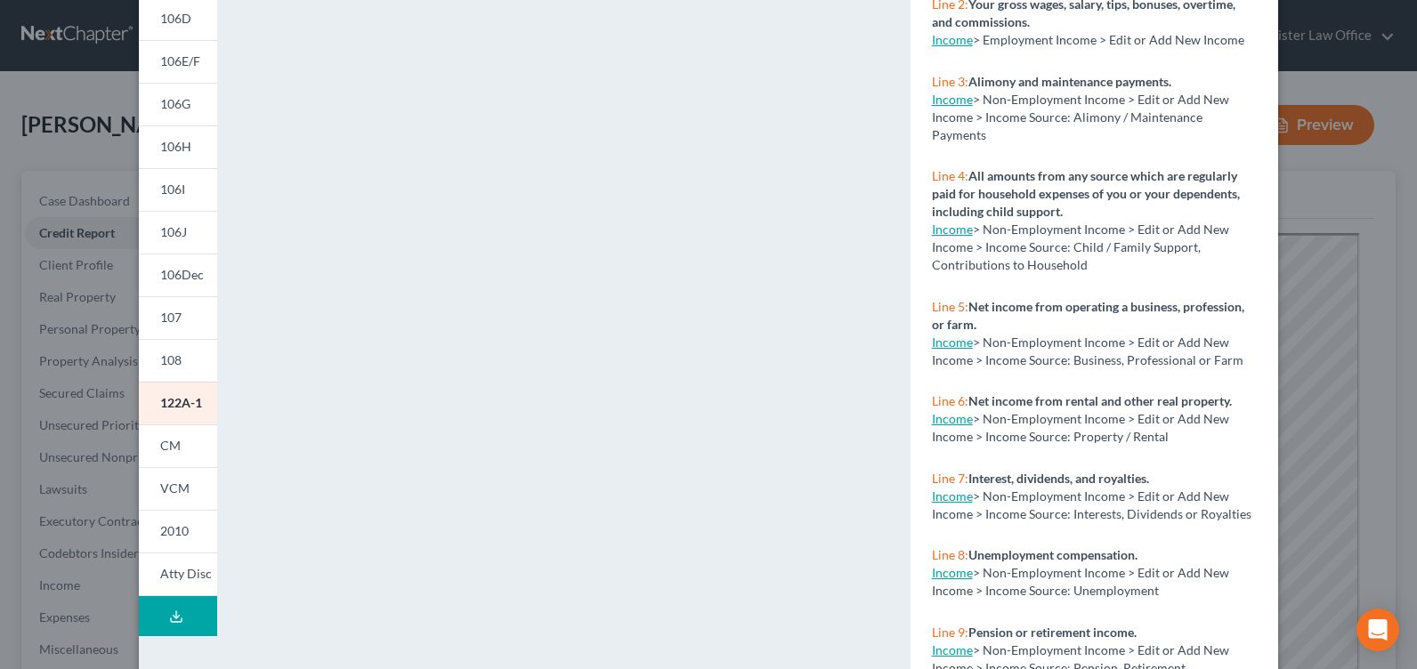
scroll to position [246, 0]
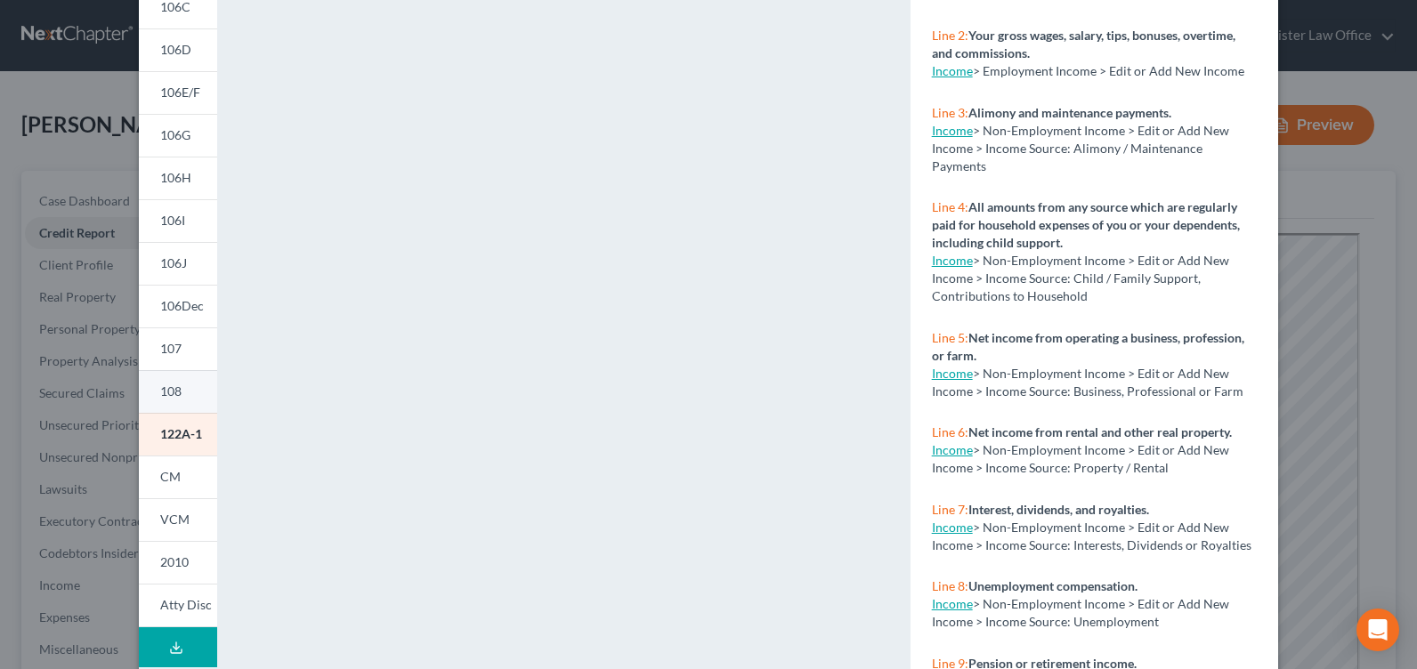
click at [173, 390] on span "108" at bounding box center [170, 391] width 21 height 15
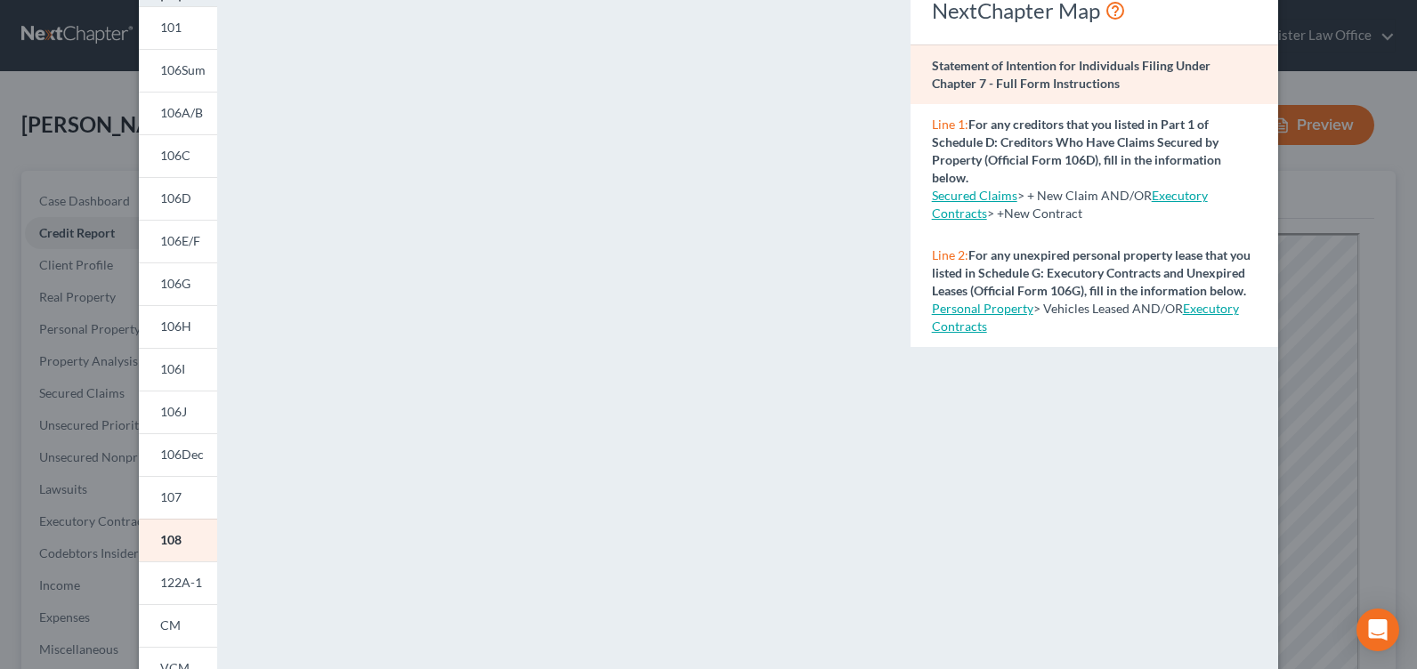
scroll to position [68, 0]
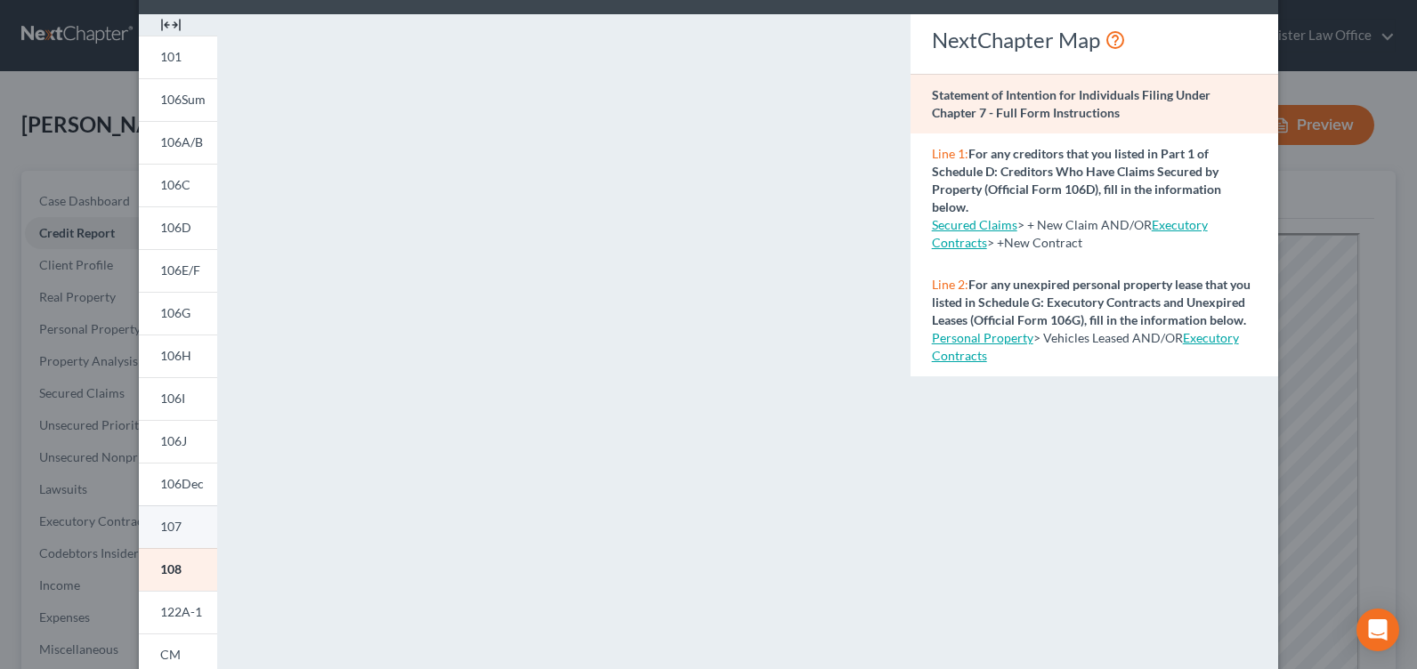
click at [174, 517] on link "107" at bounding box center [178, 527] width 78 height 43
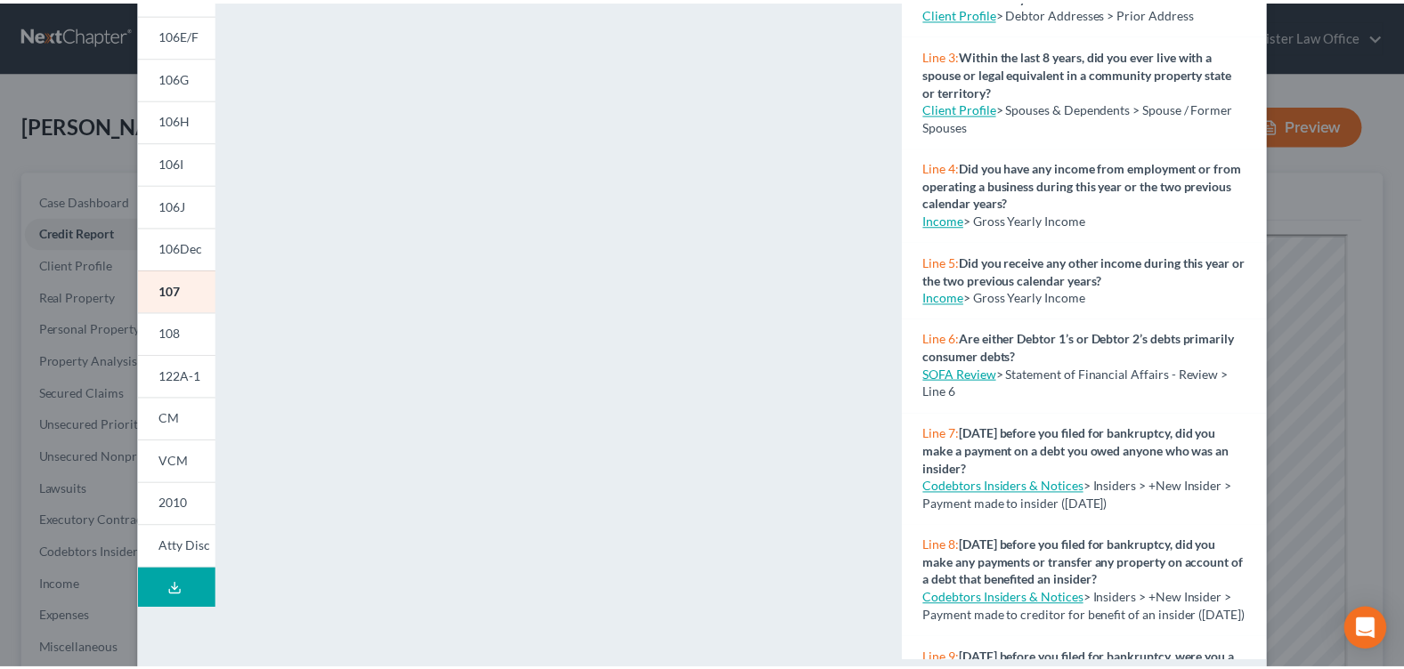
scroll to position [335, 0]
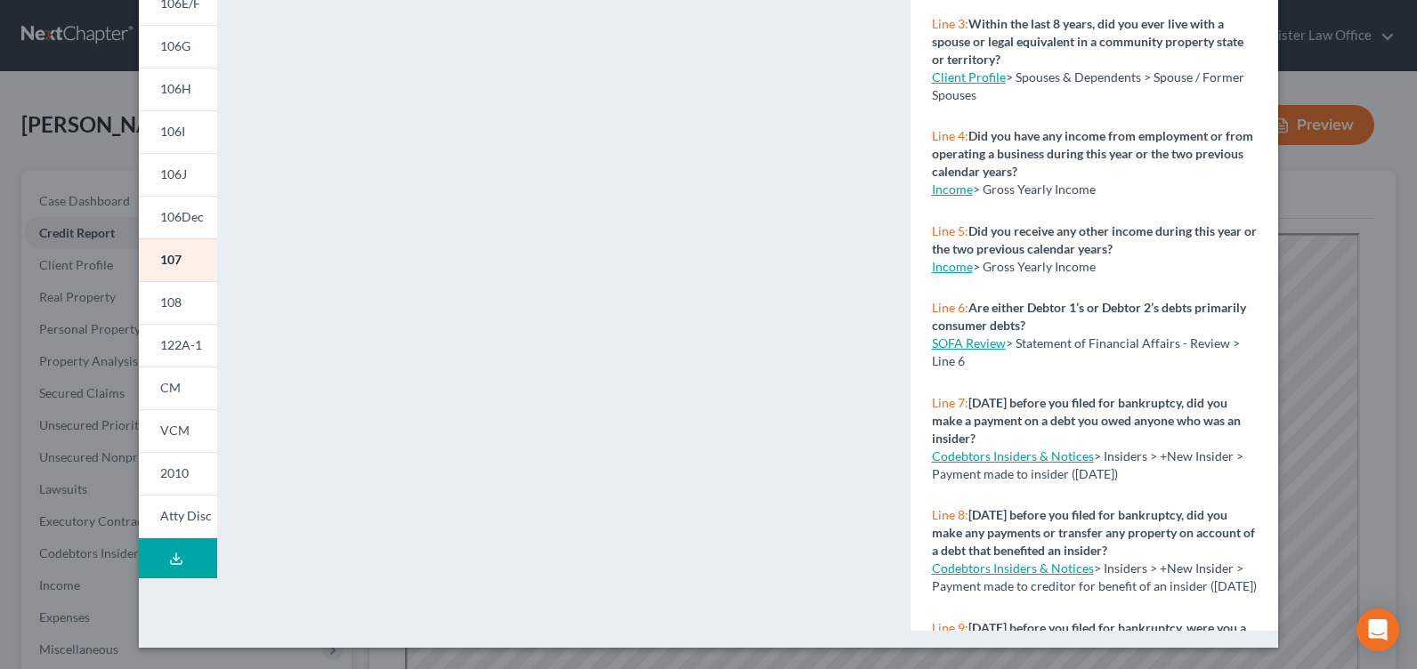
click at [69, 645] on div "Petition Preview Your Statement of Financial Affairs for Individuals Filing for…" at bounding box center [708, 334] width 1417 height 669
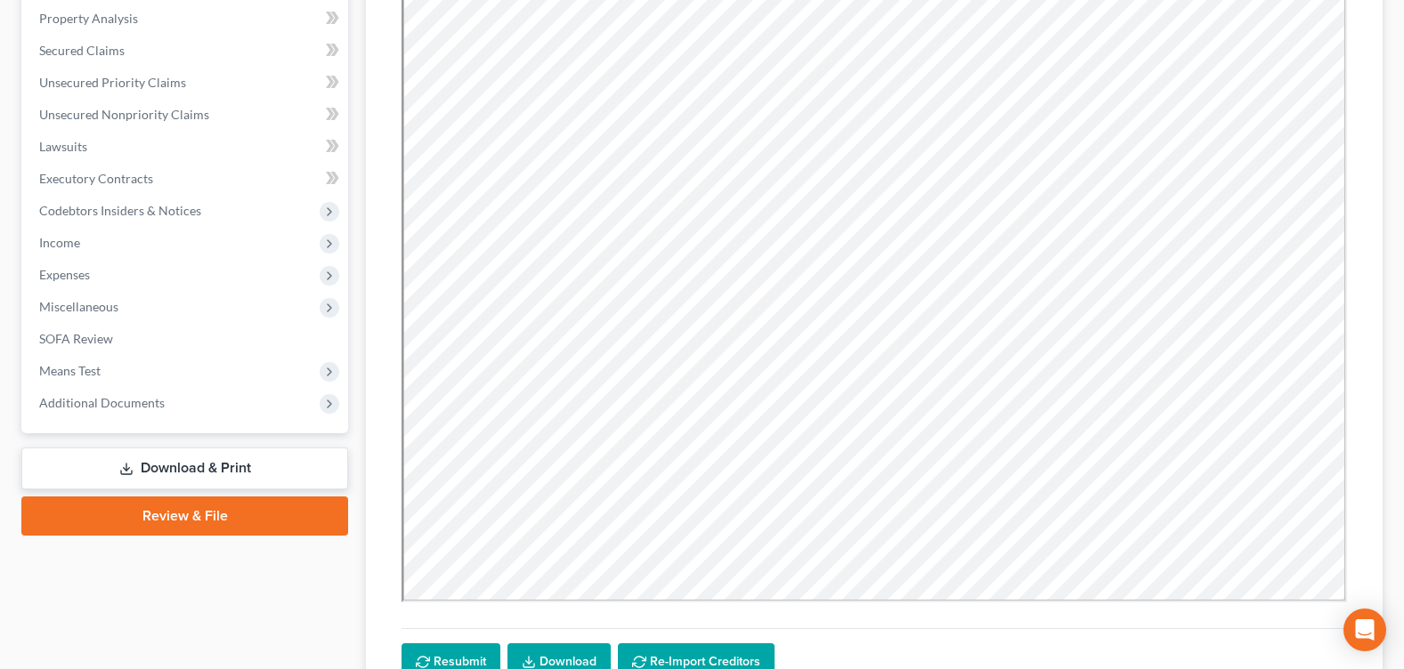
scroll to position [356, 0]
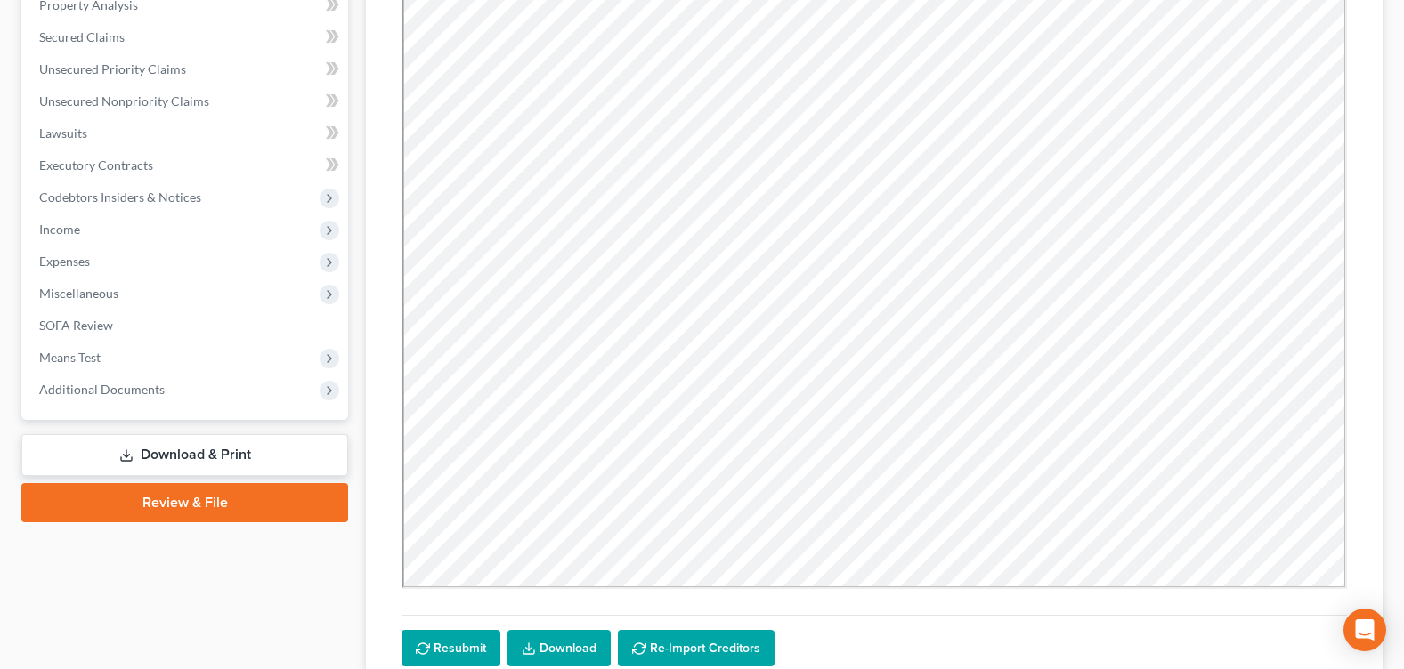
click at [251, 514] on link "Review & File" at bounding box center [184, 502] width 327 height 39
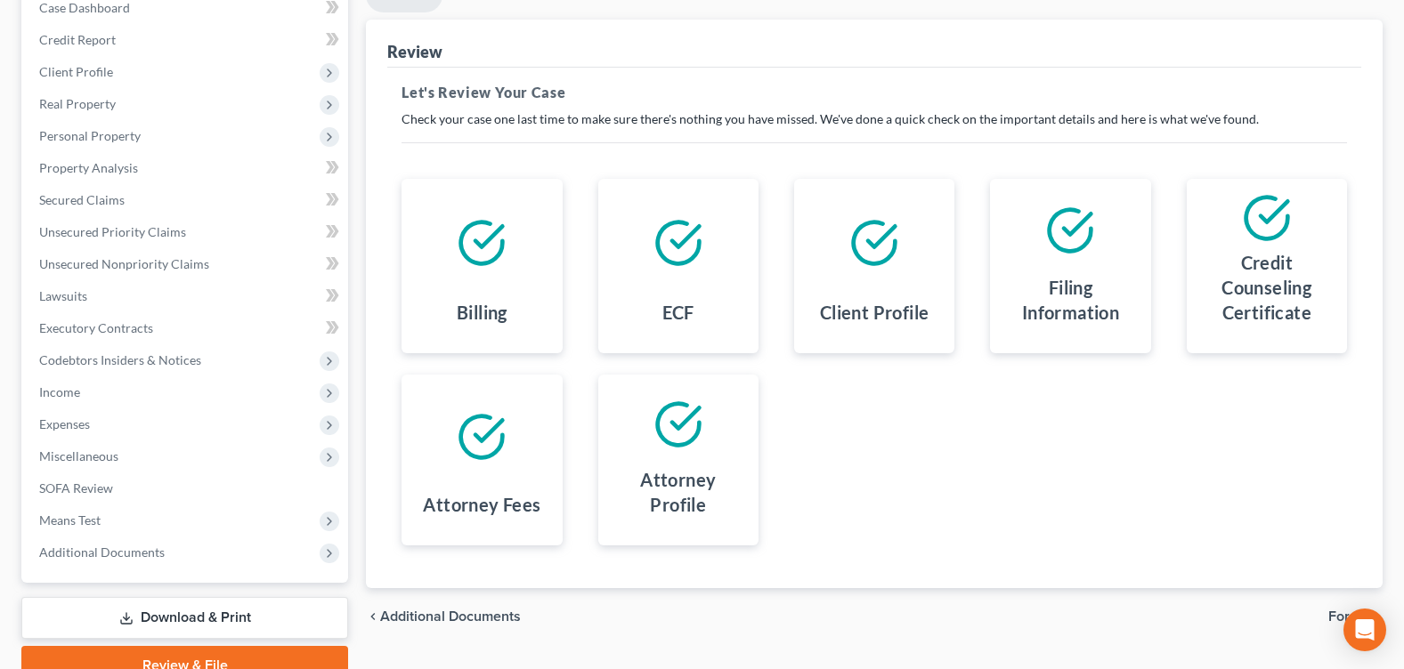
scroll to position [223, 0]
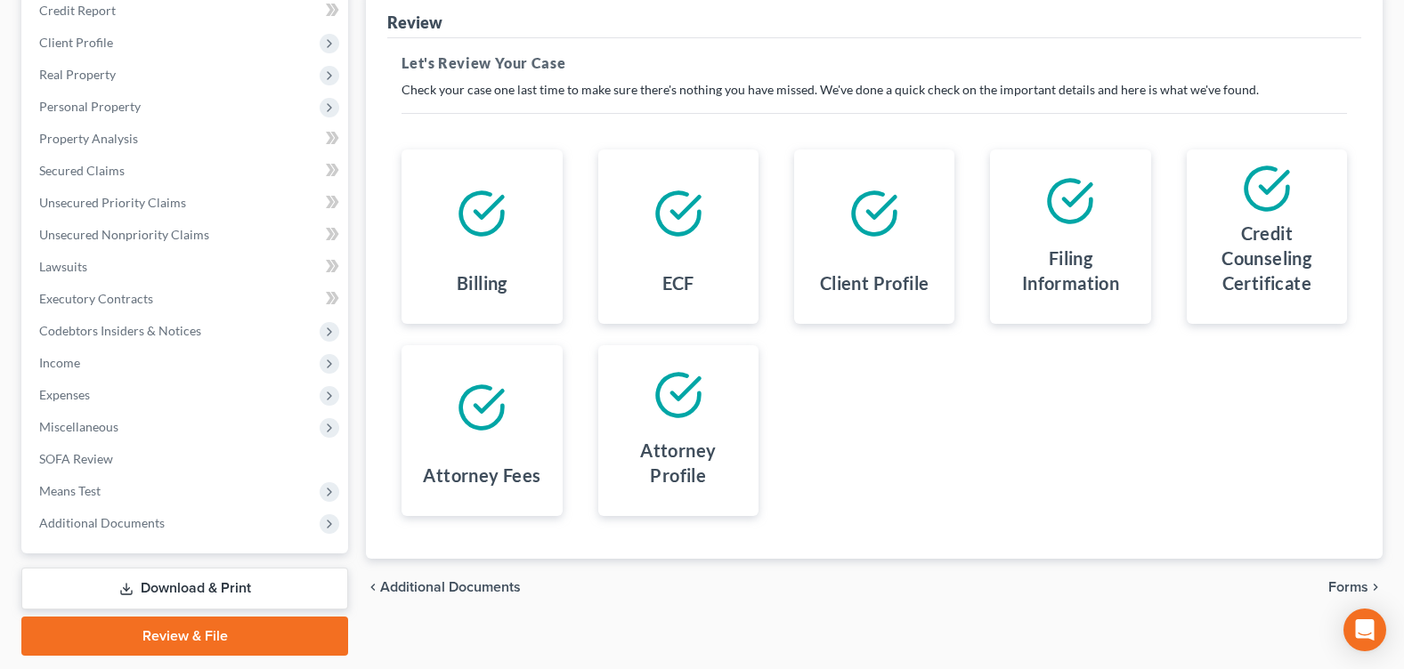
click at [1357, 583] on span "Forms" at bounding box center [1348, 587] width 40 height 14
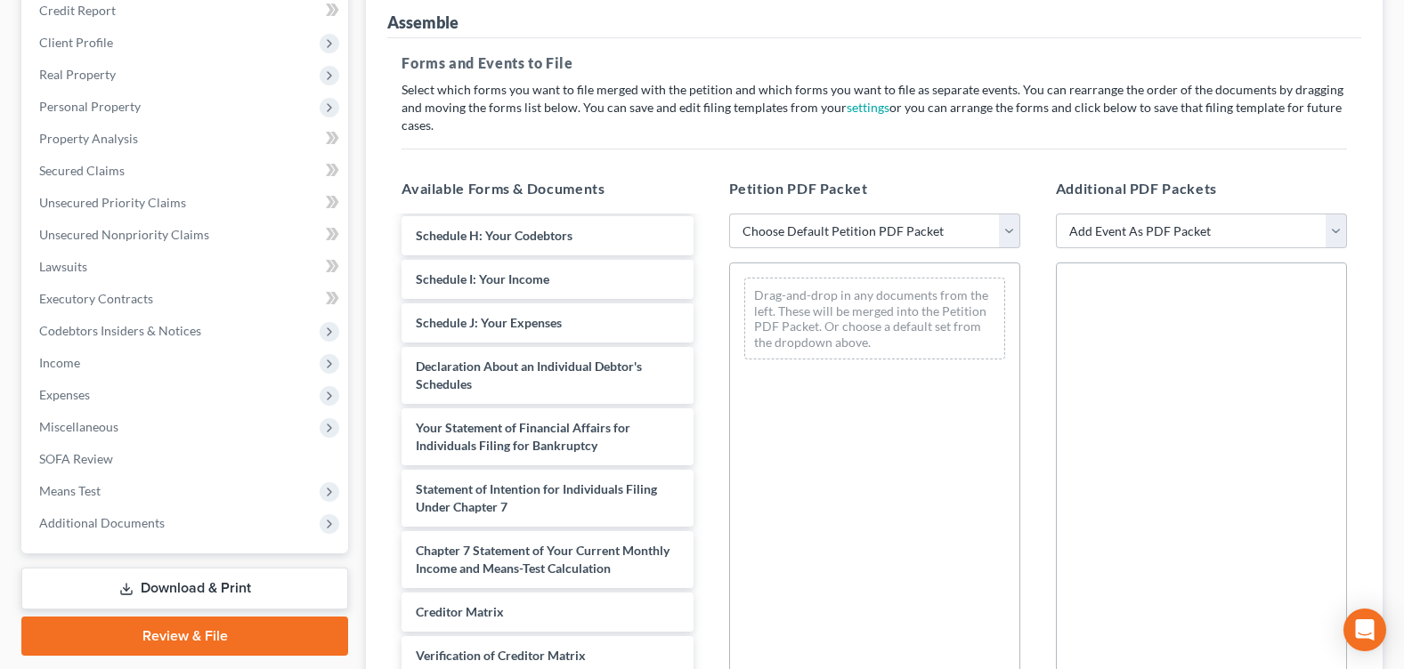
scroll to position [478, 0]
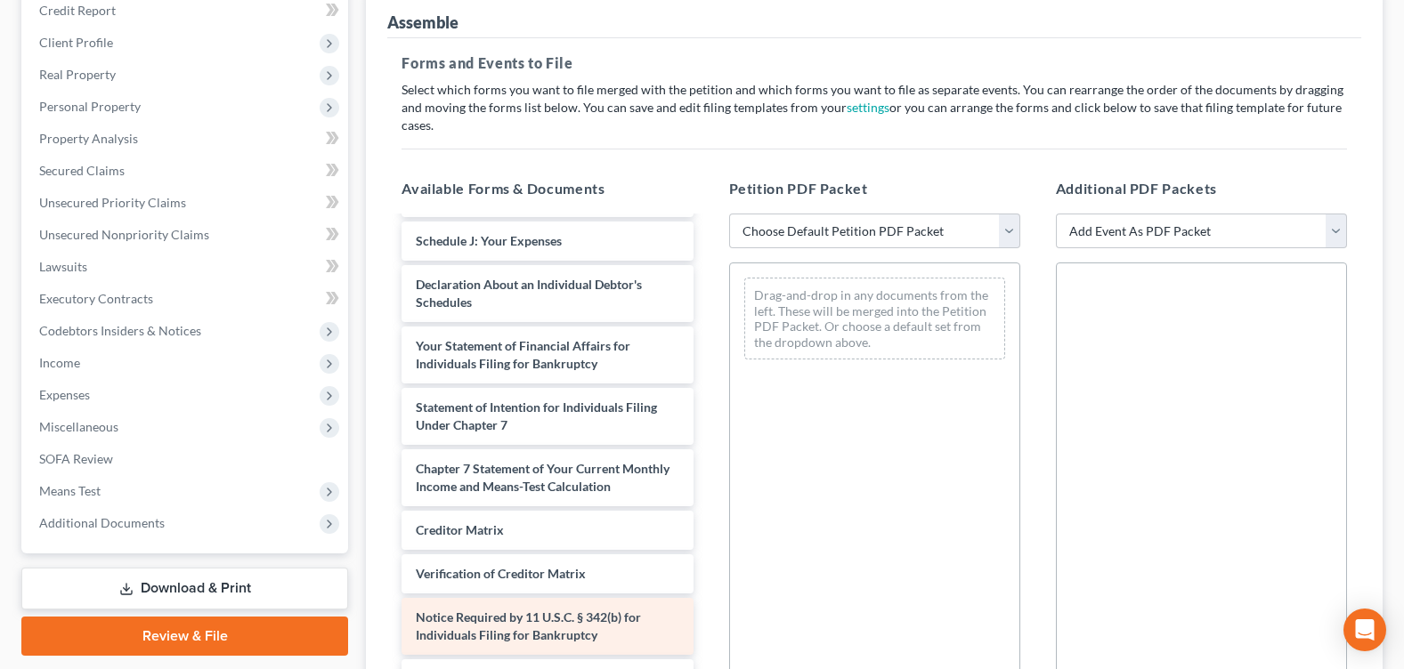
click at [575, 624] on span "Notice Required by 11 U.S.C. § 342(b) for Individuals Filing for Bankruptcy" at bounding box center [528, 626] width 225 height 33
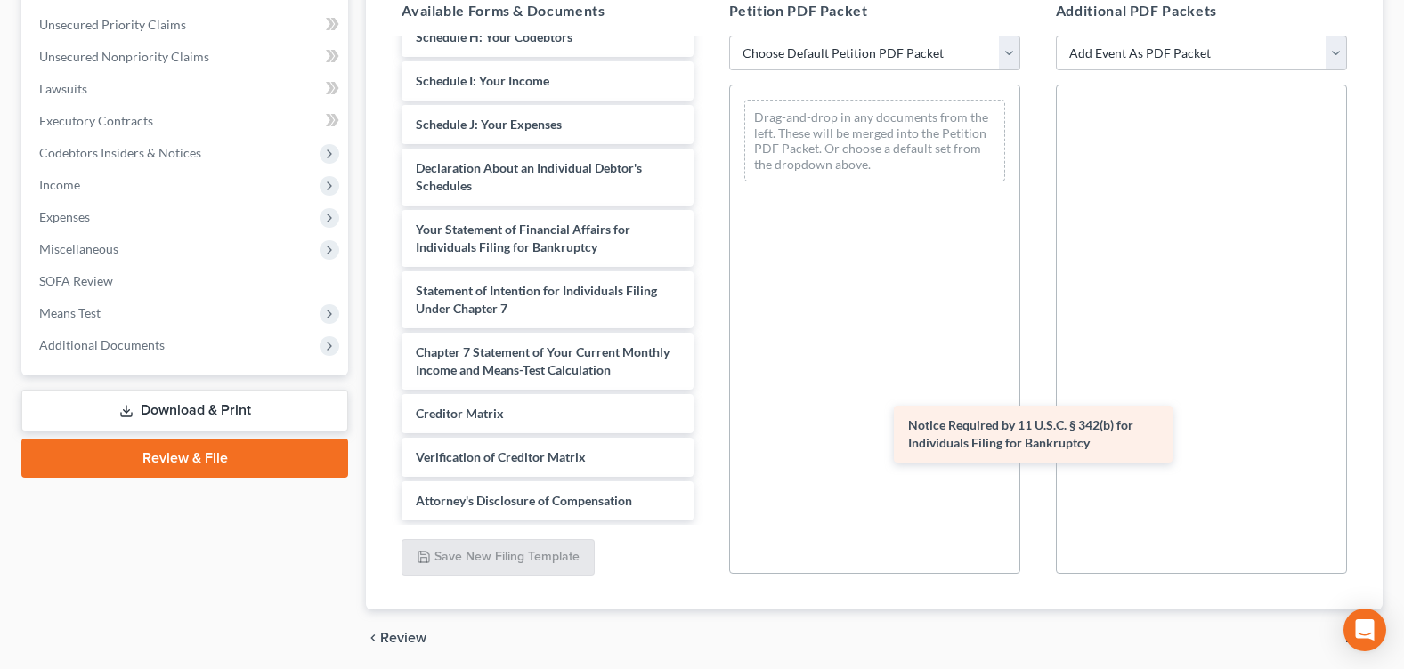
scroll to position [417, 0]
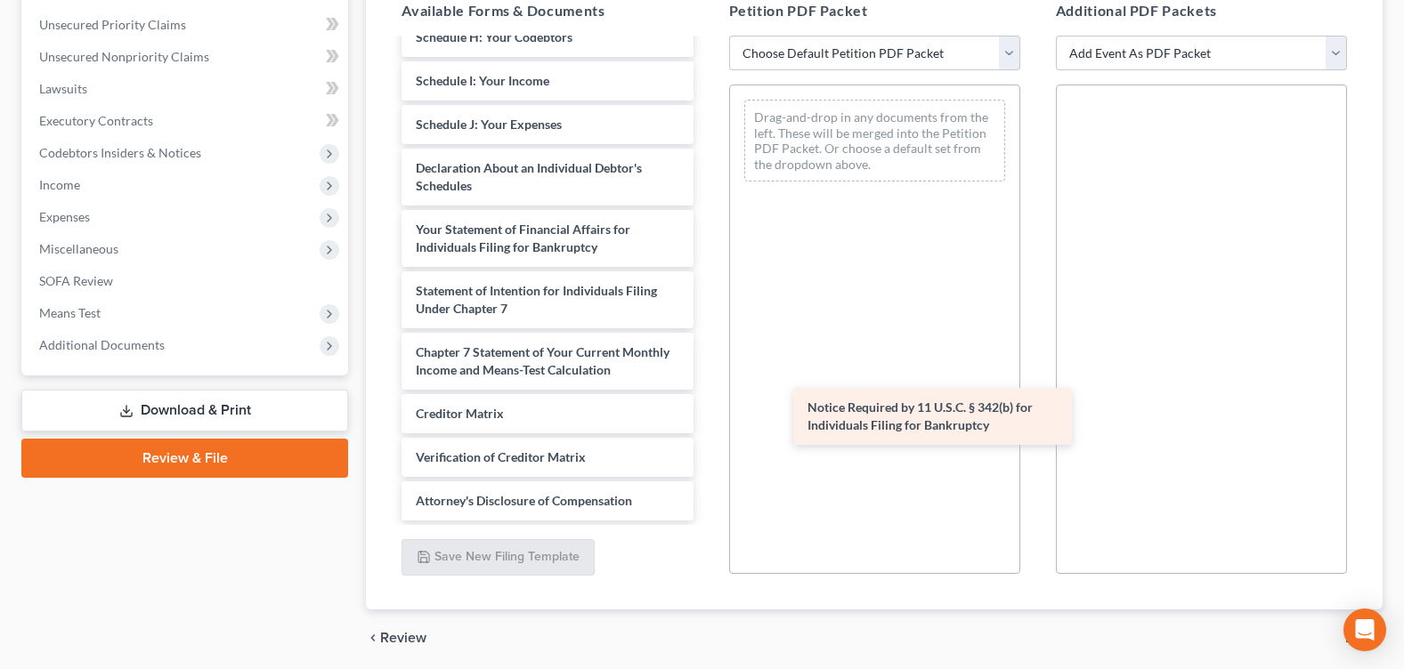
drag, startPoint x: 491, startPoint y: 449, endPoint x: 879, endPoint y: 416, distance: 389.6
click at [707, 417] on div "Notice Required by 11 U.S.C. § 342(b) for Individuals Filing for Bankruptcy Vol…" at bounding box center [547, 81] width 320 height 880
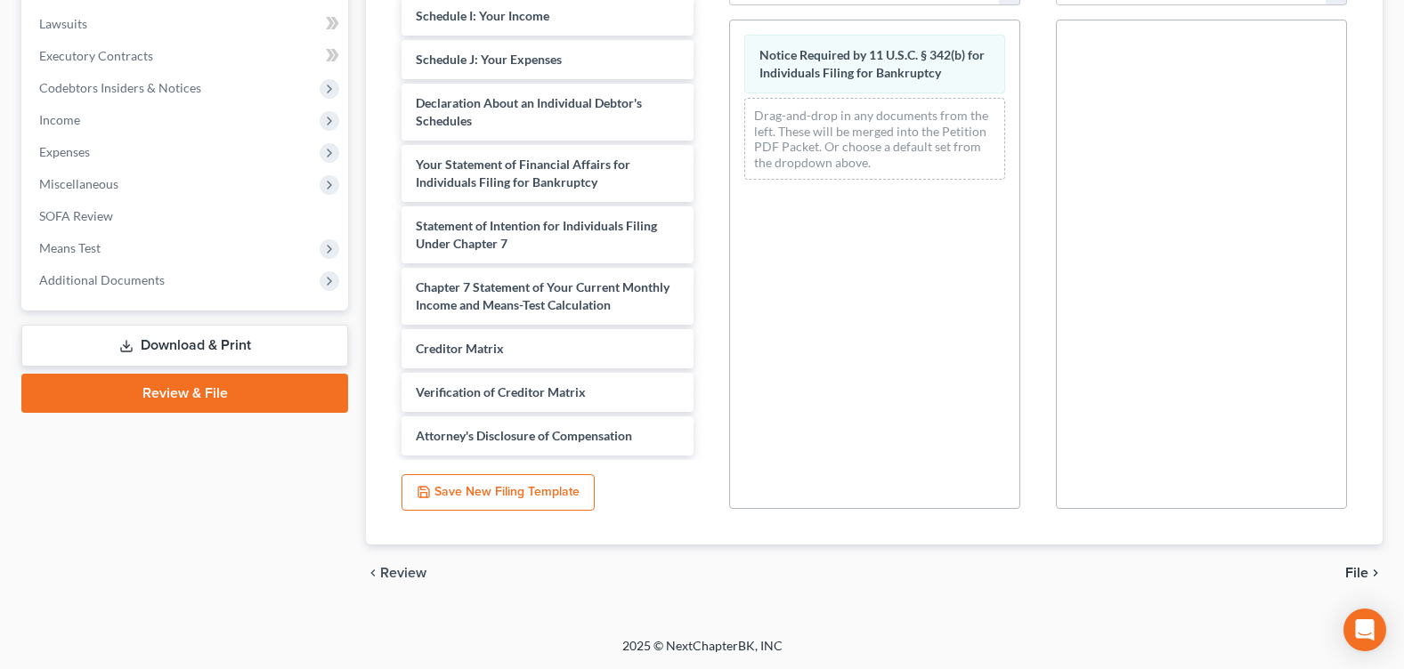
click at [1367, 572] on span "File" at bounding box center [1356, 573] width 23 height 14
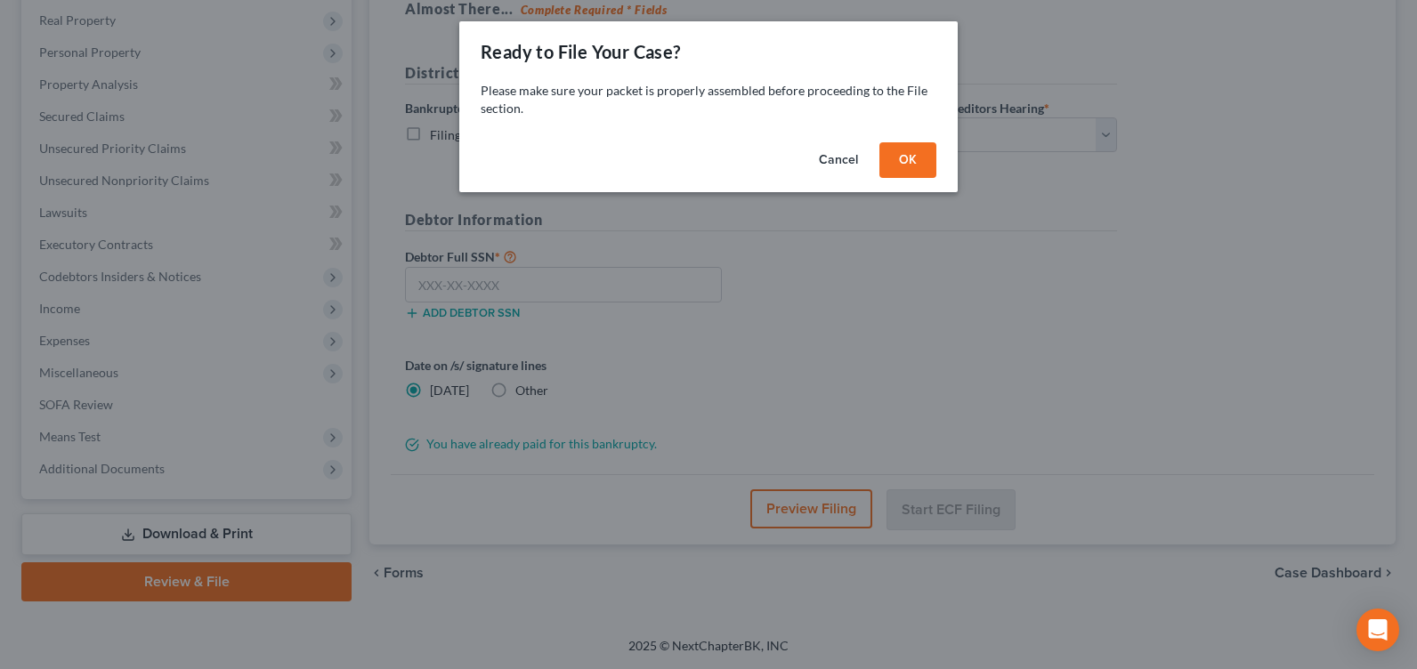
click at [903, 167] on button "OK" at bounding box center [908, 160] width 57 height 36
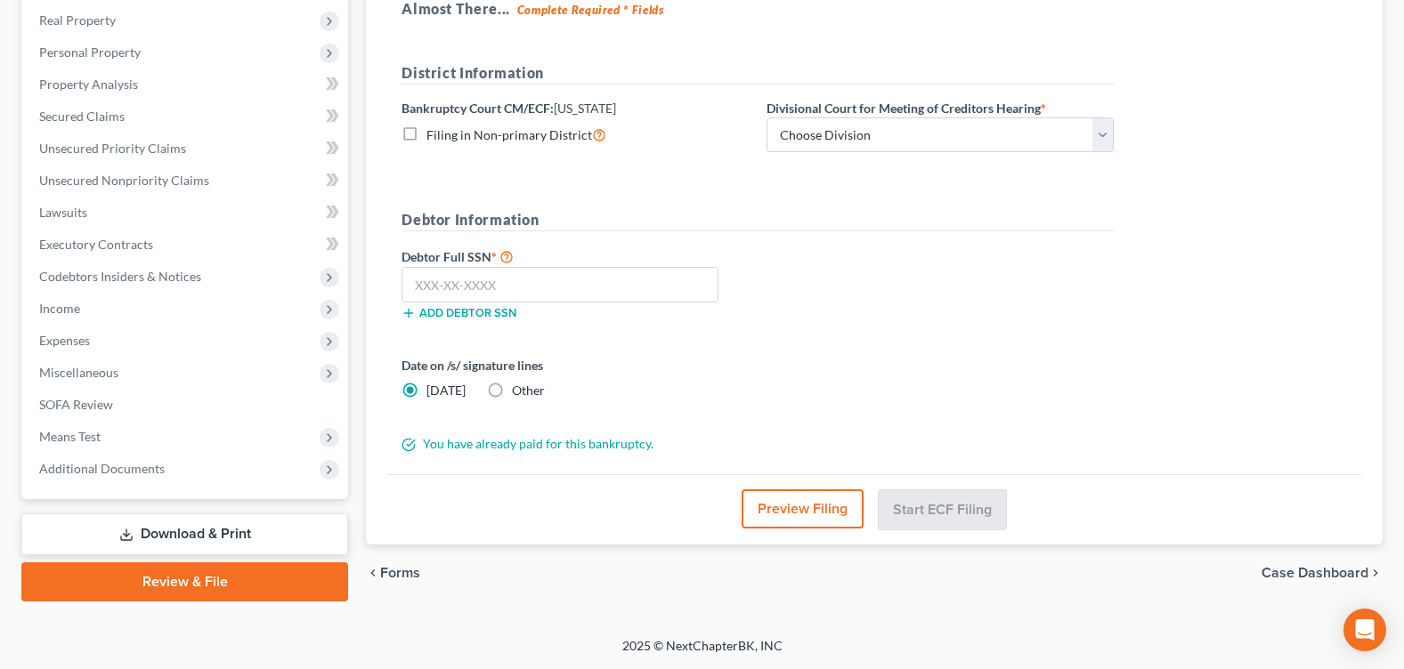
click at [831, 518] on button "Preview Filing" at bounding box center [803, 509] width 122 height 39
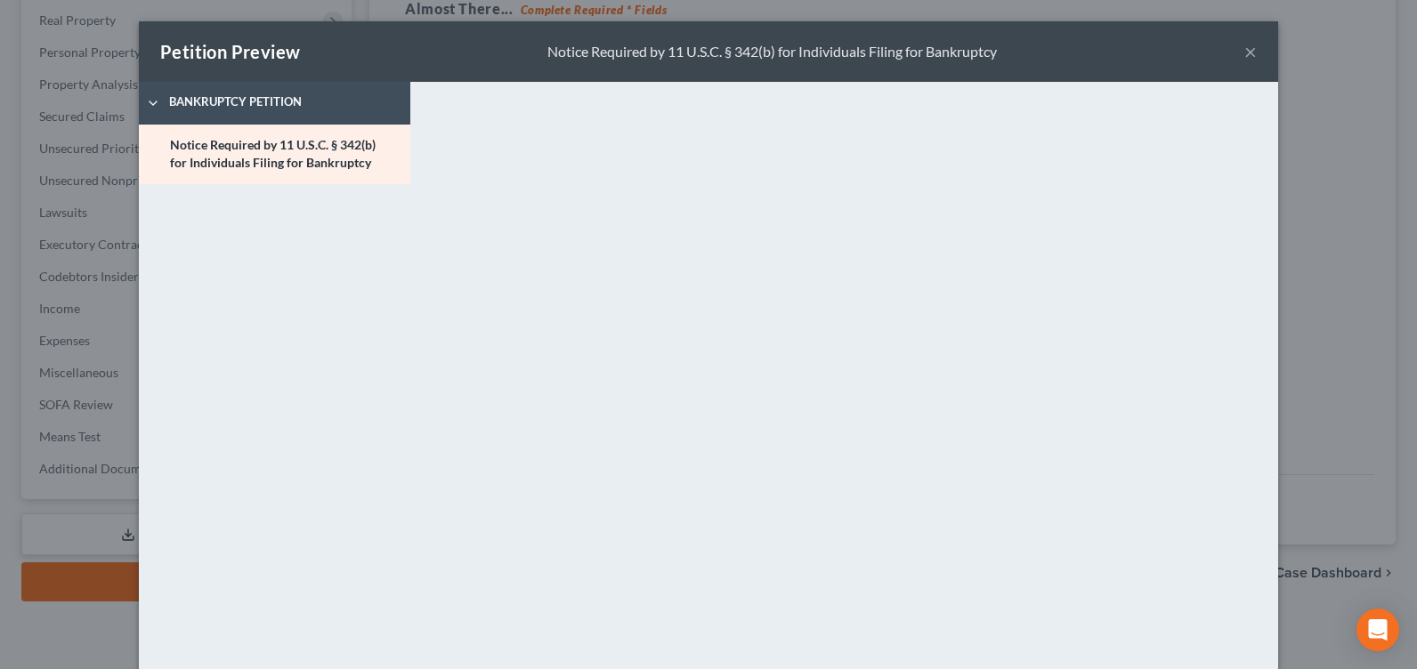
click at [1245, 54] on button "×" at bounding box center [1251, 51] width 12 height 21
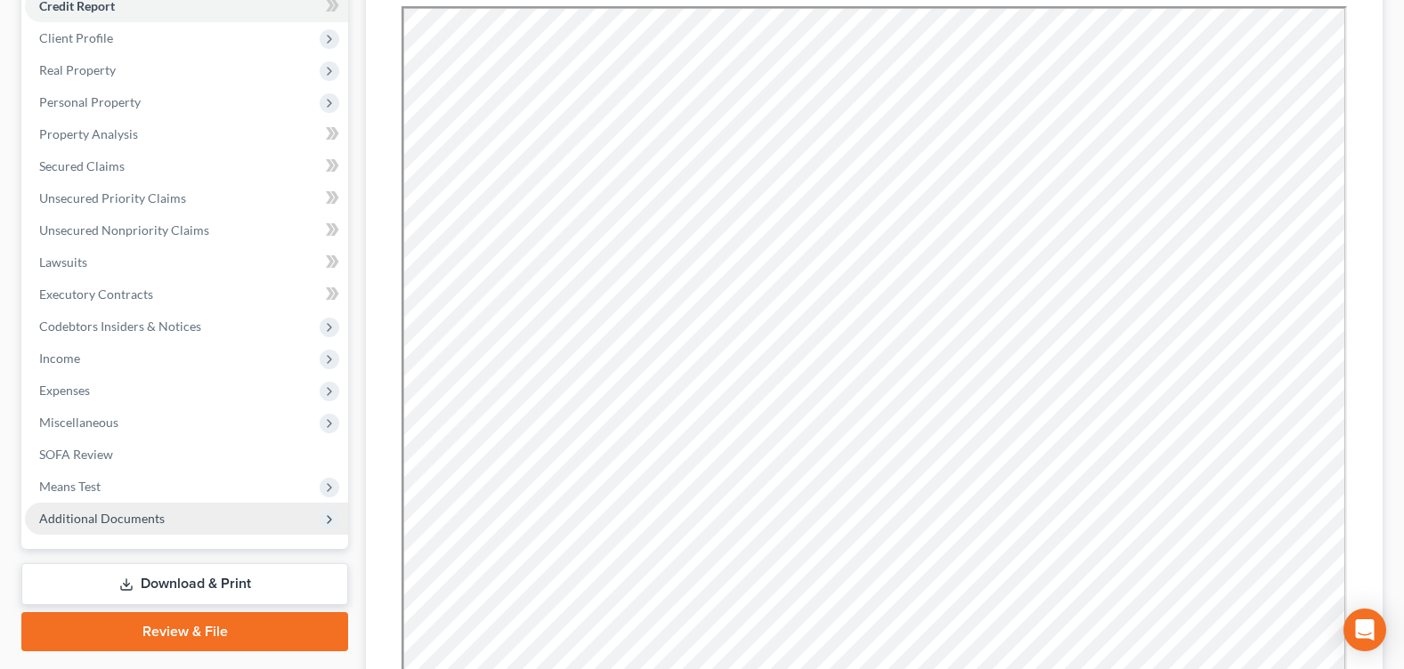
scroll to position [267, 0]
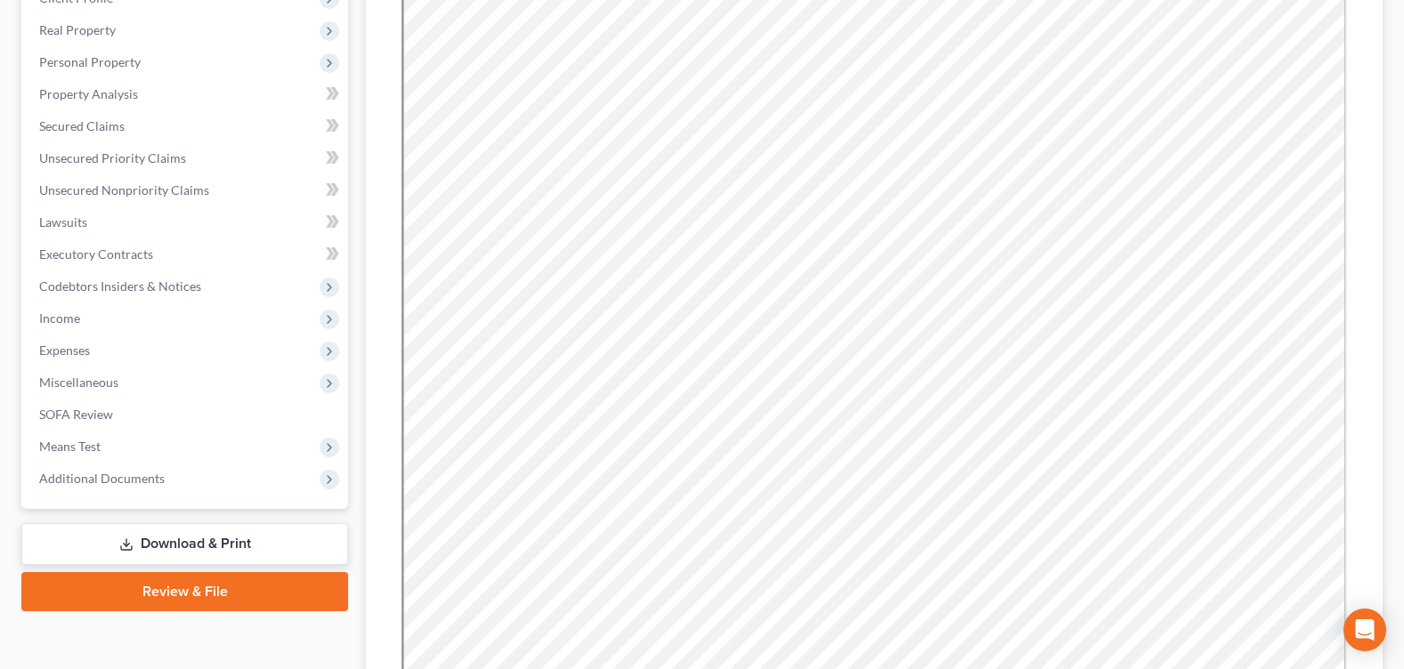
click at [200, 545] on link "Download & Print" at bounding box center [184, 544] width 327 height 42
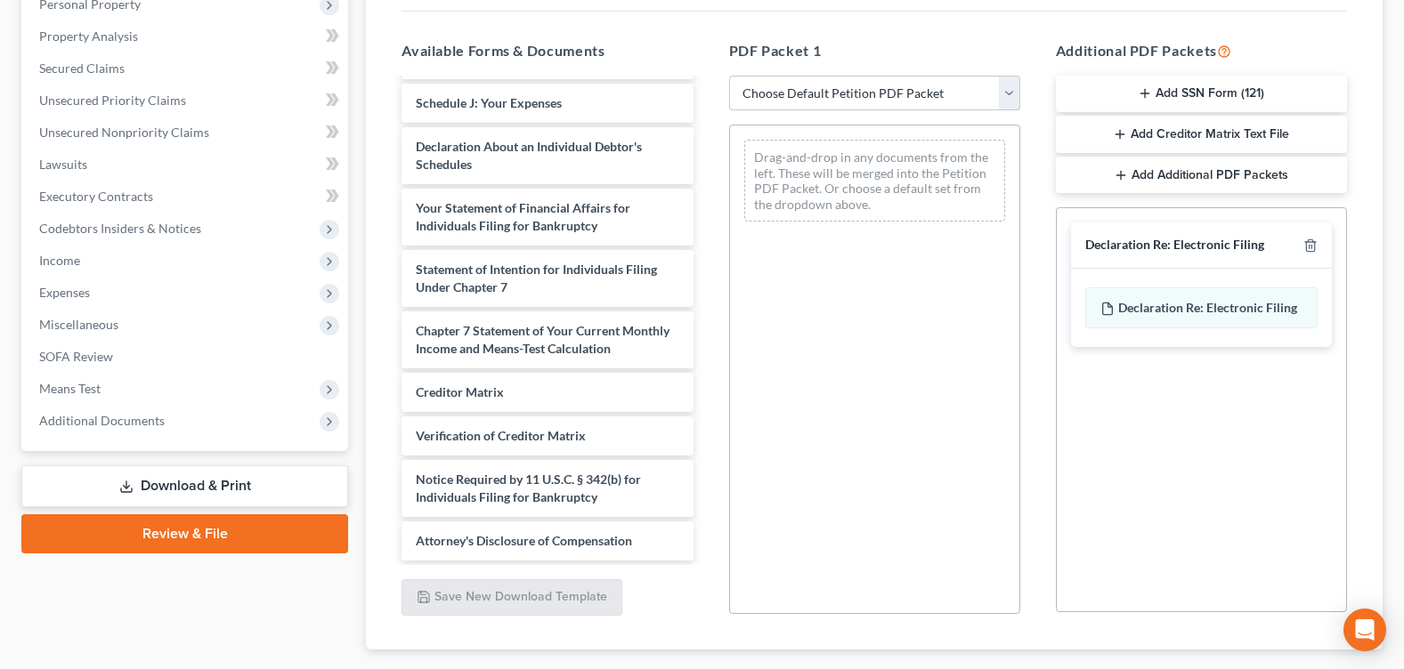
scroll to position [430, 0]
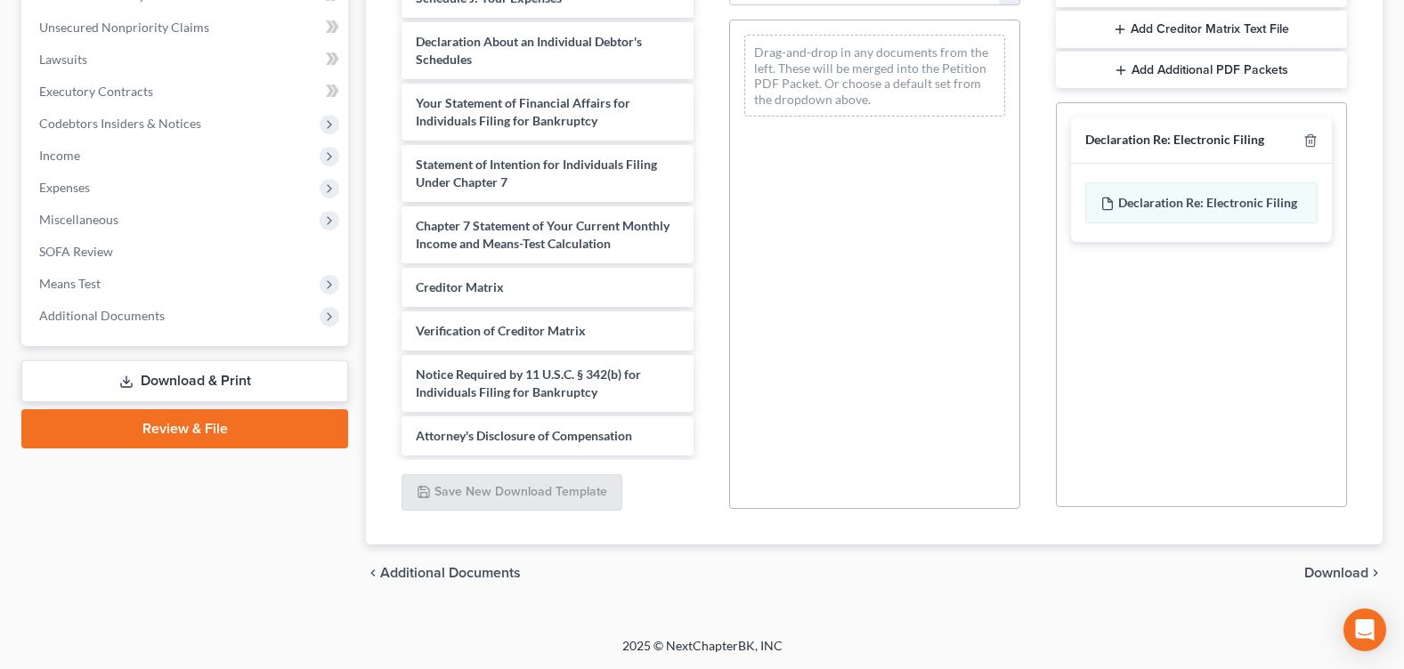
click at [1324, 569] on span "Download" at bounding box center [1336, 573] width 64 height 14
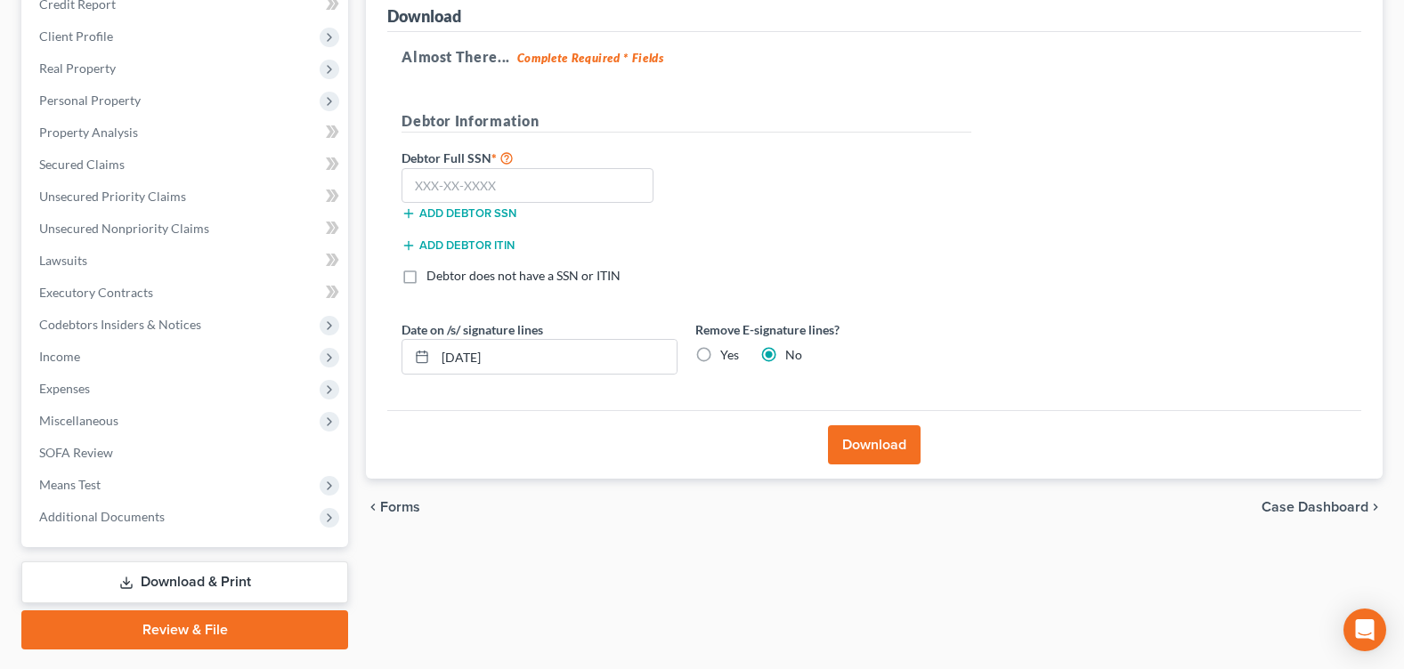
scroll to position [188, 0]
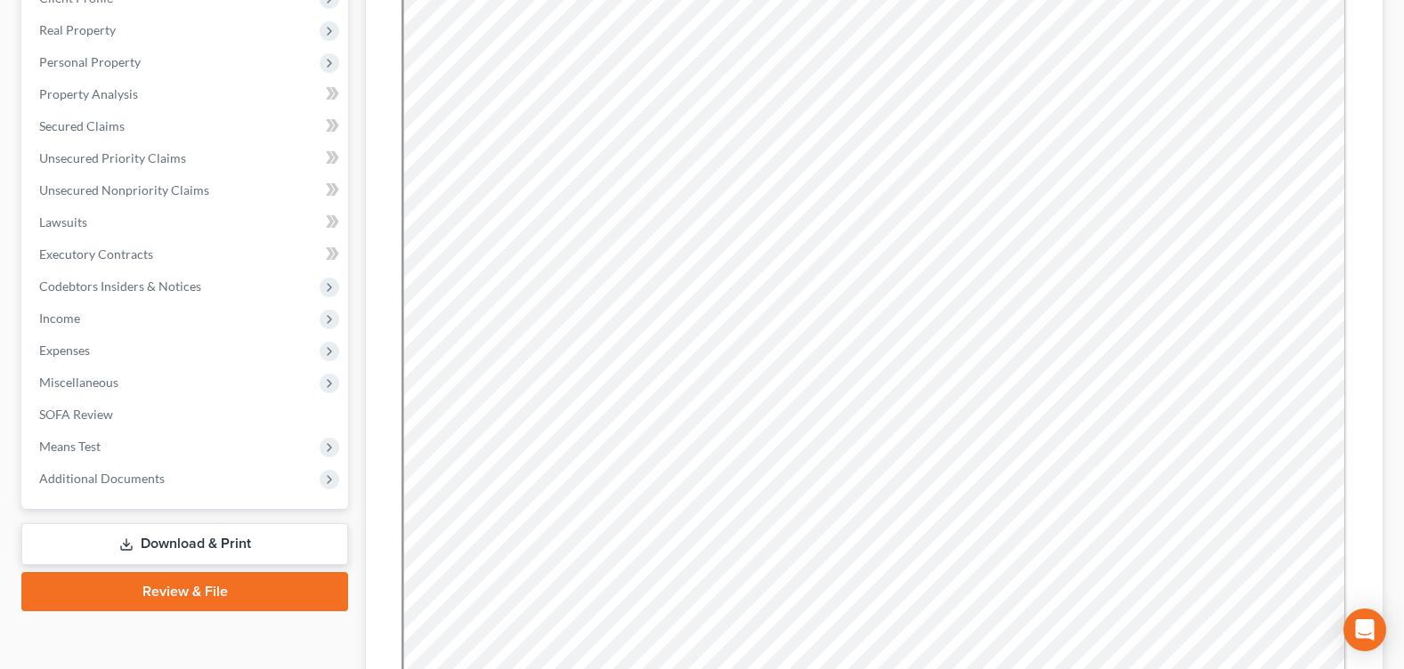
drag, startPoint x: 221, startPoint y: 530, endPoint x: 239, endPoint y: 530, distance: 18.7
click at [221, 530] on link "Download & Print" at bounding box center [184, 544] width 327 height 42
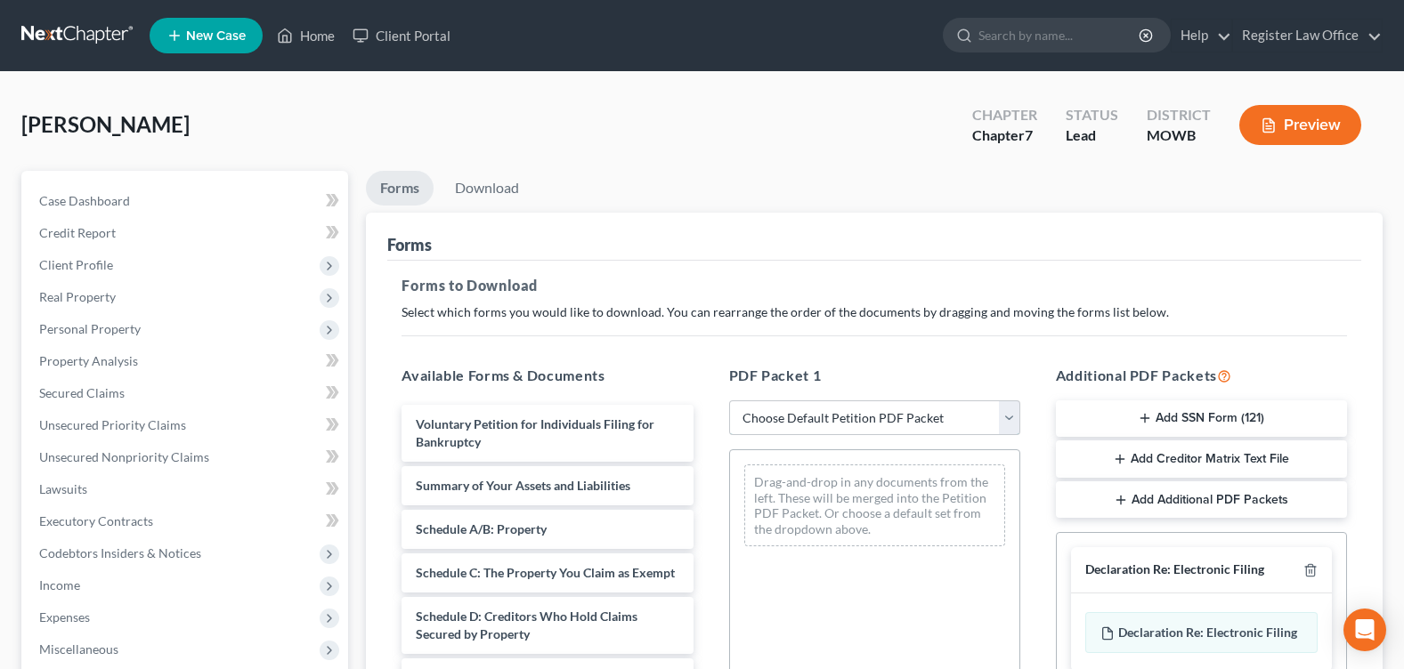
click at [1008, 428] on select "Choose Default Petition PDF Packet Complete Bankruptcy Petition (all forms and …" at bounding box center [874, 419] width 291 height 36
select select "0"
click at [729, 401] on select "Choose Default Petition PDF Packet Complete Bankruptcy Petition (all forms and …" at bounding box center [874, 419] width 291 height 36
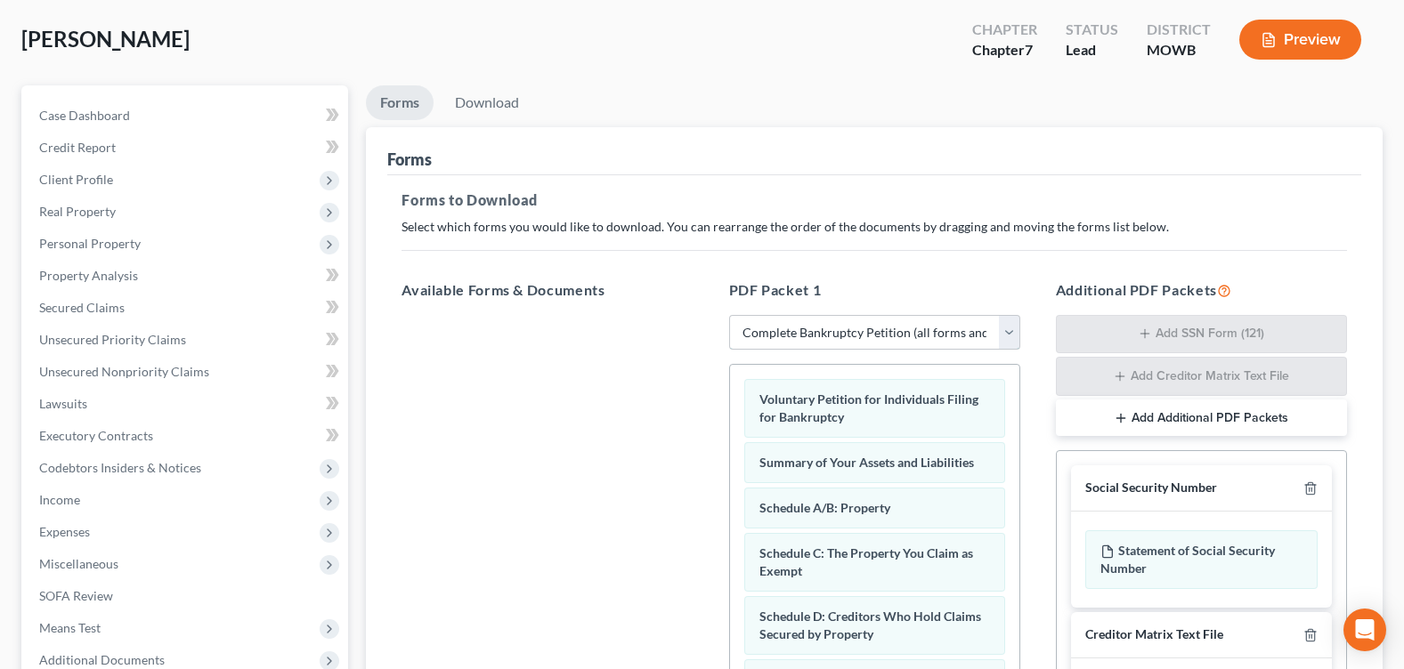
scroll to position [432, 0]
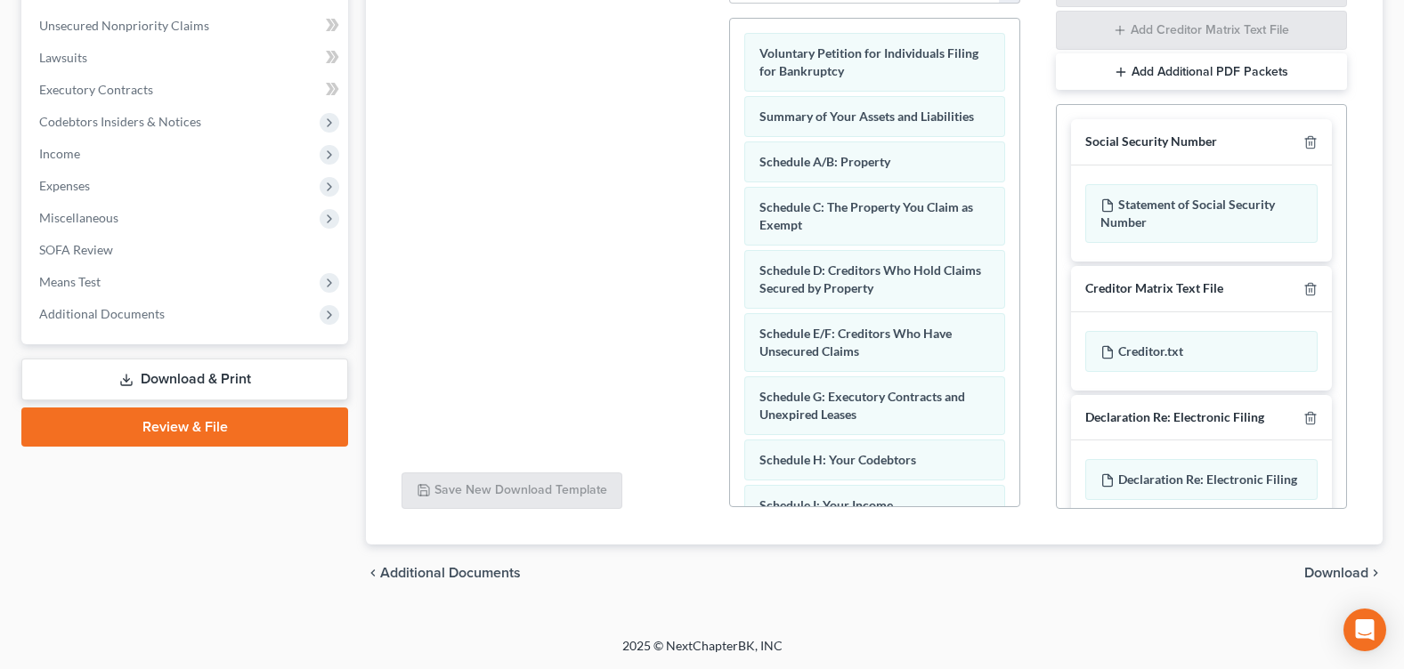
click at [1338, 570] on span "Download" at bounding box center [1336, 573] width 64 height 14
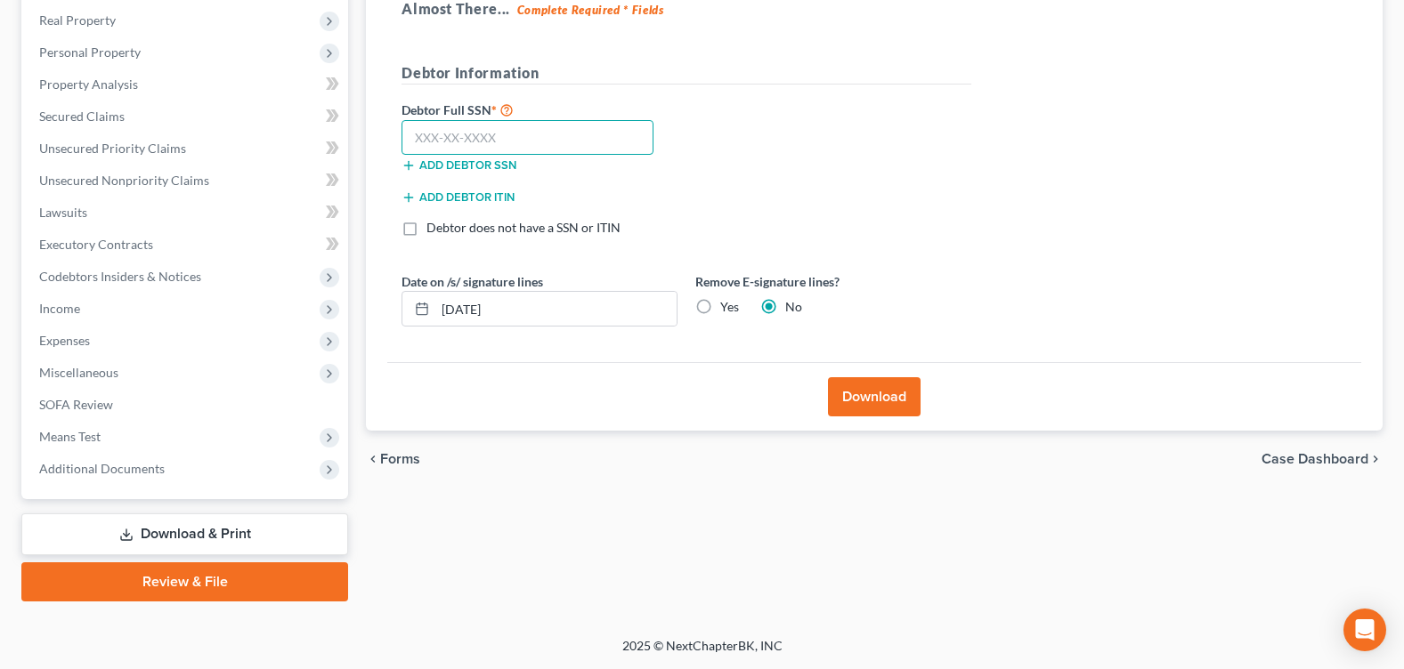
click at [549, 129] on input "text" at bounding box center [528, 138] width 252 height 36
click at [441, 144] on input "text" at bounding box center [528, 138] width 252 height 36
click at [422, 135] on input "text" at bounding box center [528, 138] width 252 height 36
type input "563-15-2790"
click at [733, 184] on div "Debtor Full SSN * 563-15-2790 Add debtor SSN" at bounding box center [687, 143] width 588 height 89
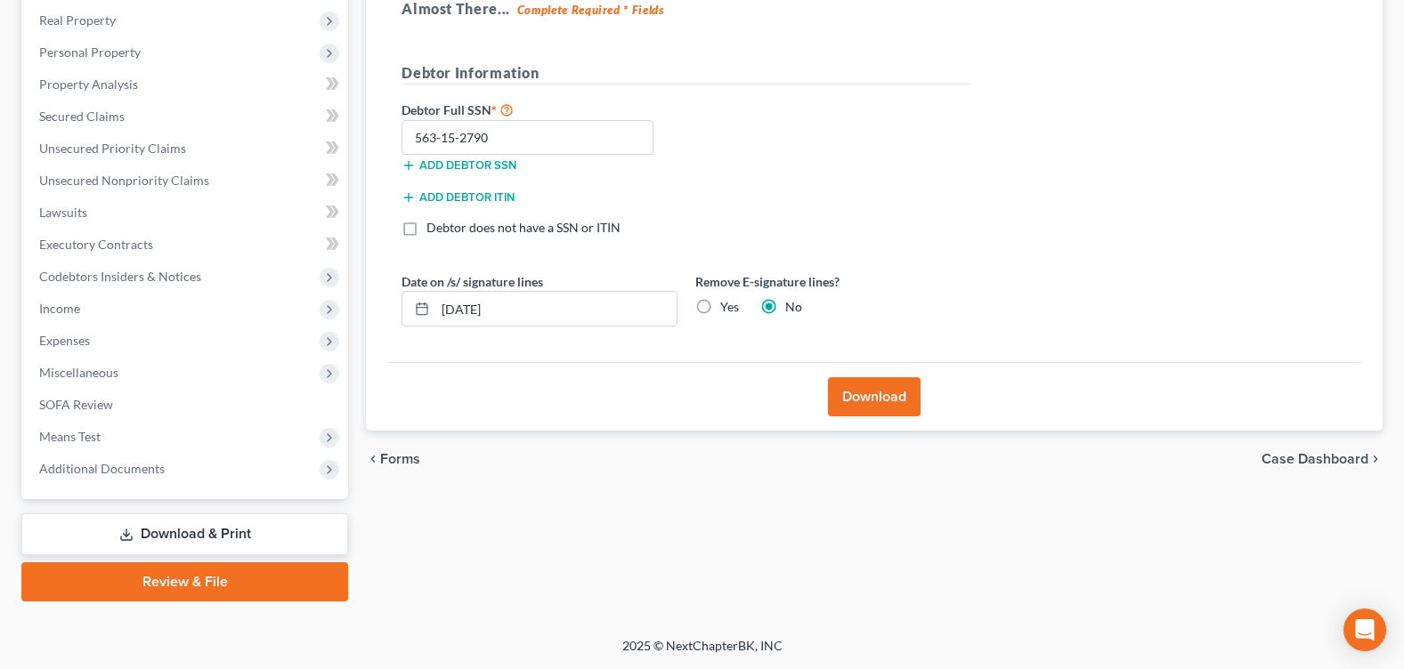
click at [872, 406] on button "Download" at bounding box center [874, 396] width 93 height 39
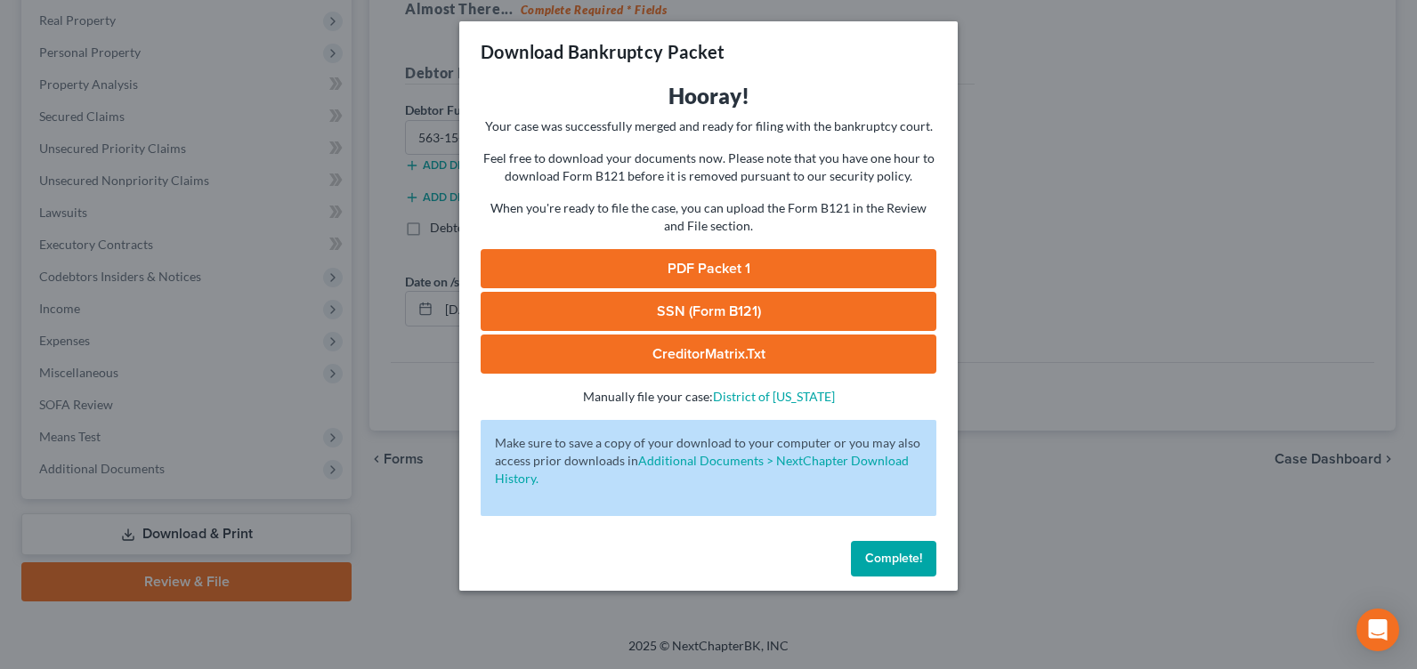
click at [759, 313] on link "SSN (Form B121)" at bounding box center [709, 311] width 456 height 39
click at [749, 355] on link "CreditorMatrix.txt" at bounding box center [709, 354] width 456 height 39
click at [908, 564] on span "Complete!" at bounding box center [893, 558] width 57 height 15
